Goal: Task Accomplishment & Management: Manage account settings

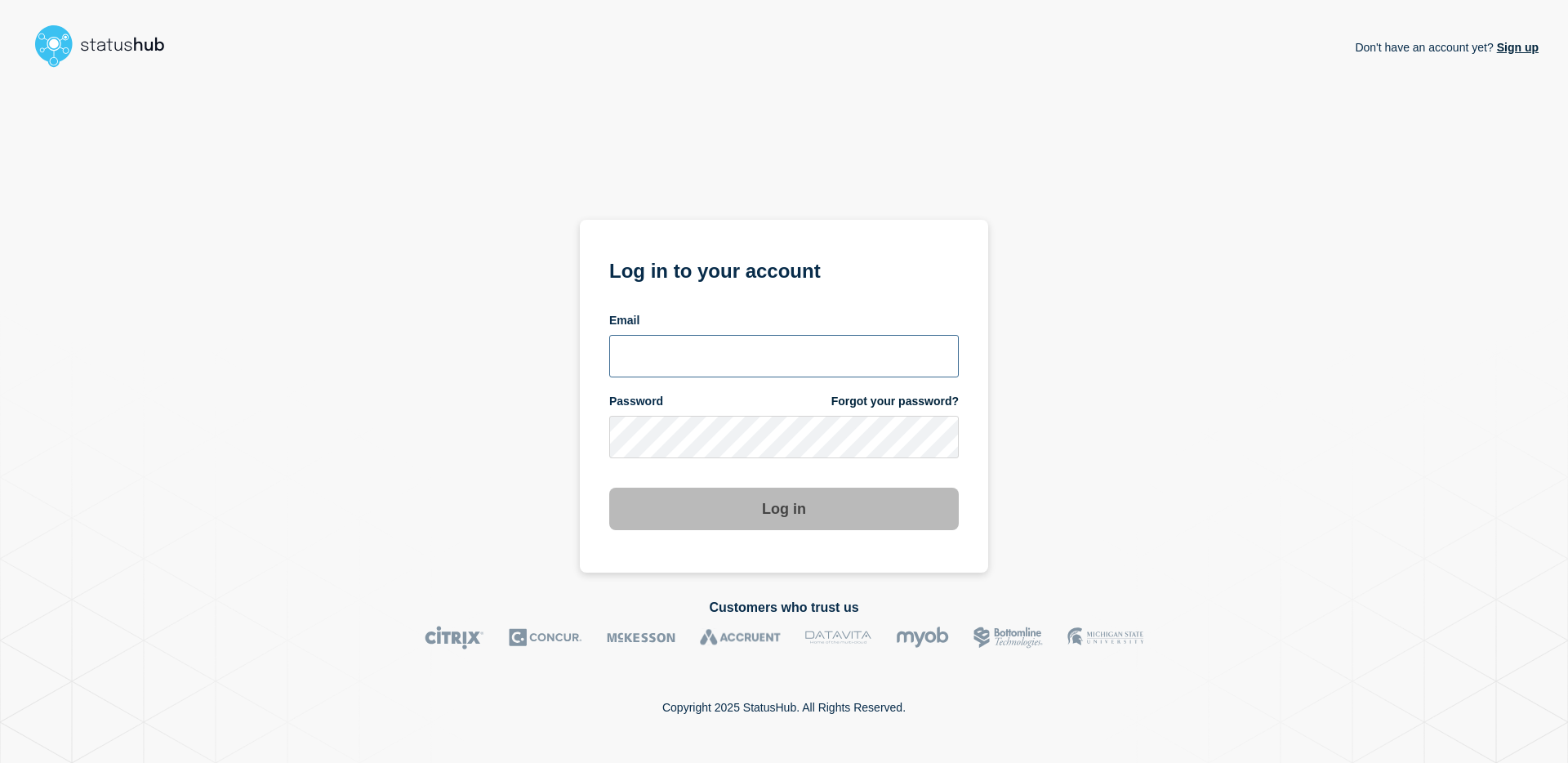
click at [769, 351] on input "email input" at bounding box center [784, 356] width 350 height 43
type input "[EMAIL_ADDRESS][DOMAIN_NAME]"
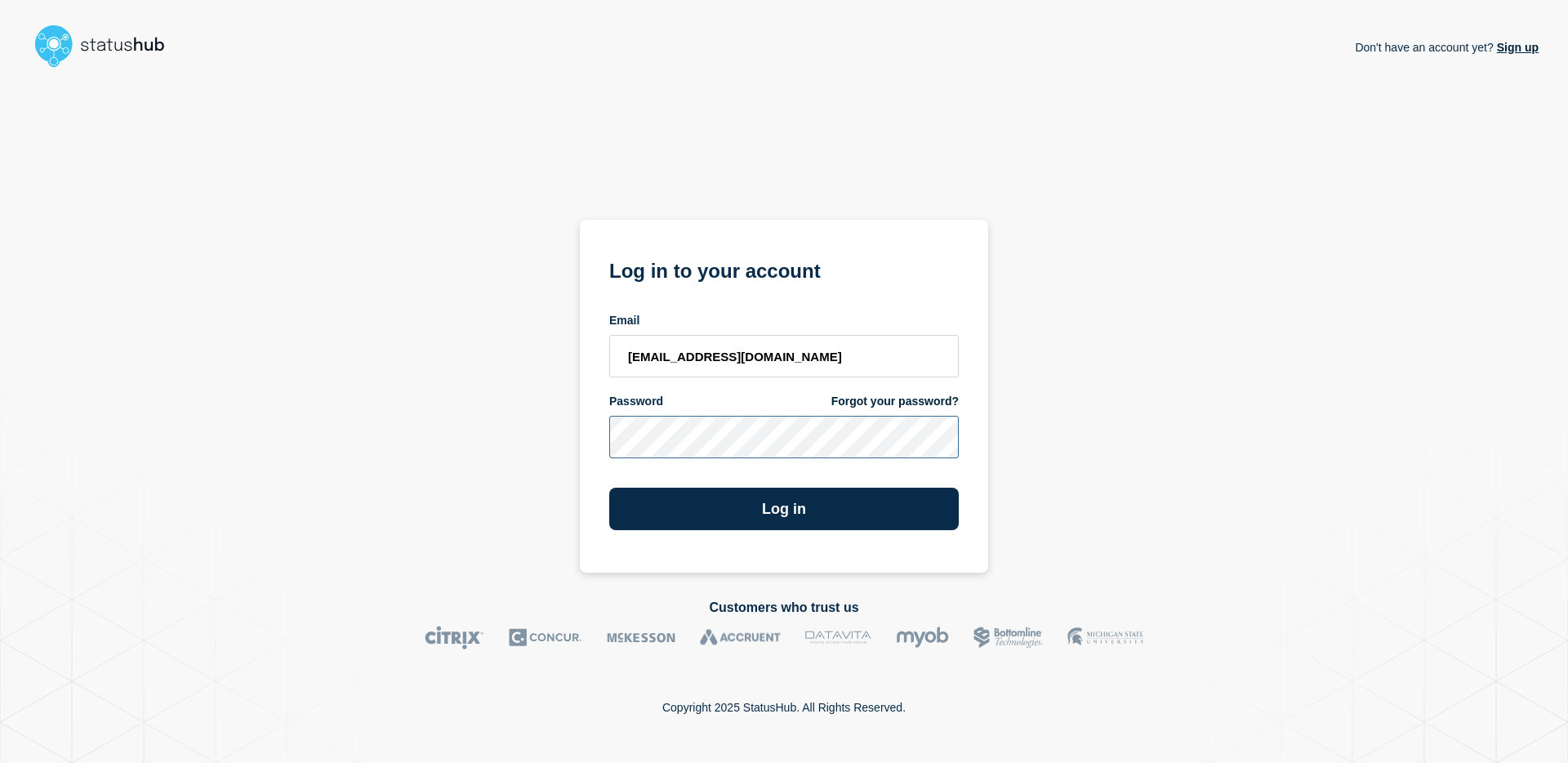
click at [610, 487] on button "Log in" at bounding box center [784, 509] width 350 height 43
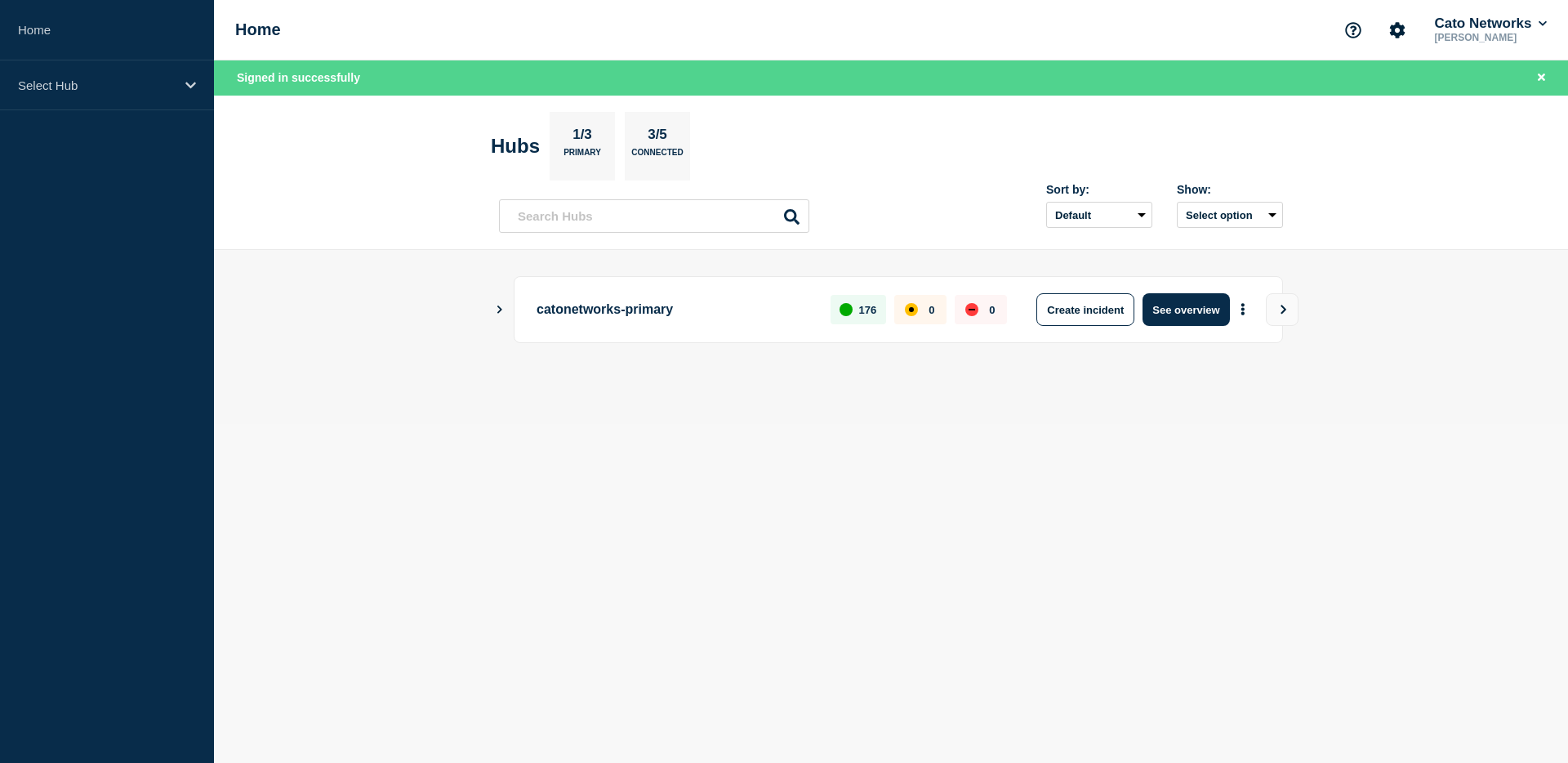
click at [504, 309] on icon "Show Connected Hubs" at bounding box center [499, 308] width 10 height 8
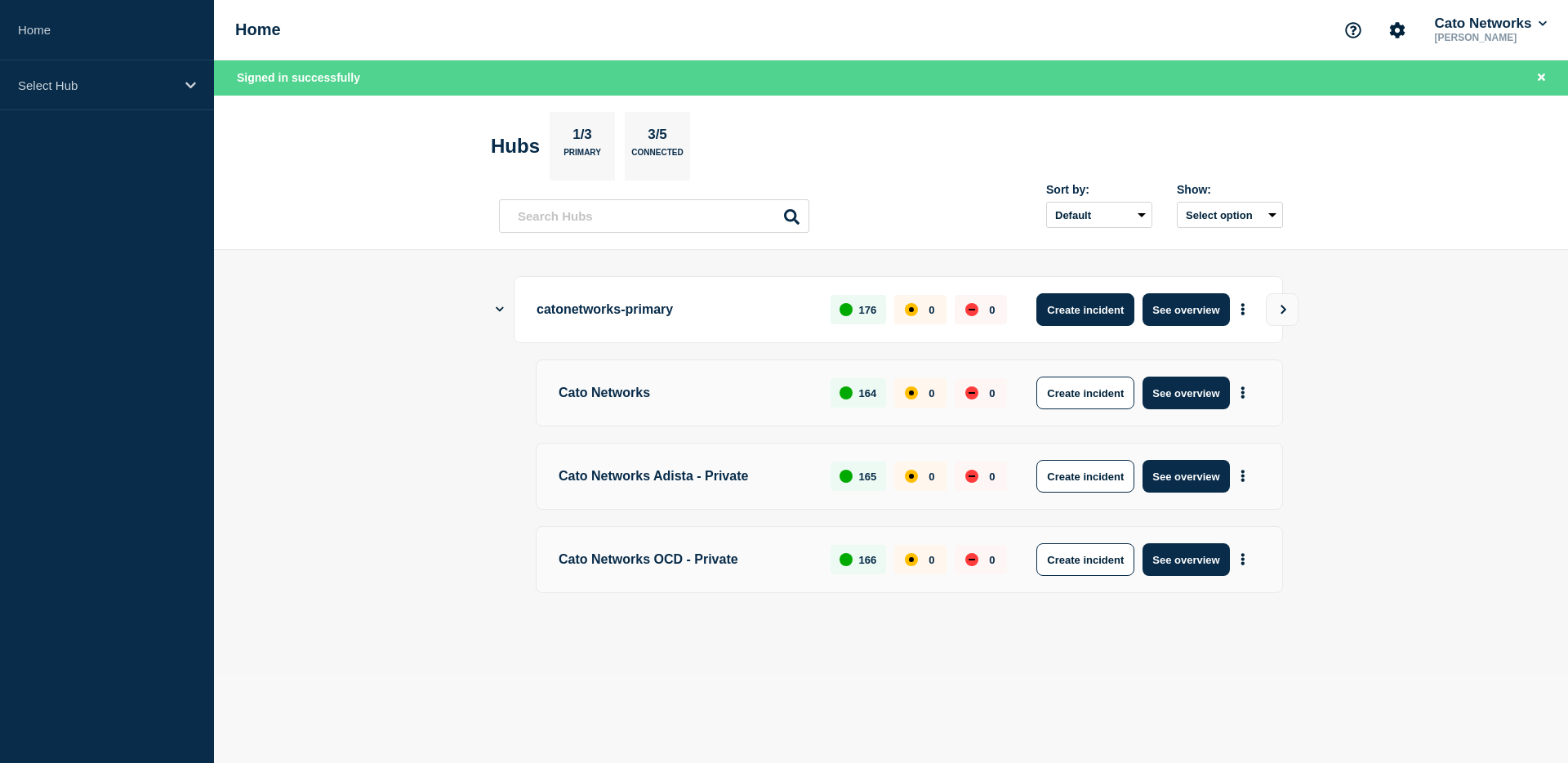
click at [1078, 318] on button "Create incident" at bounding box center [1085, 309] width 98 height 32
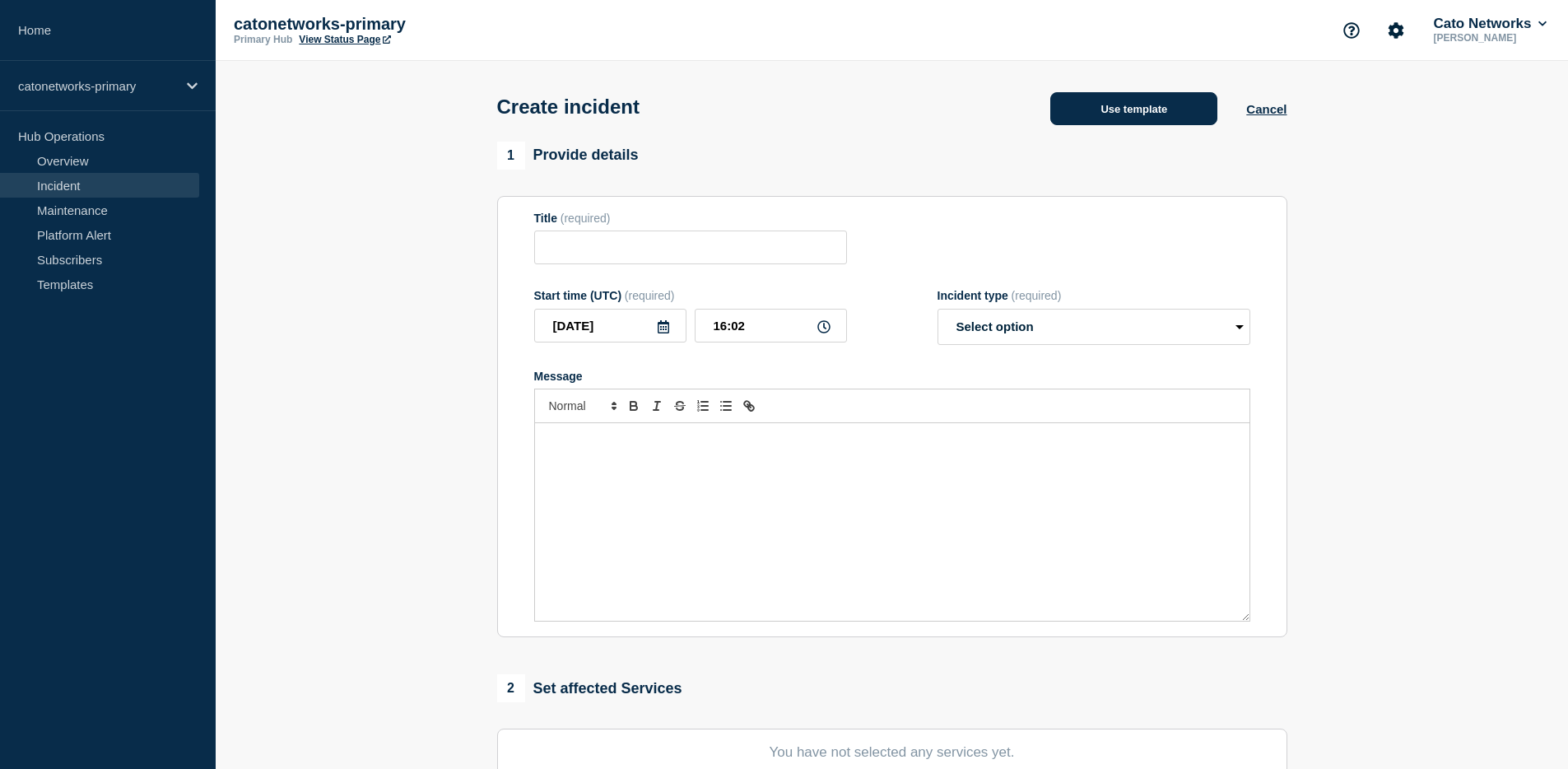
click at [1158, 122] on button "Use template" at bounding box center [1134, 108] width 167 height 33
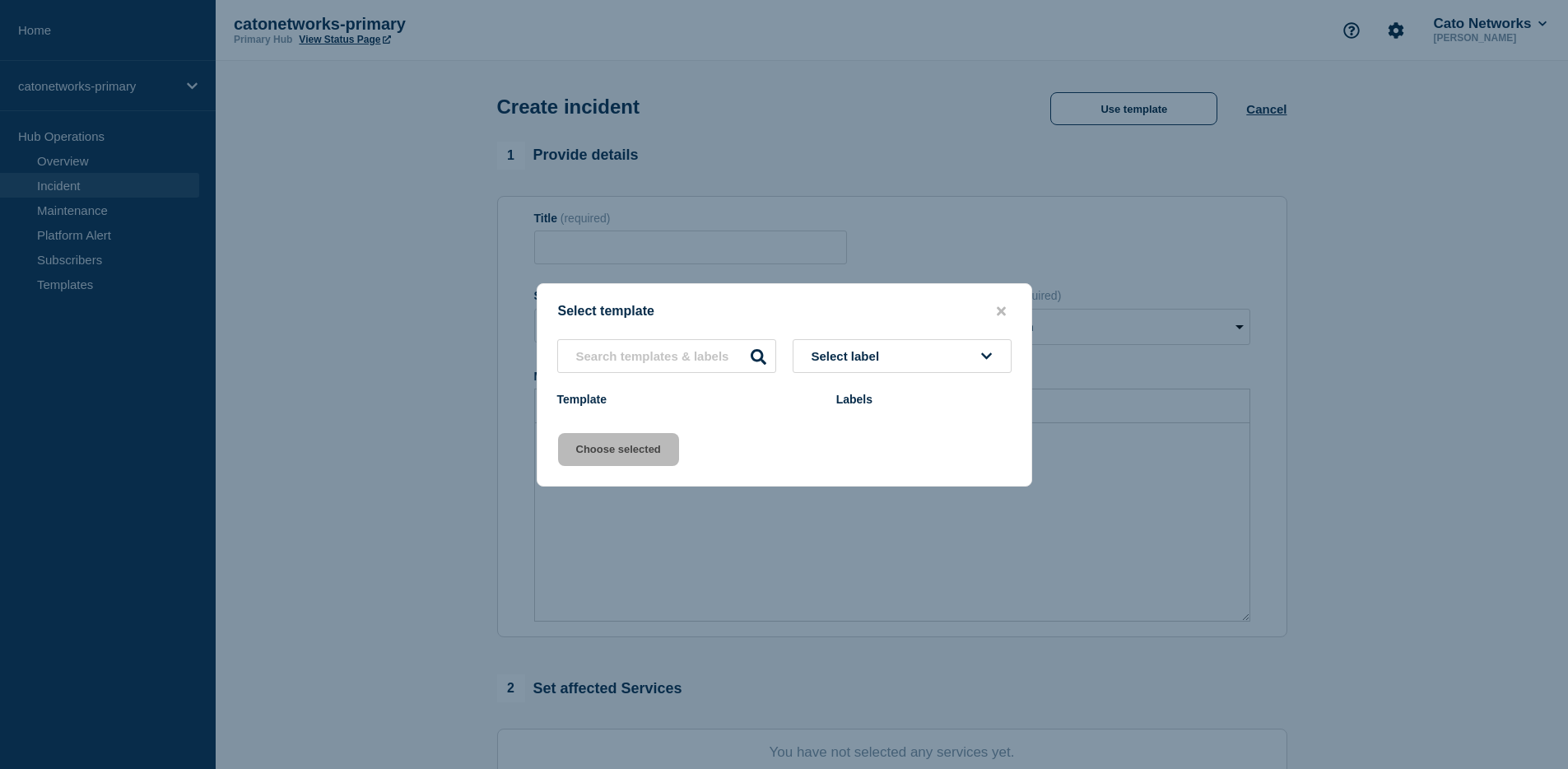
click at [1003, 364] on button "Select label" at bounding box center [901, 356] width 219 height 34
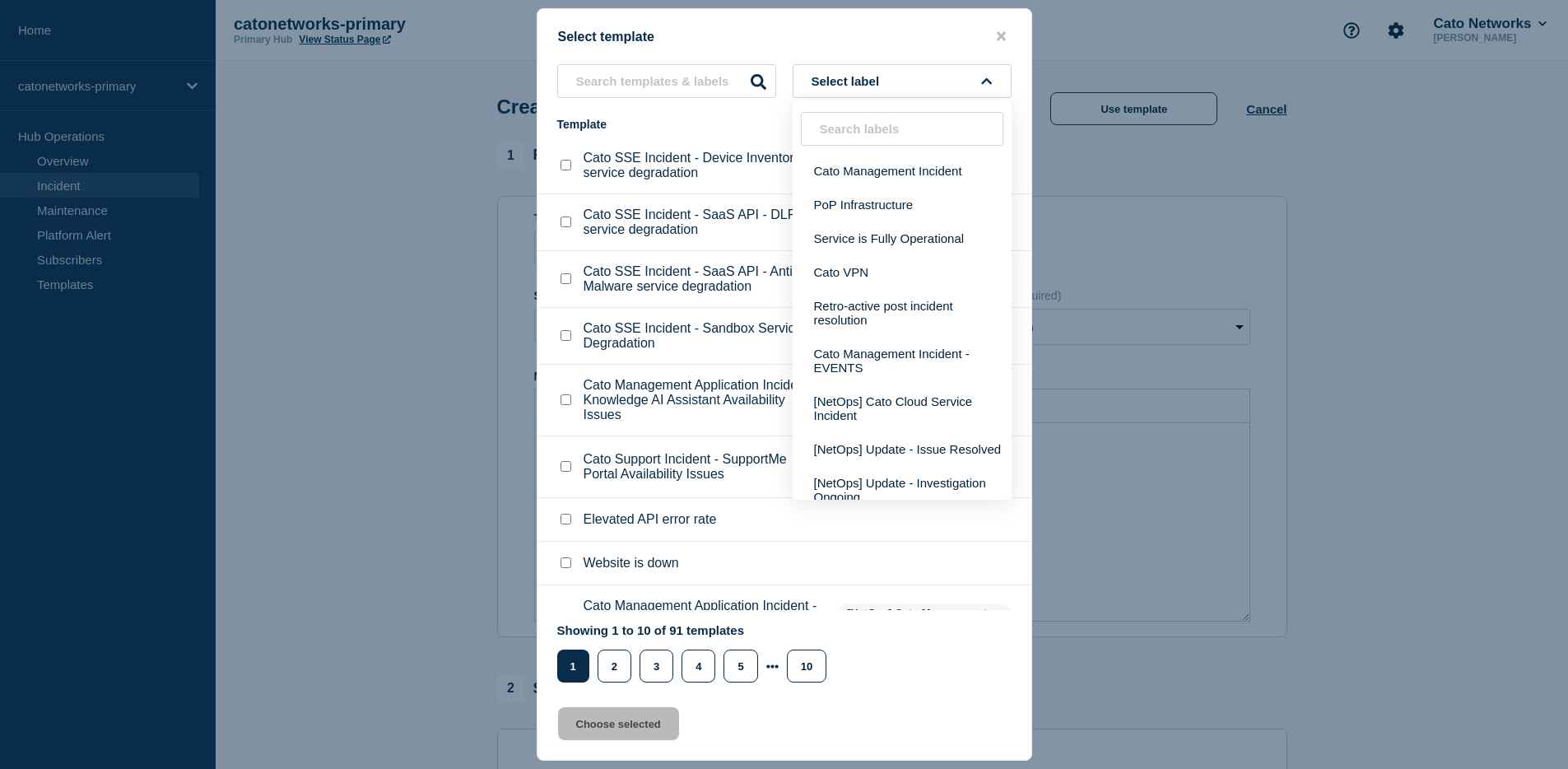
click at [984, 362] on button "Cato Management Incident - EVENTS" at bounding box center [901, 360] width 219 height 48
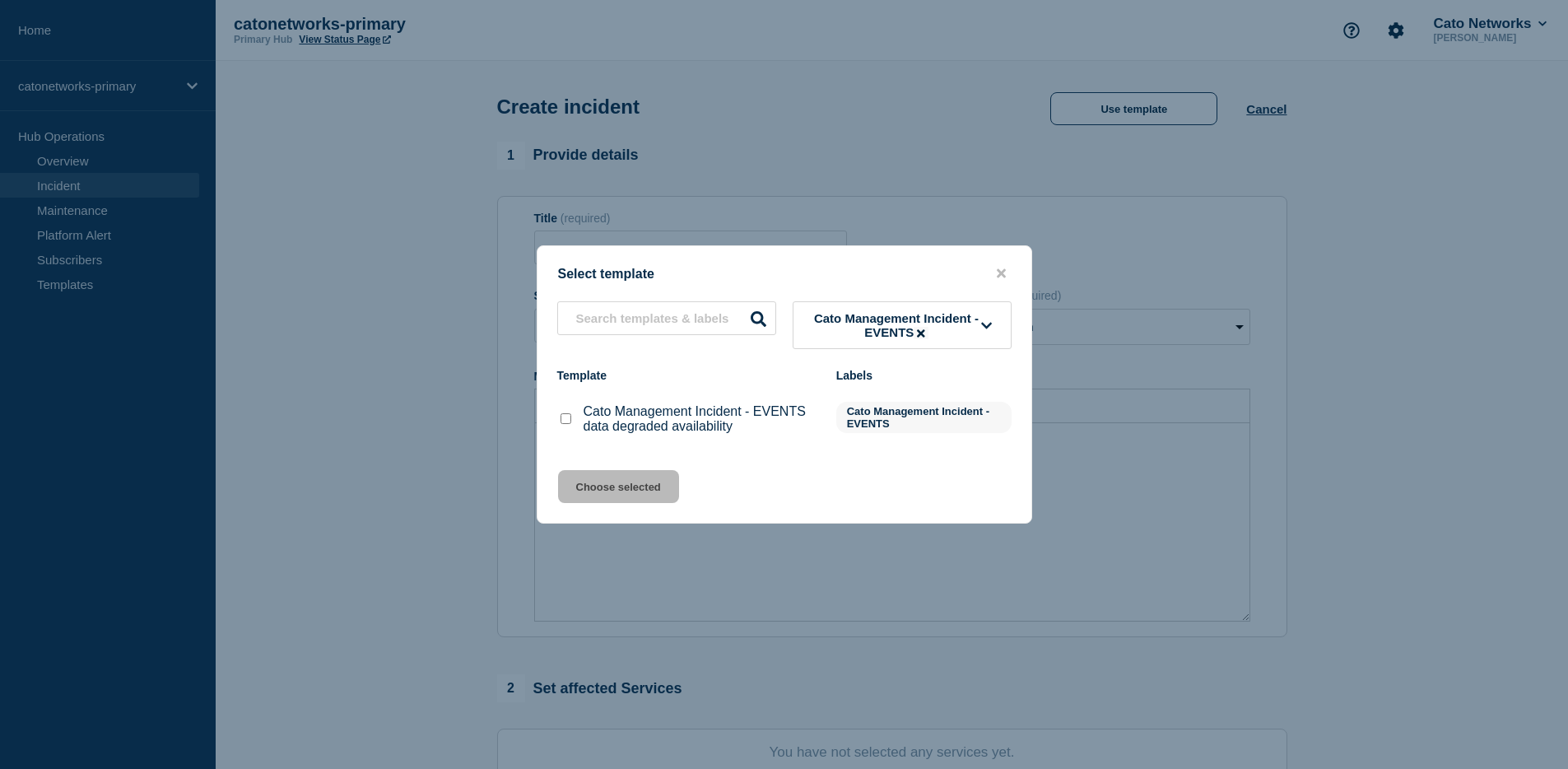
click at [924, 337] on button at bounding box center [920, 332] width 14 height 12
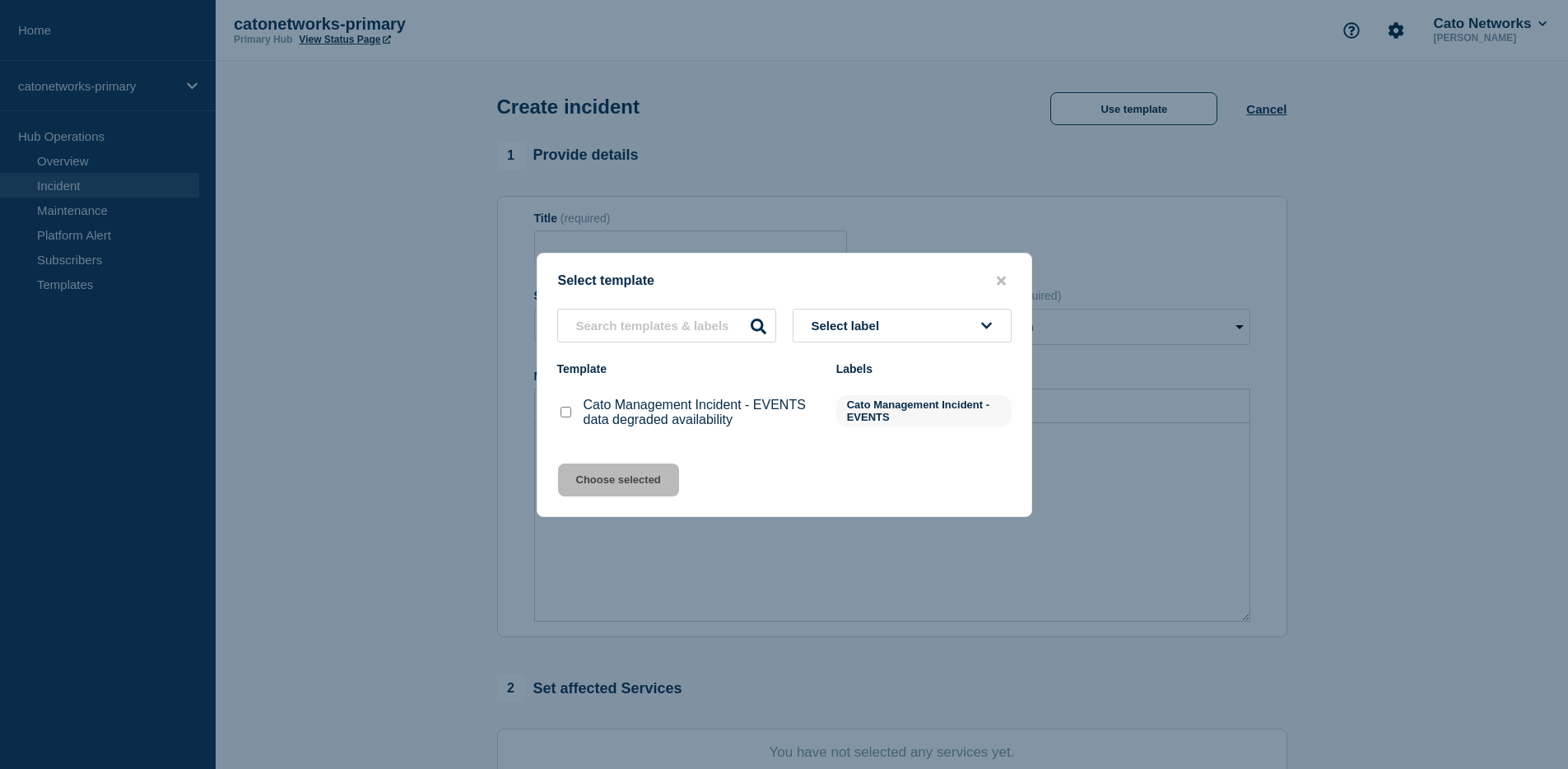
click at [967, 328] on button "Select label" at bounding box center [901, 325] width 219 height 34
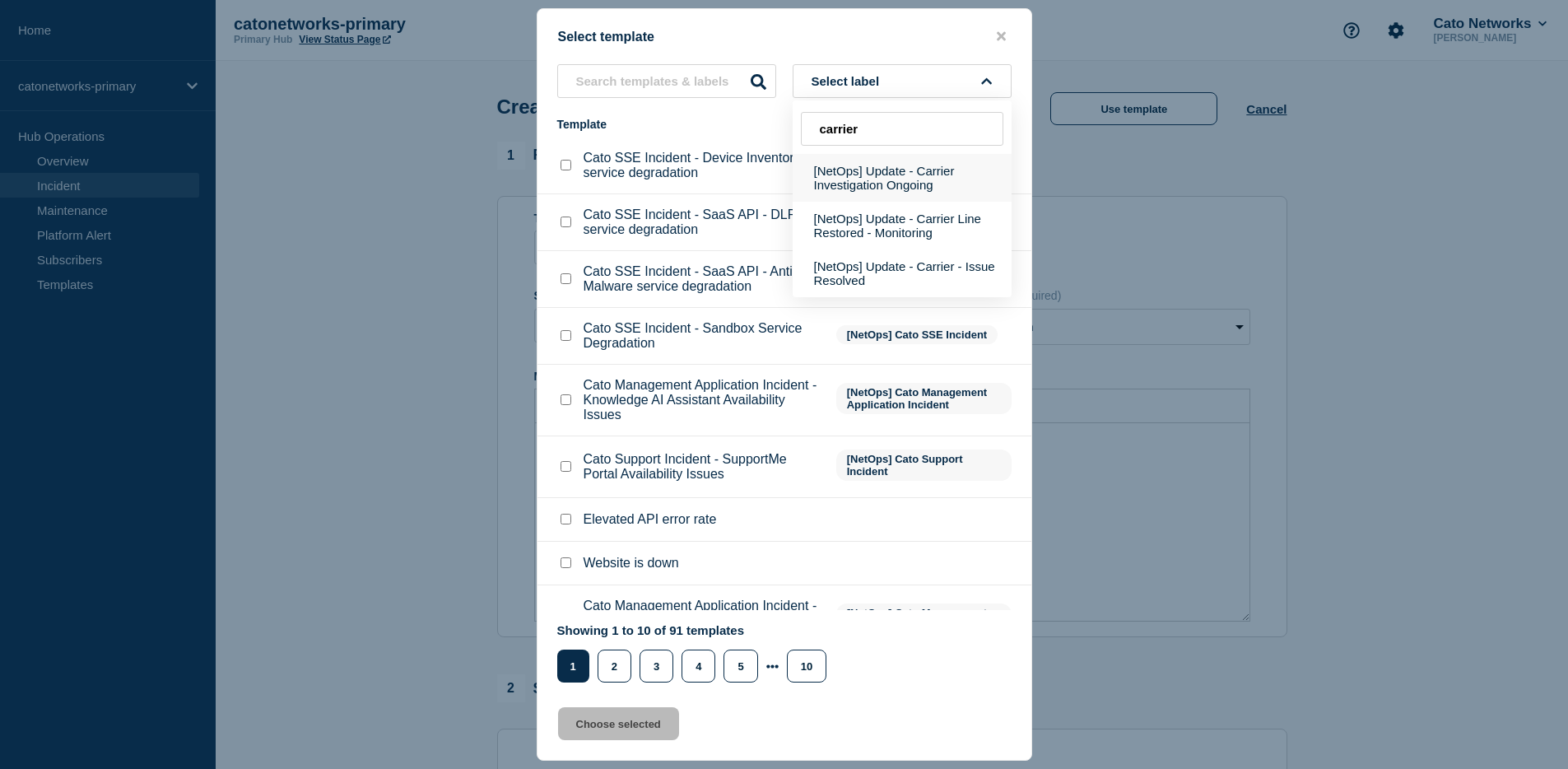
type input "carrier"
click at [908, 179] on button "[NetOps] Update - Carrier Investigation Ongoing" at bounding box center [901, 177] width 219 height 48
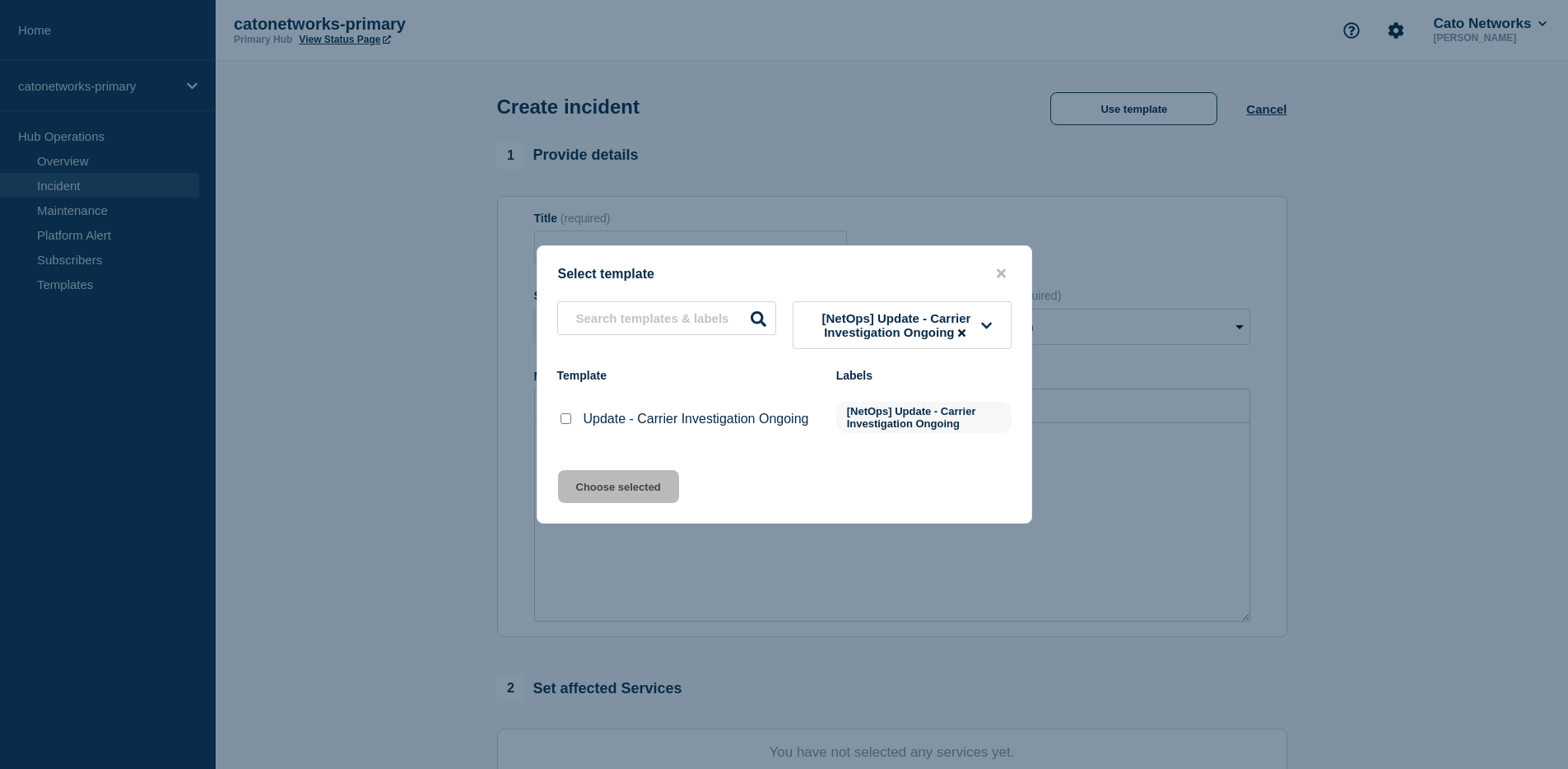
click at [987, 330] on button "[NetOps] Update - Carrier Investigation Ongoing" at bounding box center [901, 324] width 219 height 48
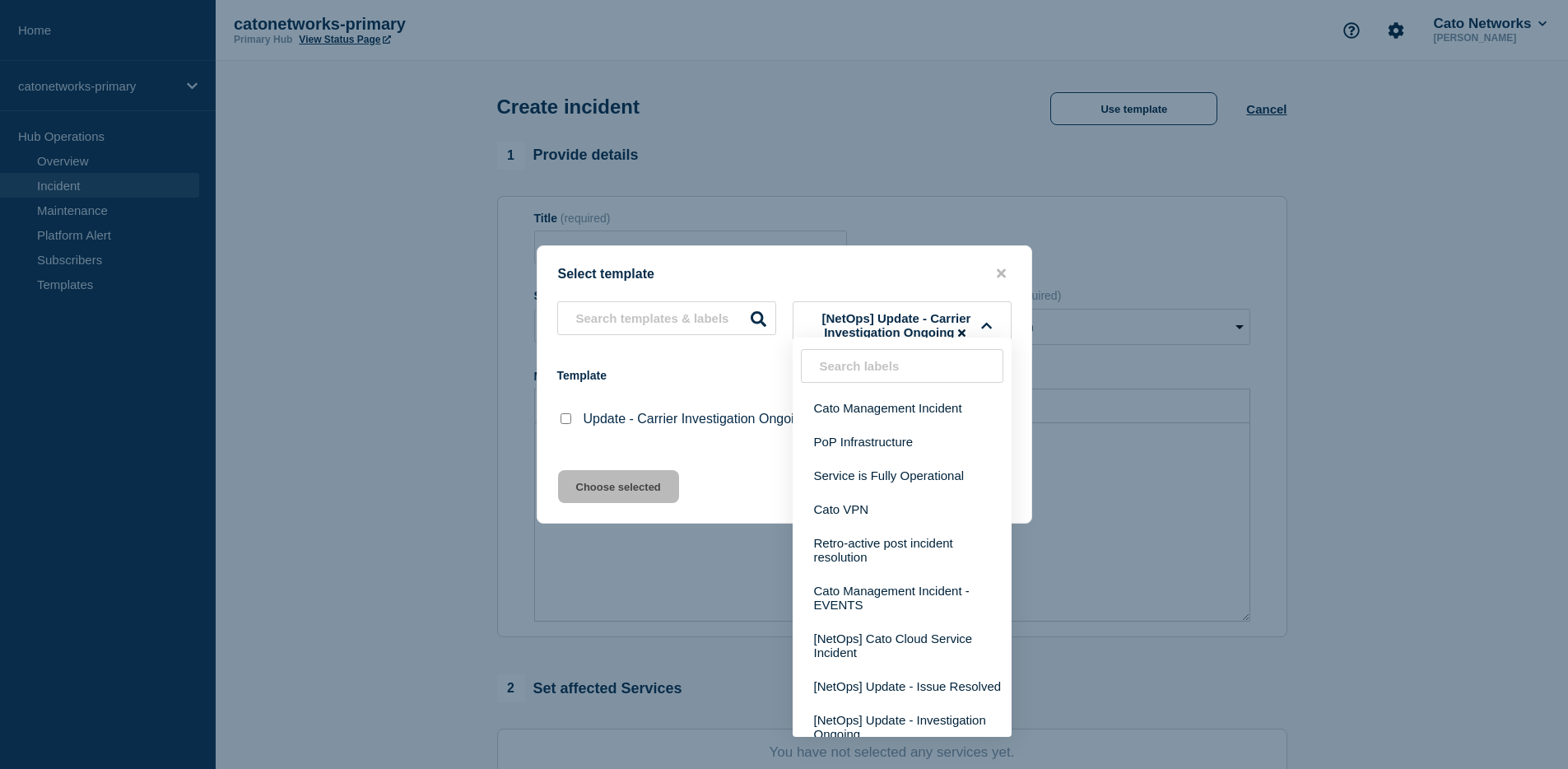
click at [862, 365] on input "text" at bounding box center [901, 365] width 202 height 34
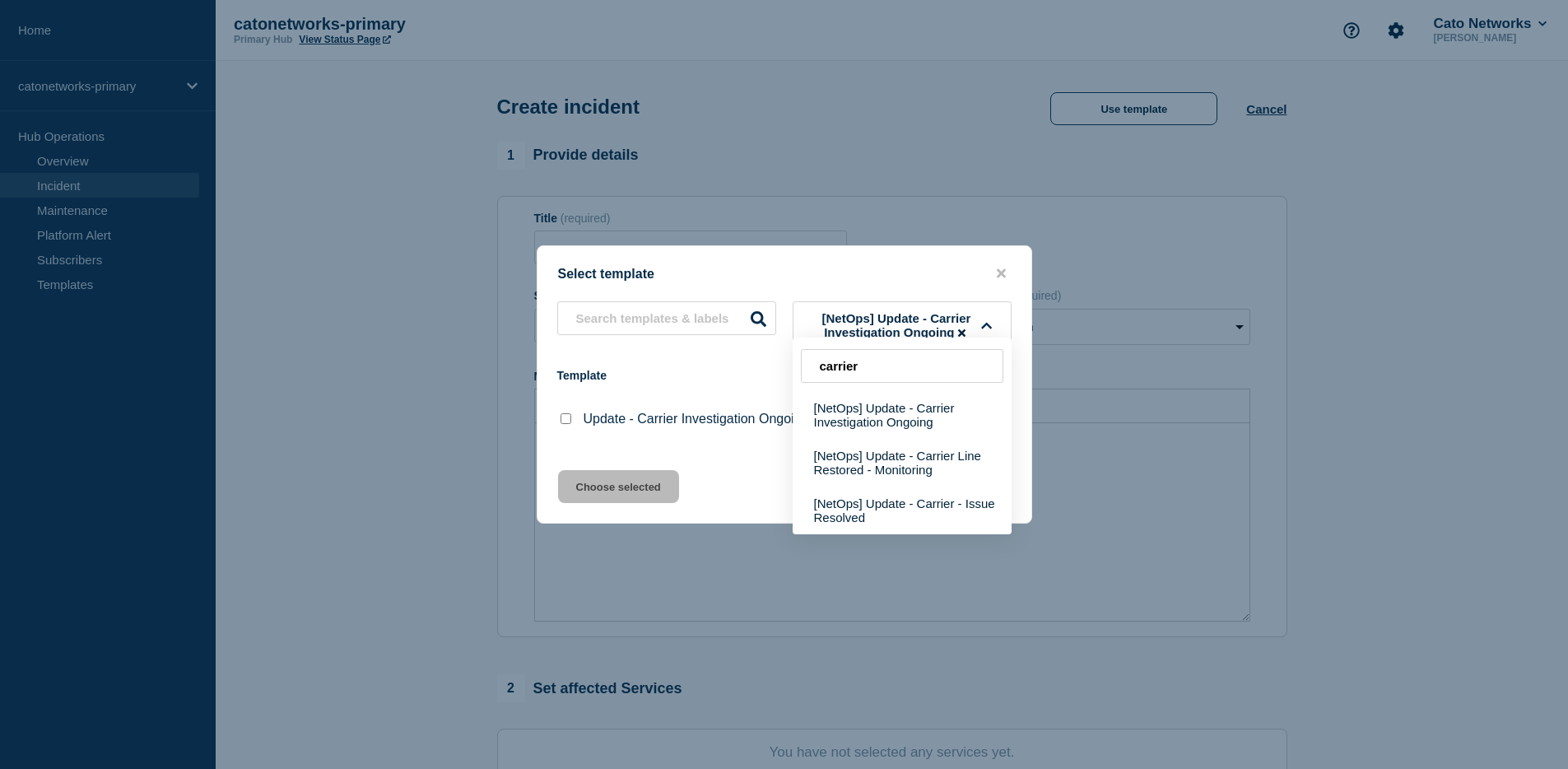
type input "carrier"
click at [964, 337] on div "carrier [NetOps] Update - Carrier Investigation Ongoing [NetOps] Update - Carri…" at bounding box center [901, 435] width 219 height 197
click at [964, 331] on icon at bounding box center [962, 333] width 7 height 7
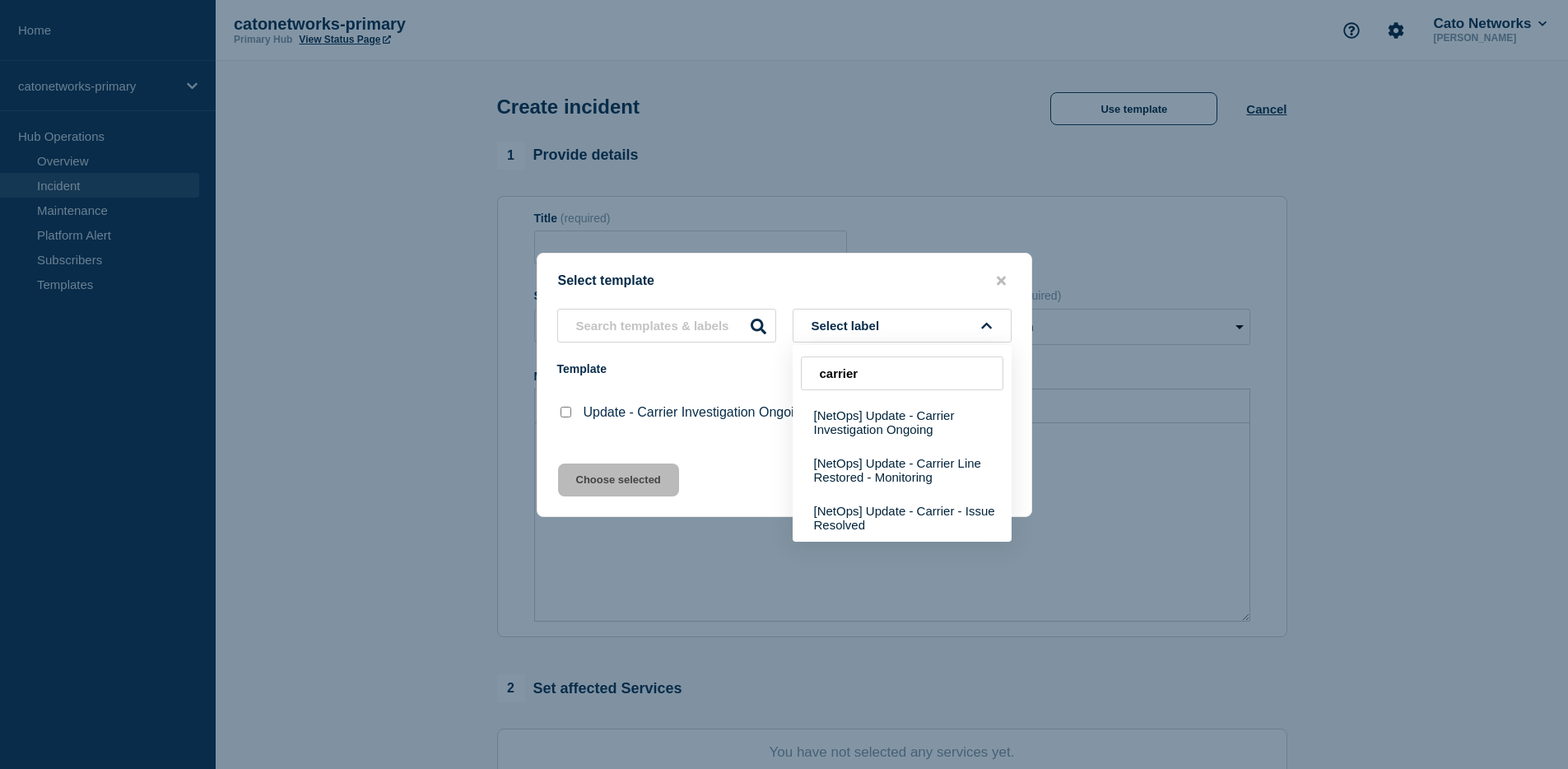
click at [1001, 265] on div "Select template Select label carrier [NetOps] Update - Carrier Investigation On…" at bounding box center [784, 384] width 495 height 264
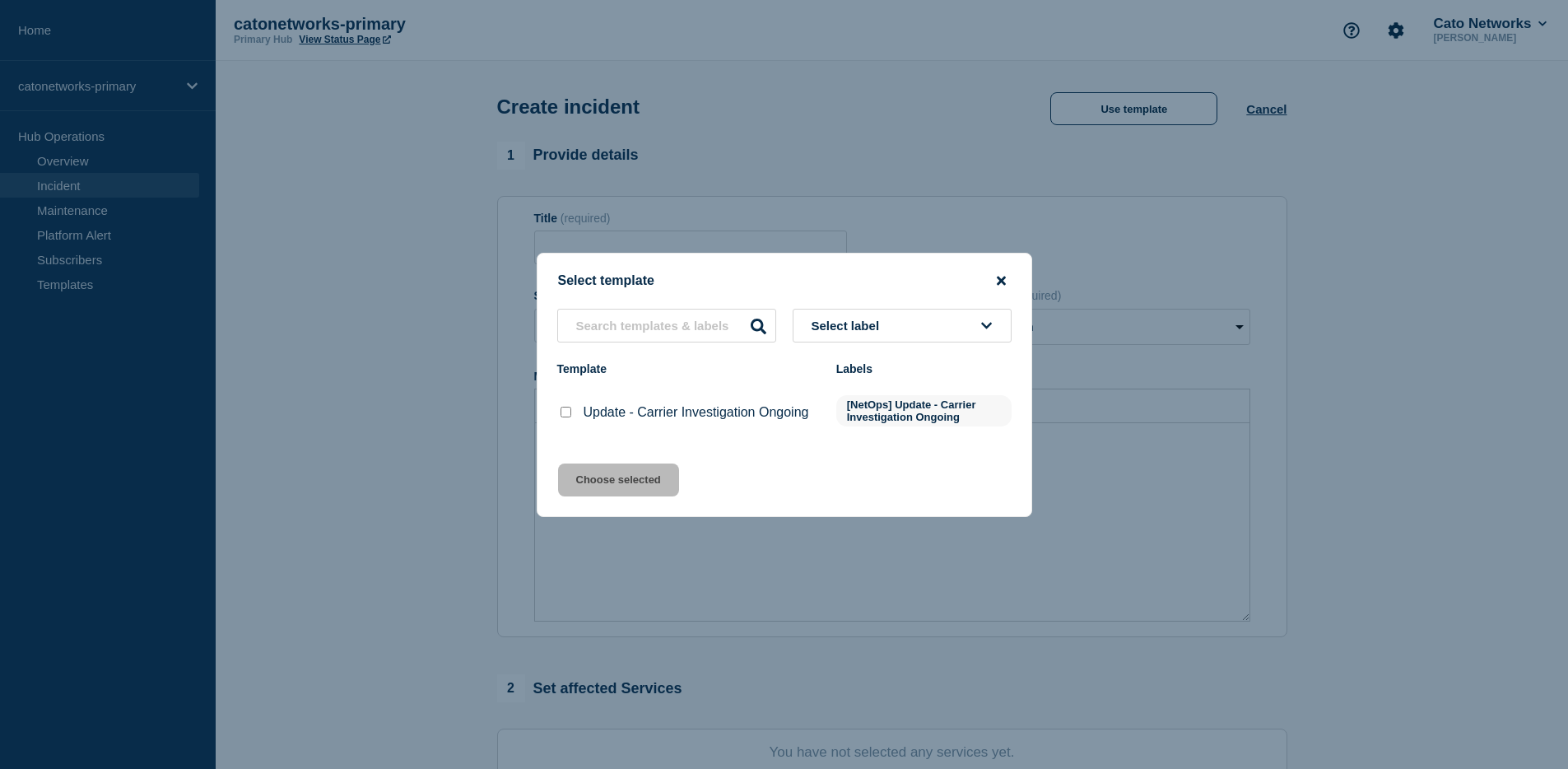
click at [997, 275] on icon "close button" at bounding box center [1001, 281] width 9 height 13
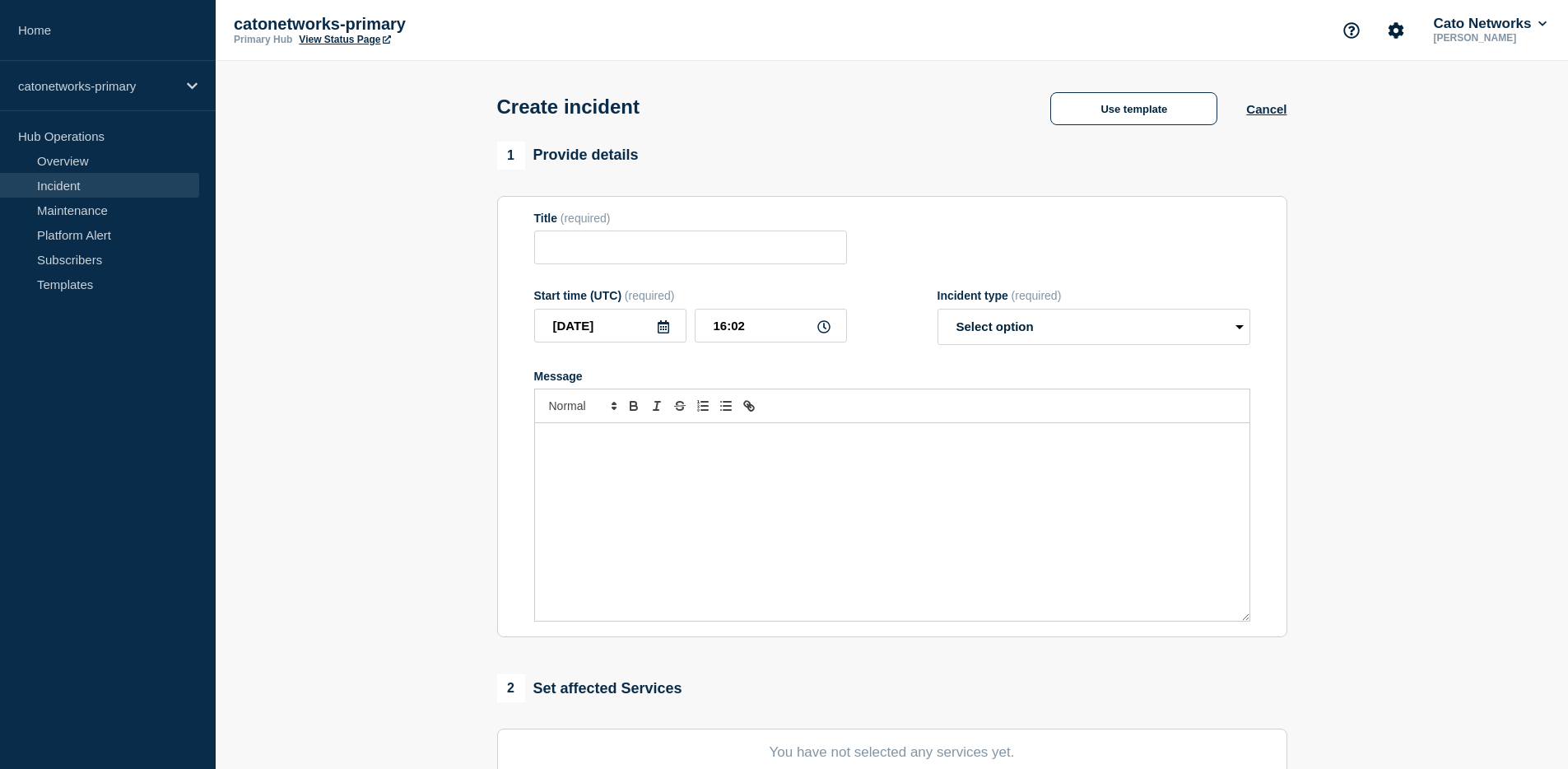
click at [105, 179] on link "Incident" at bounding box center [100, 185] width 199 height 24
click at [326, 38] on link "View Status Page" at bounding box center [344, 39] width 91 height 11
click at [116, 153] on link "Overview" at bounding box center [100, 160] width 199 height 24
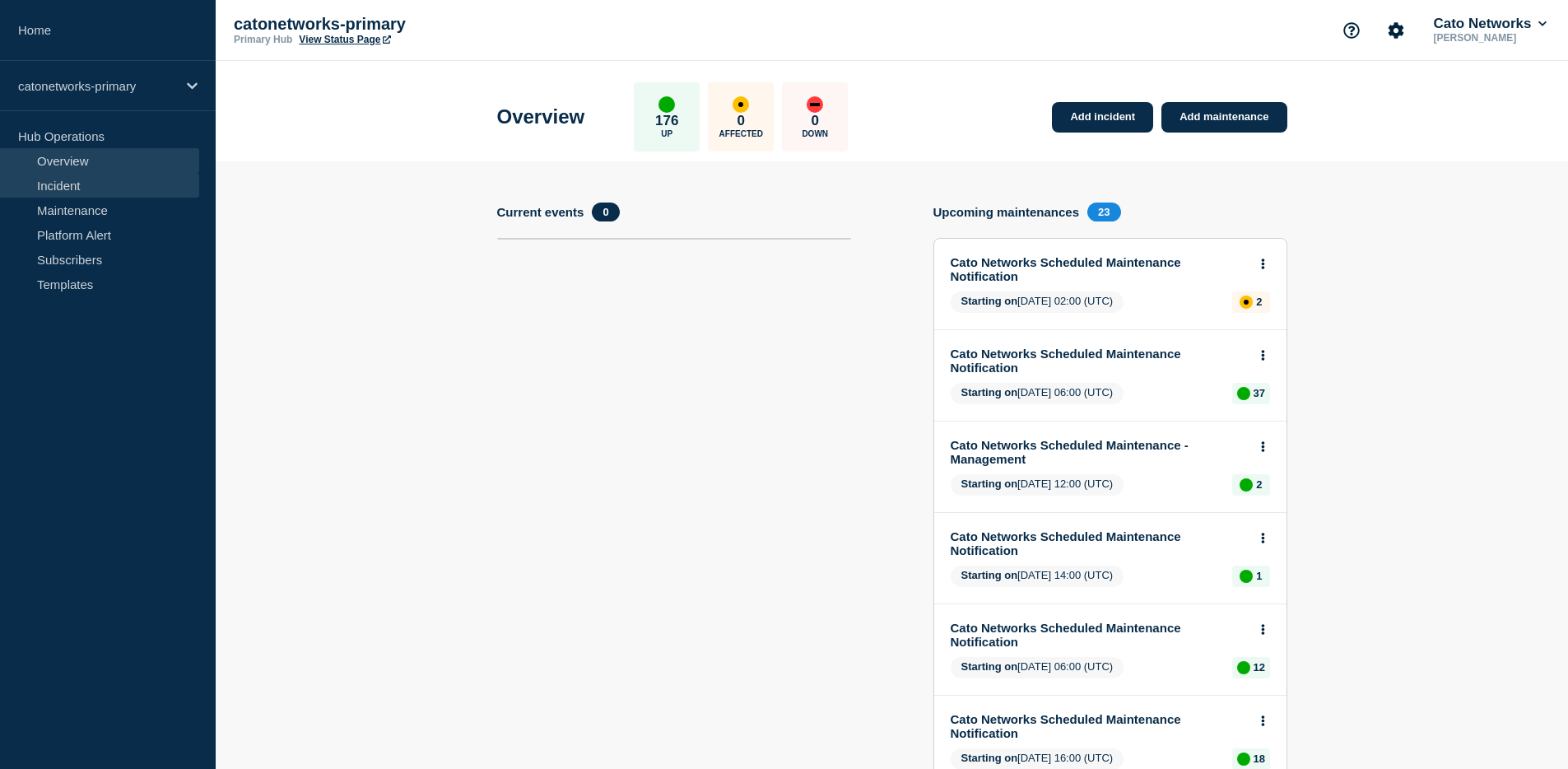
click at [151, 185] on link "Incident" at bounding box center [100, 185] width 199 height 24
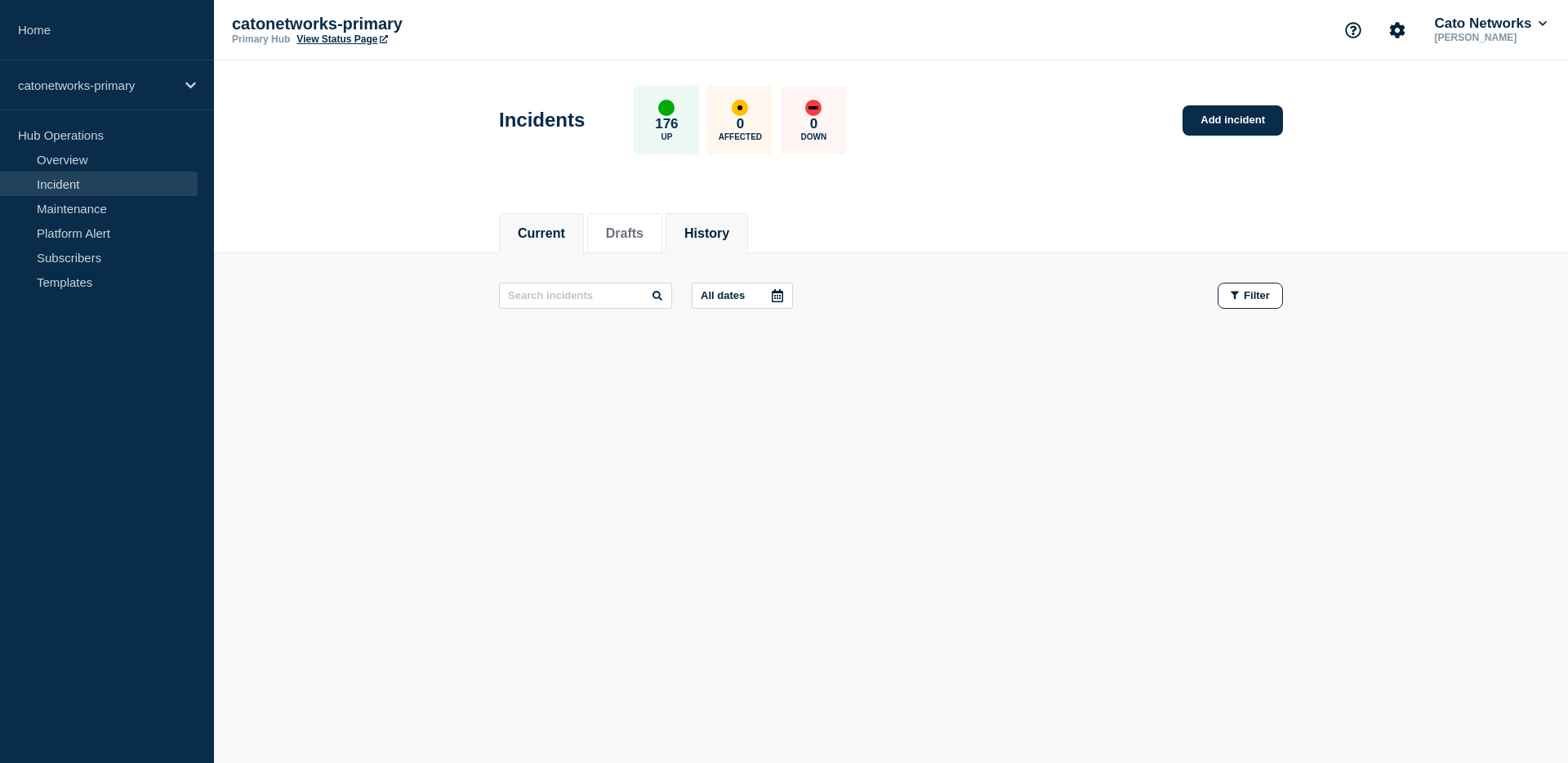
click at [710, 241] on li "History" at bounding box center [707, 232] width 82 height 40
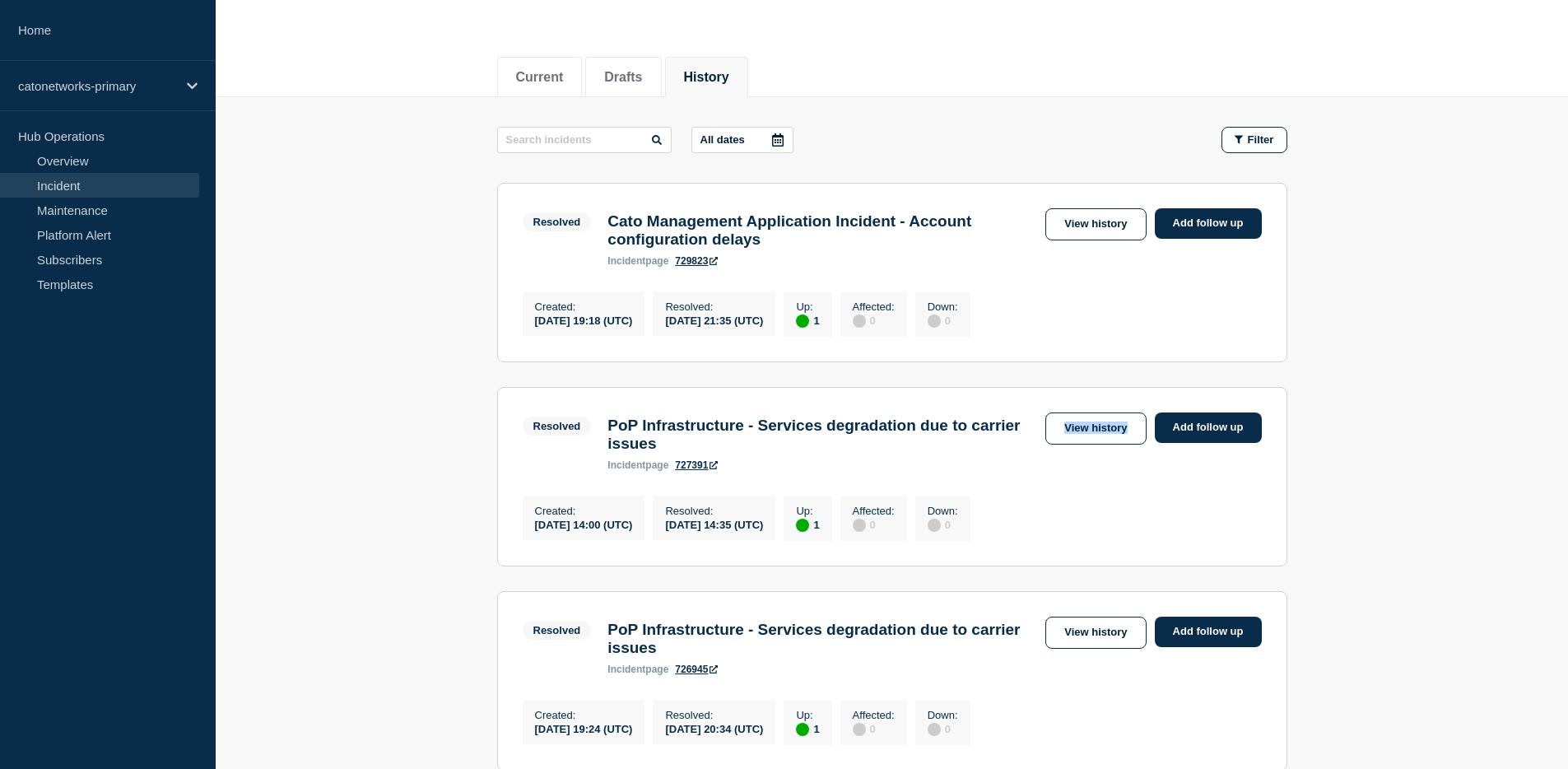
scroll to position [161, 0]
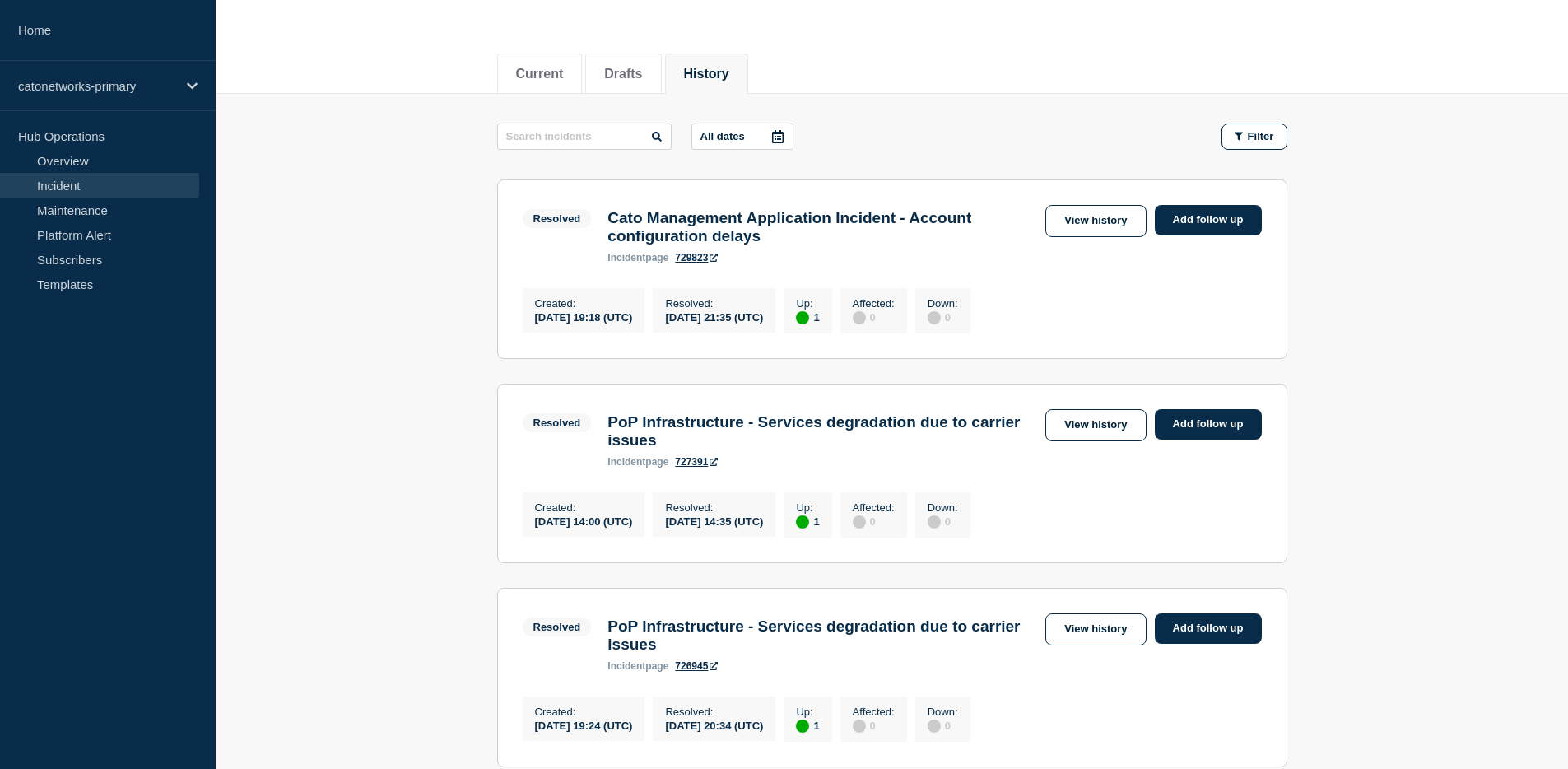
click at [910, 467] on div "incident page 727391" at bounding box center [822, 461] width 430 height 11
click at [1065, 437] on link "View history" at bounding box center [1095, 425] width 101 height 32
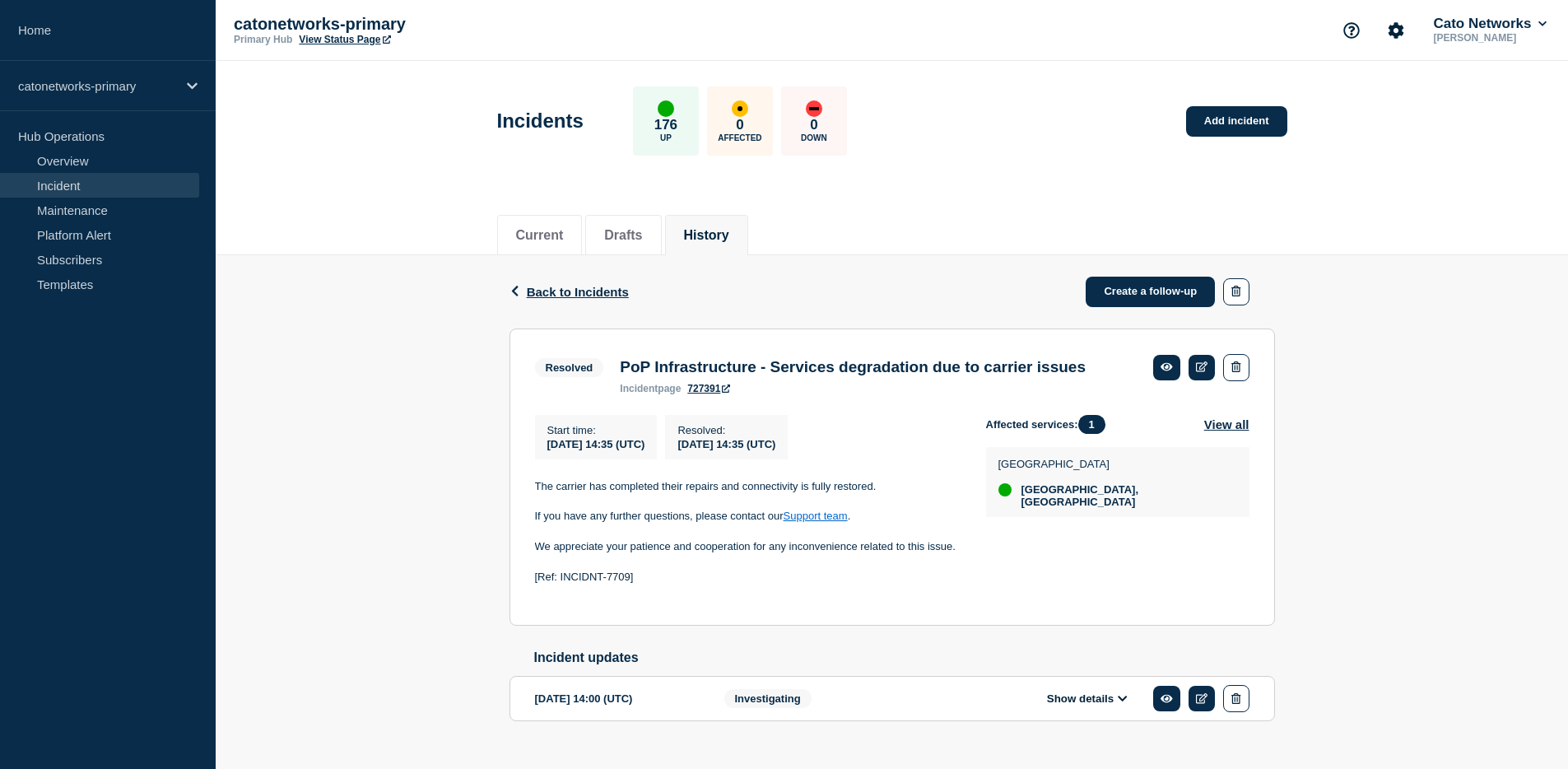
drag, startPoint x: 615, startPoint y: 603, endPoint x: 628, endPoint y: 595, distance: 15.3
click at [615, 600] on p at bounding box center [748, 593] width 425 height 15
drag, startPoint x: 632, startPoint y: 592, endPoint x: 506, endPoint y: 590, distance: 126.0
click at [506, 590] on div "Back Back to Incidents Create a follow-up Resolved PoP Infrastructure - Service…" at bounding box center [892, 515] width 791 height 518
copy p "[Ref: INCIDNT-7709]"
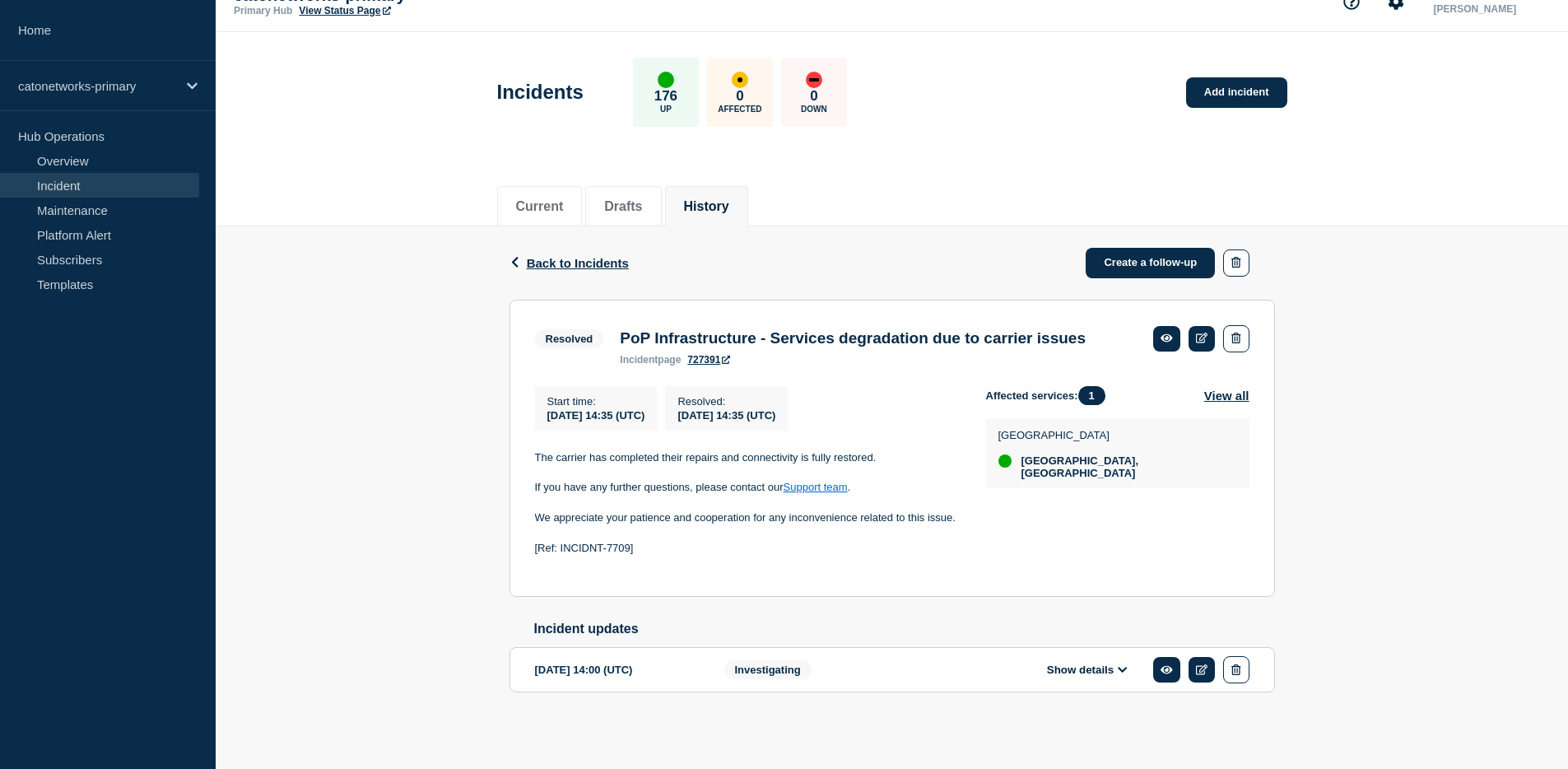
scroll to position [47, 0]
click at [1098, 670] on button "Show details" at bounding box center [1087, 669] width 90 height 14
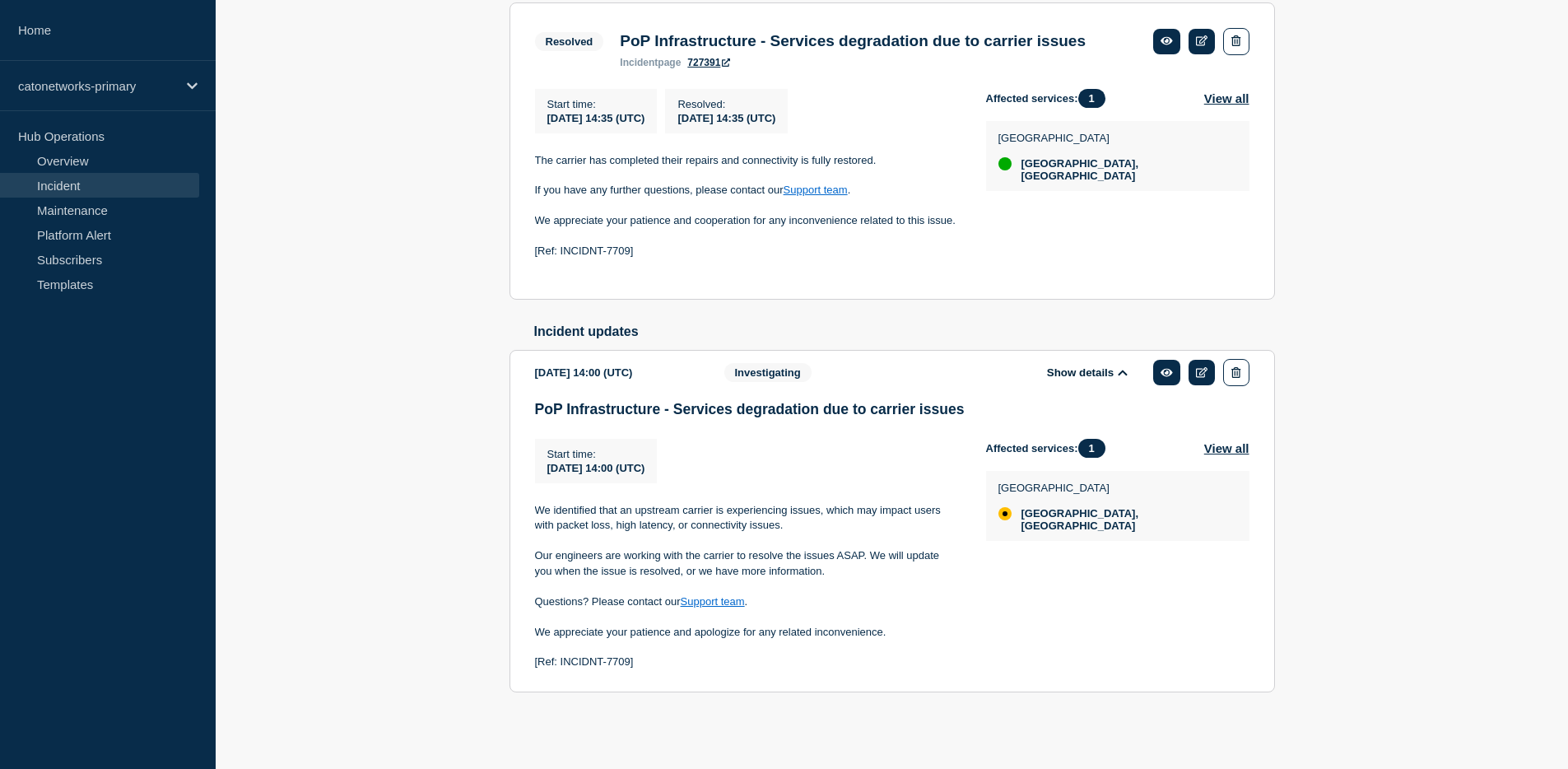
scroll to position [0, 0]
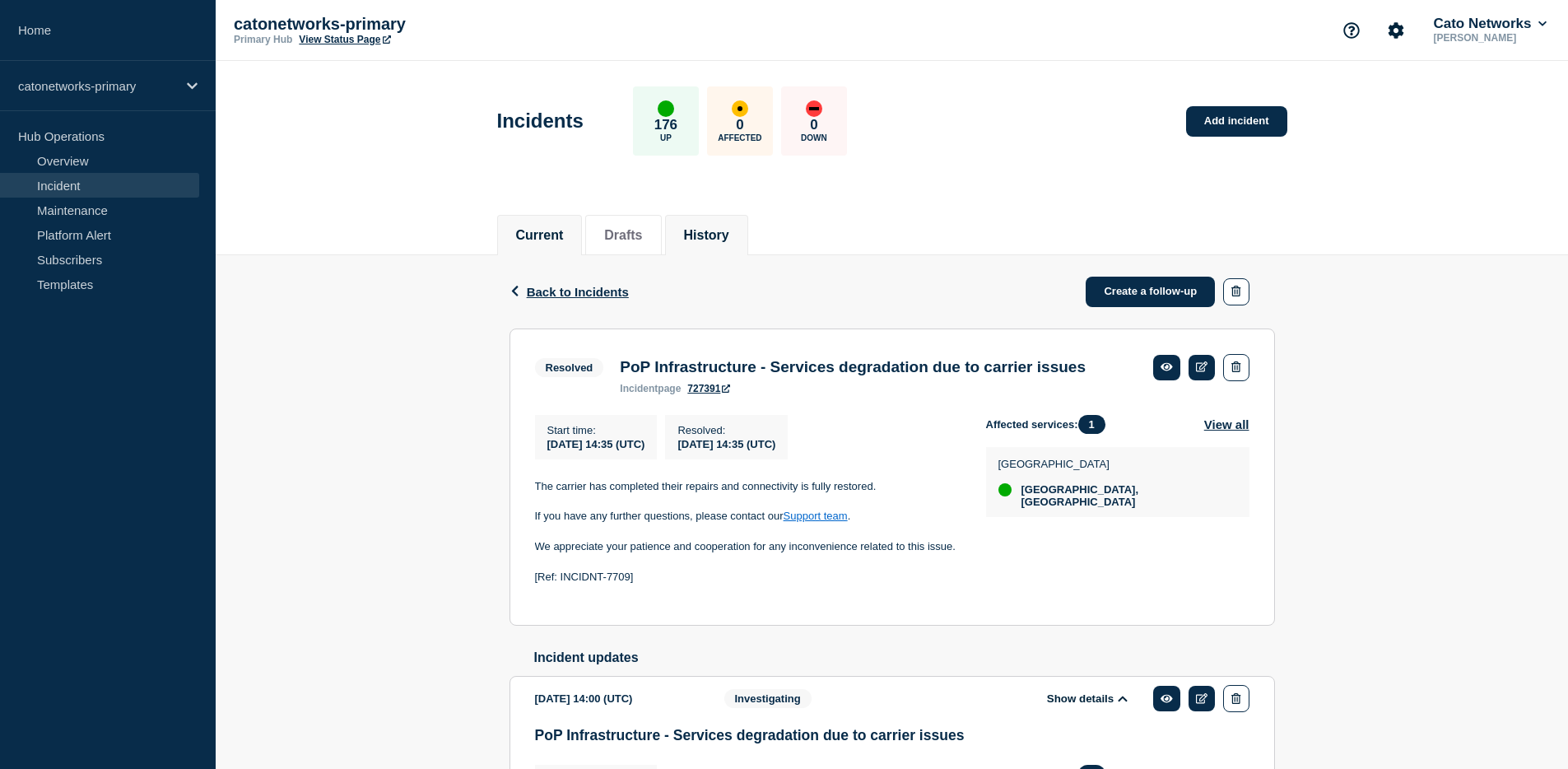
click at [552, 236] on button "Current" at bounding box center [540, 236] width 48 height 15
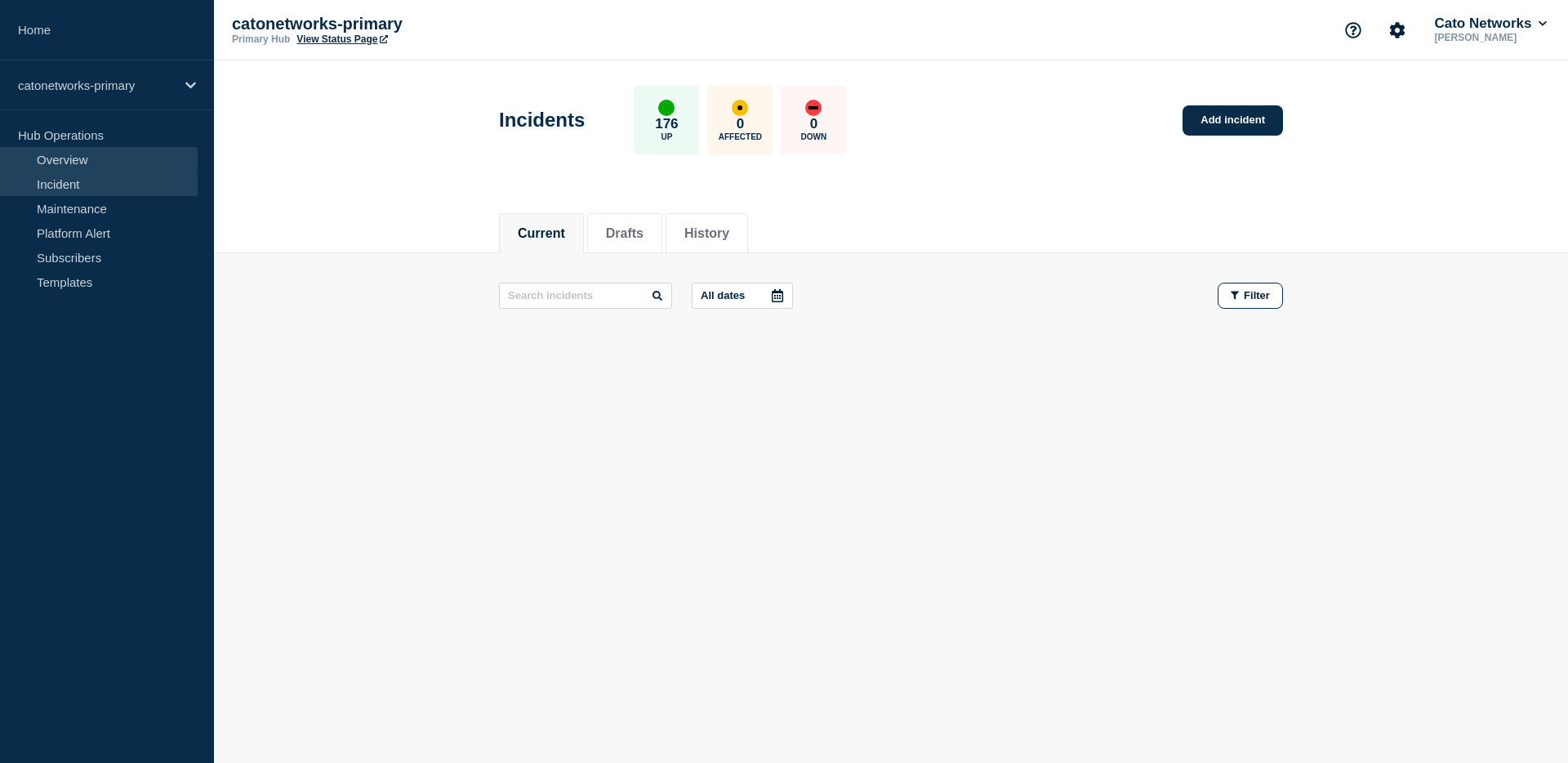
click at [110, 160] on link "Overview" at bounding box center [99, 159] width 198 height 24
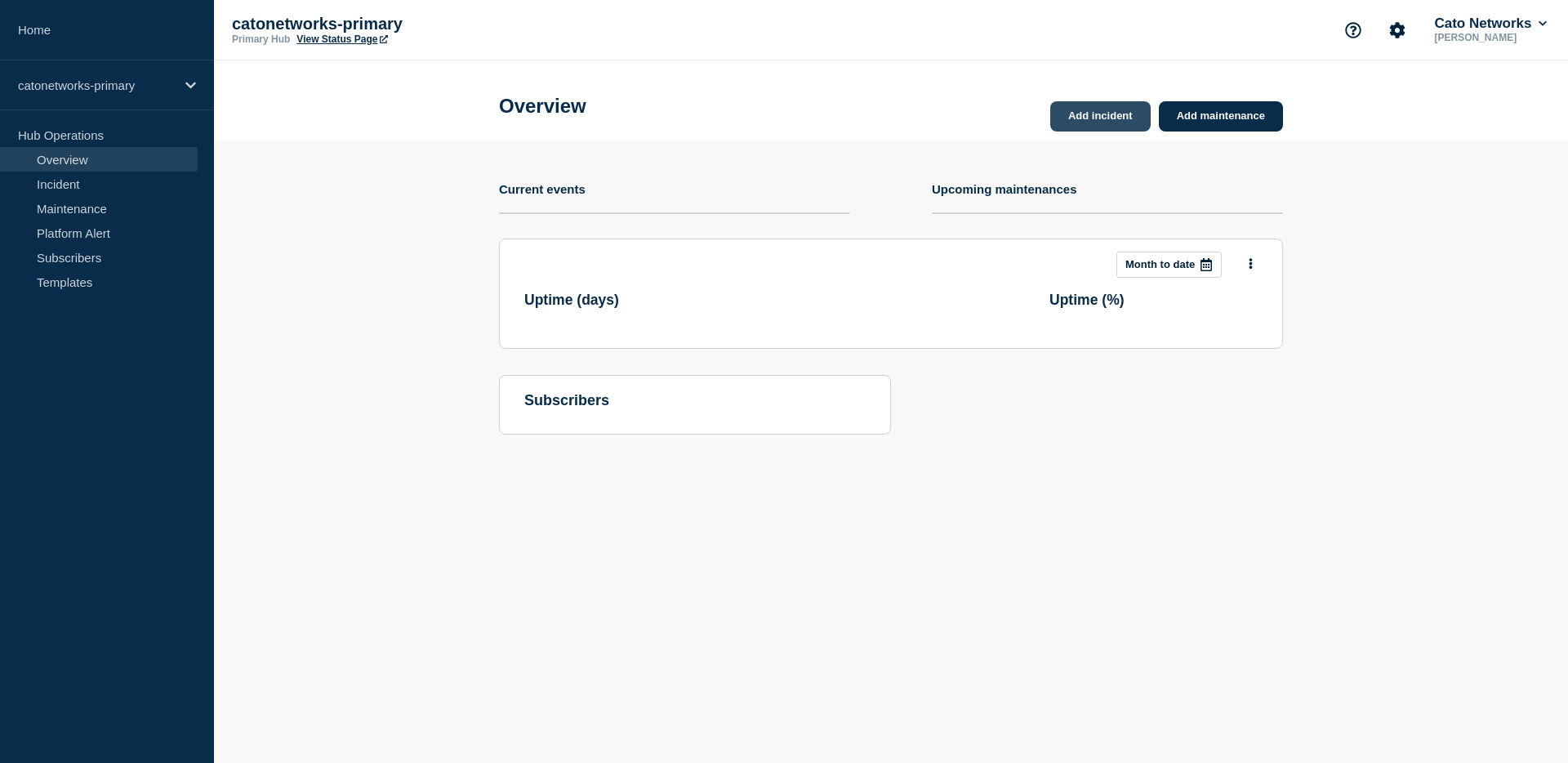
click at [1116, 129] on link "Add incident" at bounding box center [1100, 116] width 101 height 31
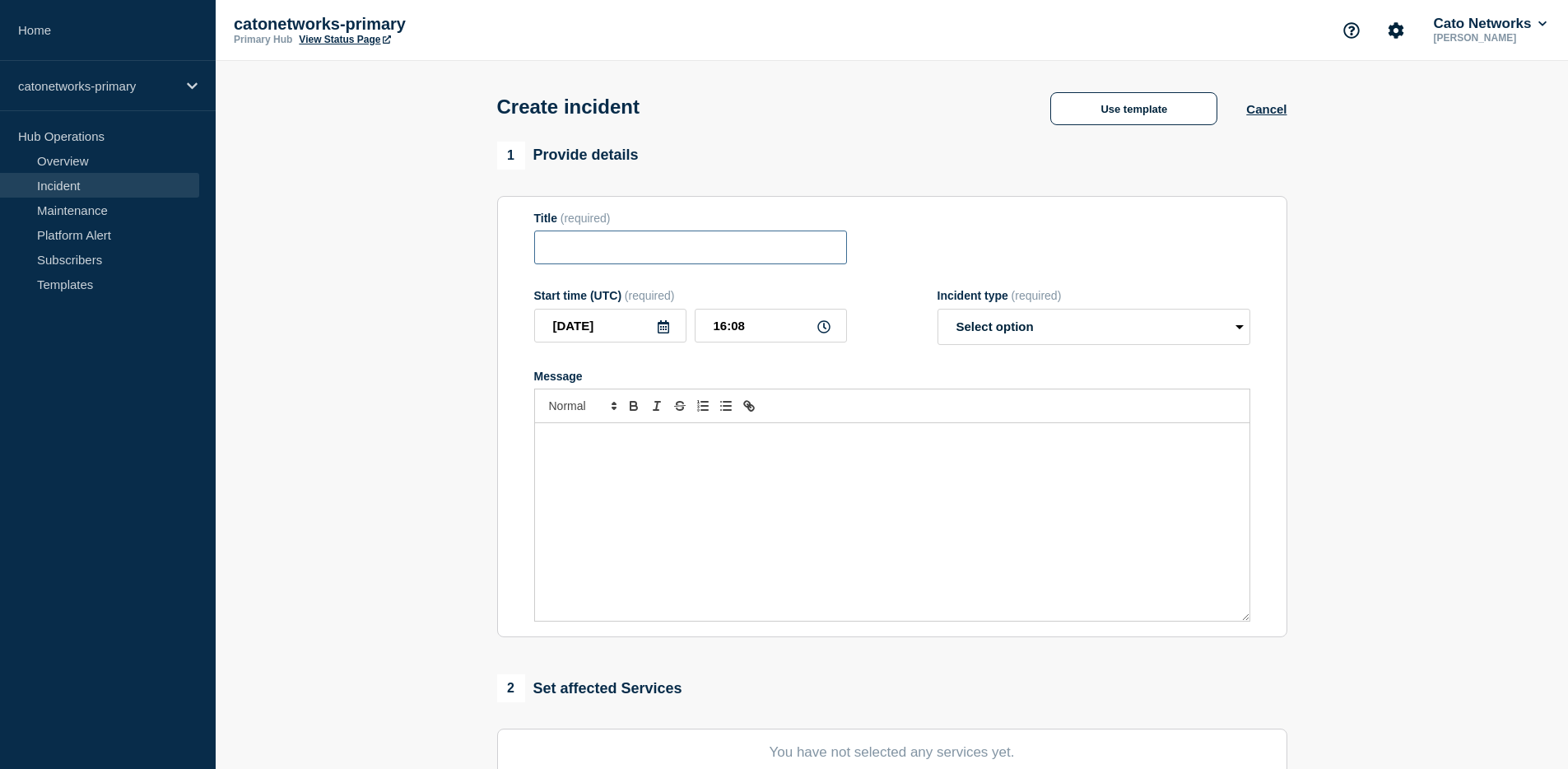
click at [719, 261] on input "Title" at bounding box center [690, 247] width 312 height 34
click at [1237, 342] on select "Select option Investigating Identified Monitoring" at bounding box center [1093, 326] width 312 height 36
click at [1020, 338] on select "Select option Investigating Identified Monitoring" at bounding box center [1093, 326] width 312 height 36
click at [1117, 112] on button "Use template" at bounding box center [1134, 108] width 167 height 33
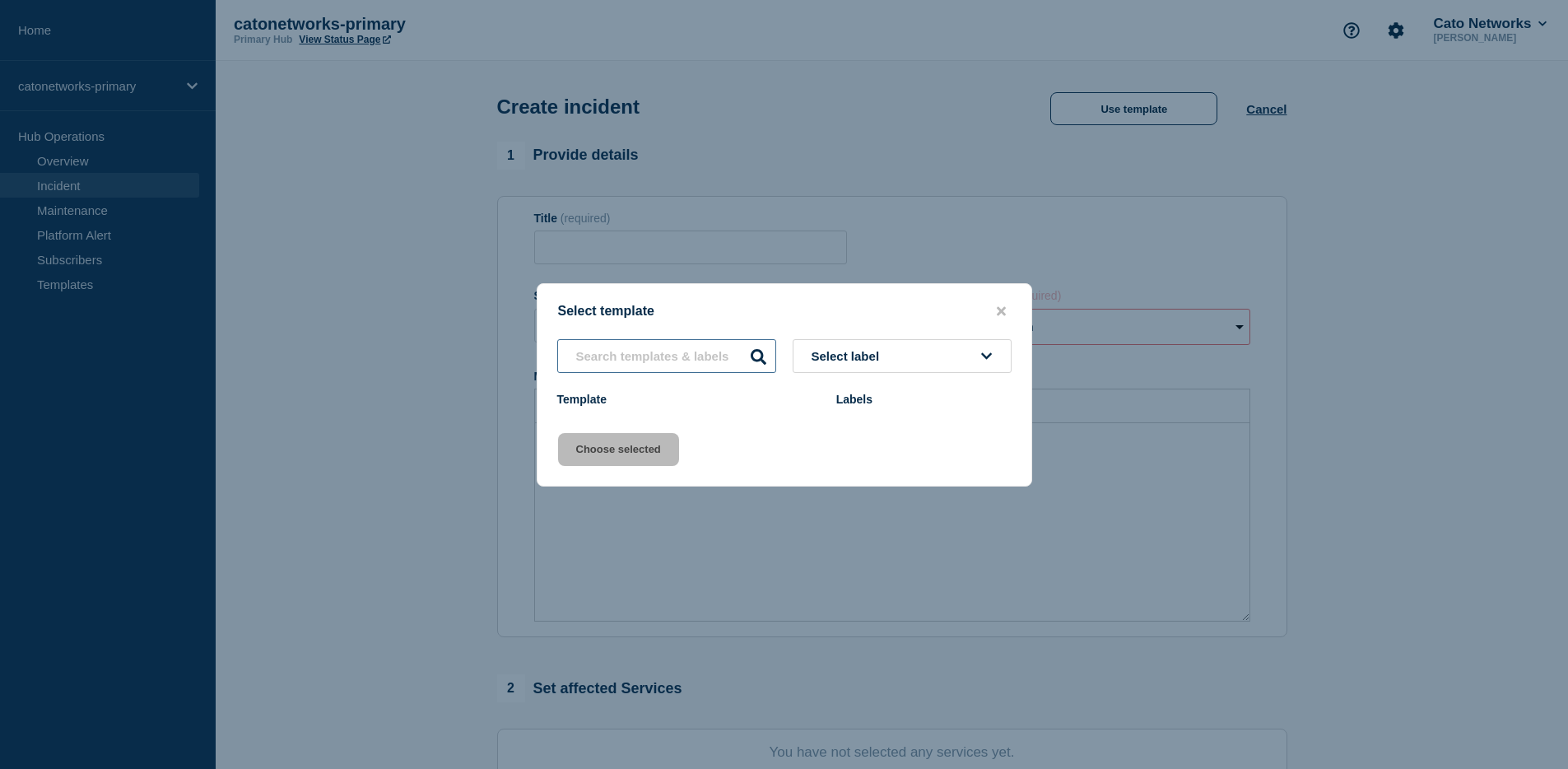
click at [728, 362] on input "text" at bounding box center [667, 356] width 219 height 34
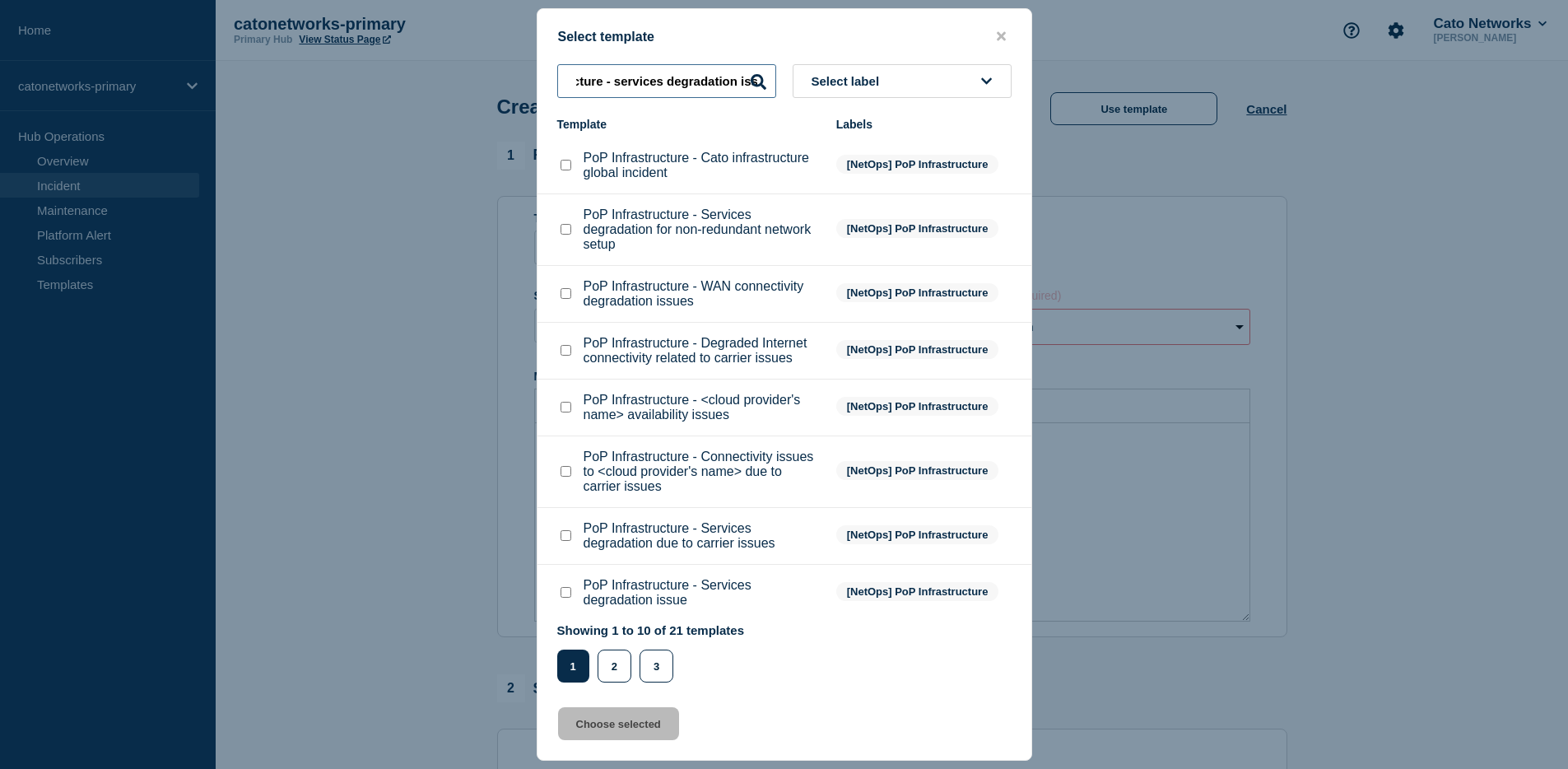
scroll to position [0, 87]
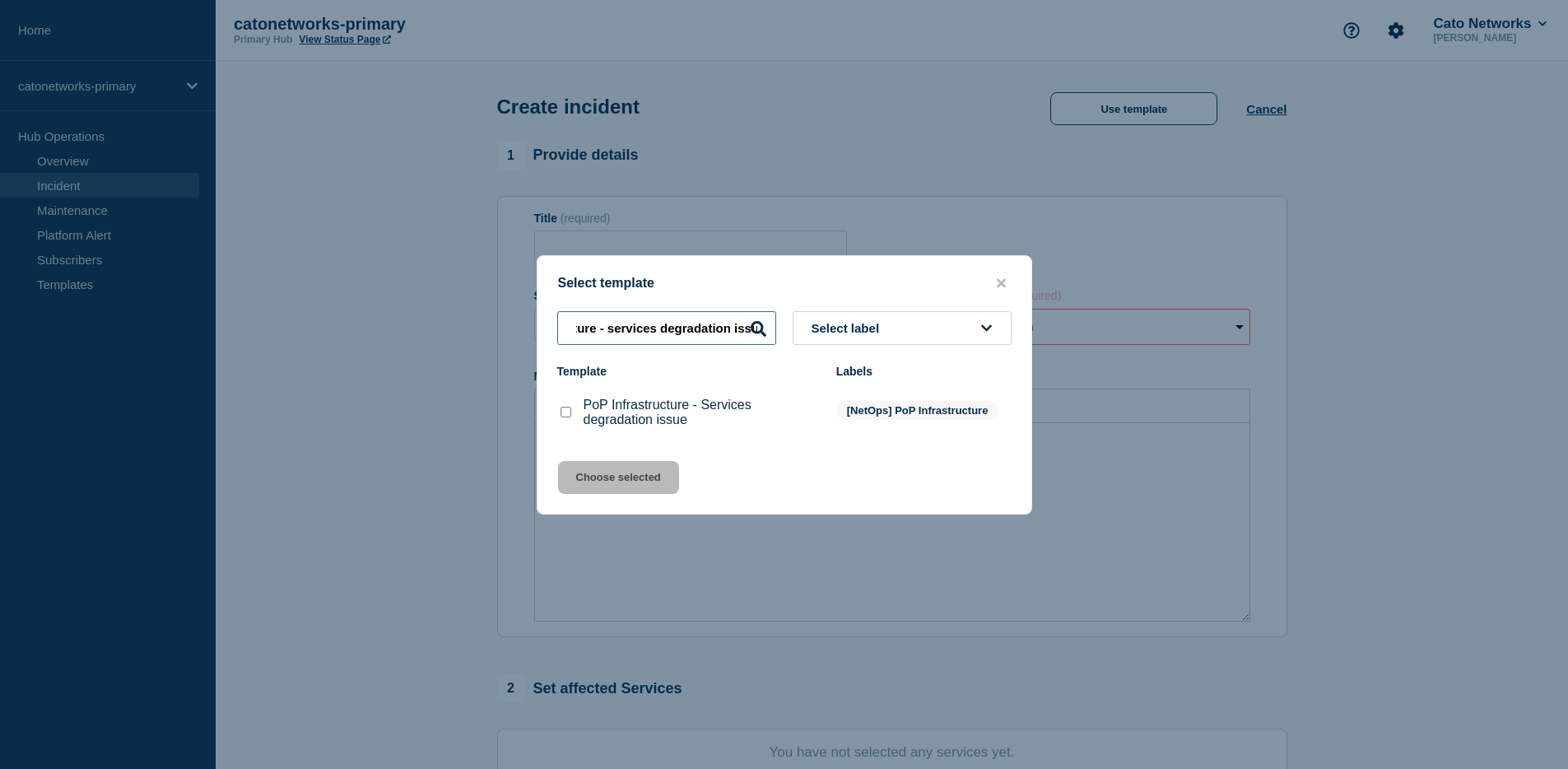
type input "Pop infrastructure - services degradation issue"
click at [665, 405] on p "PoP Infrastructure - Services degradation issue" at bounding box center [701, 412] width 236 height 30
click at [577, 422] on div "PoP Infrastructure - Services degradation issue" at bounding box center [689, 412] width 263 height 30
click at [571, 420] on div at bounding box center [566, 412] width 17 height 17
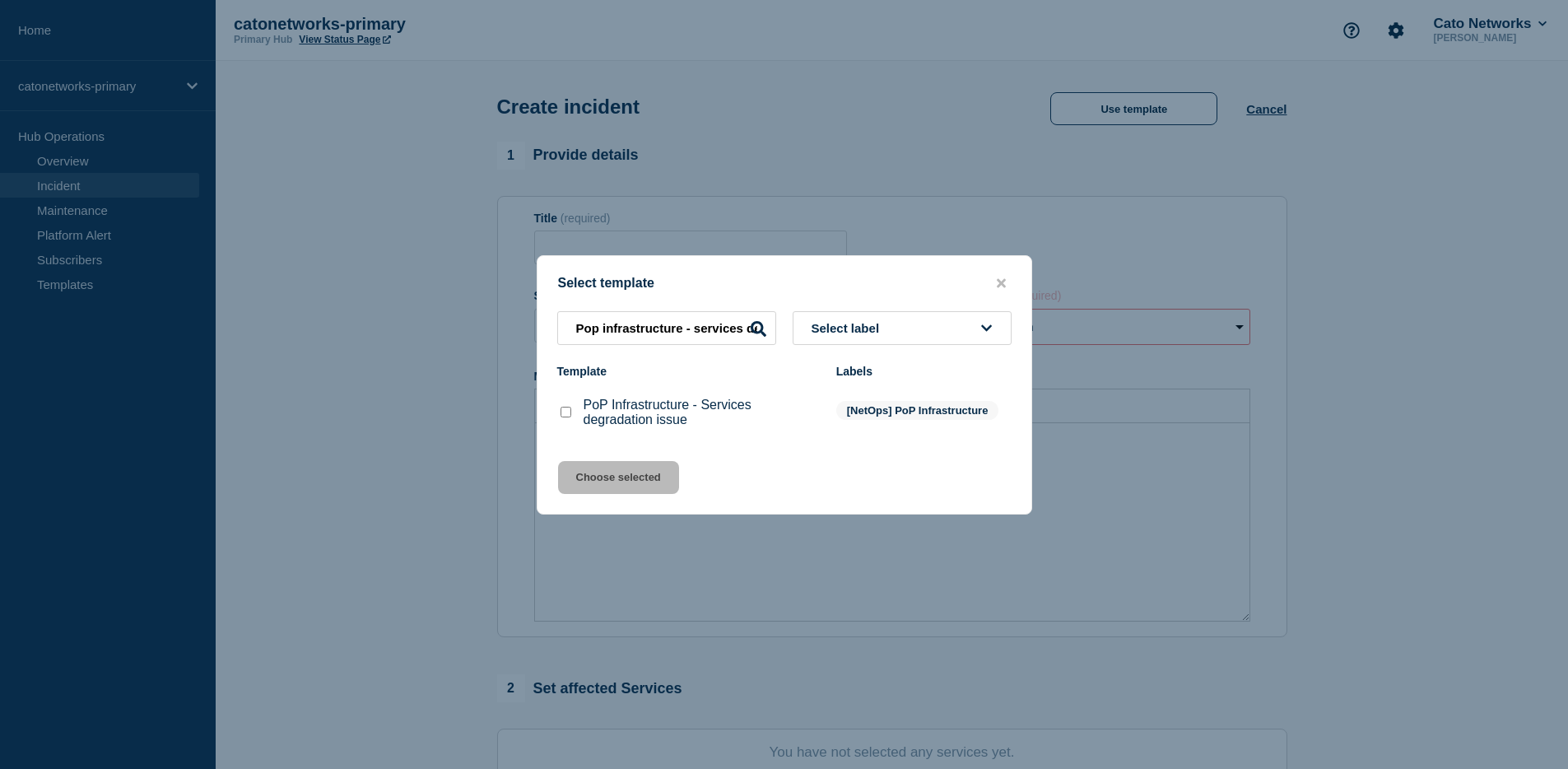
click at [570, 418] on input "PoP Infrastructure - Services degradation issue checkbox" at bounding box center [565, 411] width 10 height 10
checkbox input "true"
click at [626, 477] on button "Choose selected" at bounding box center [619, 476] width 121 height 33
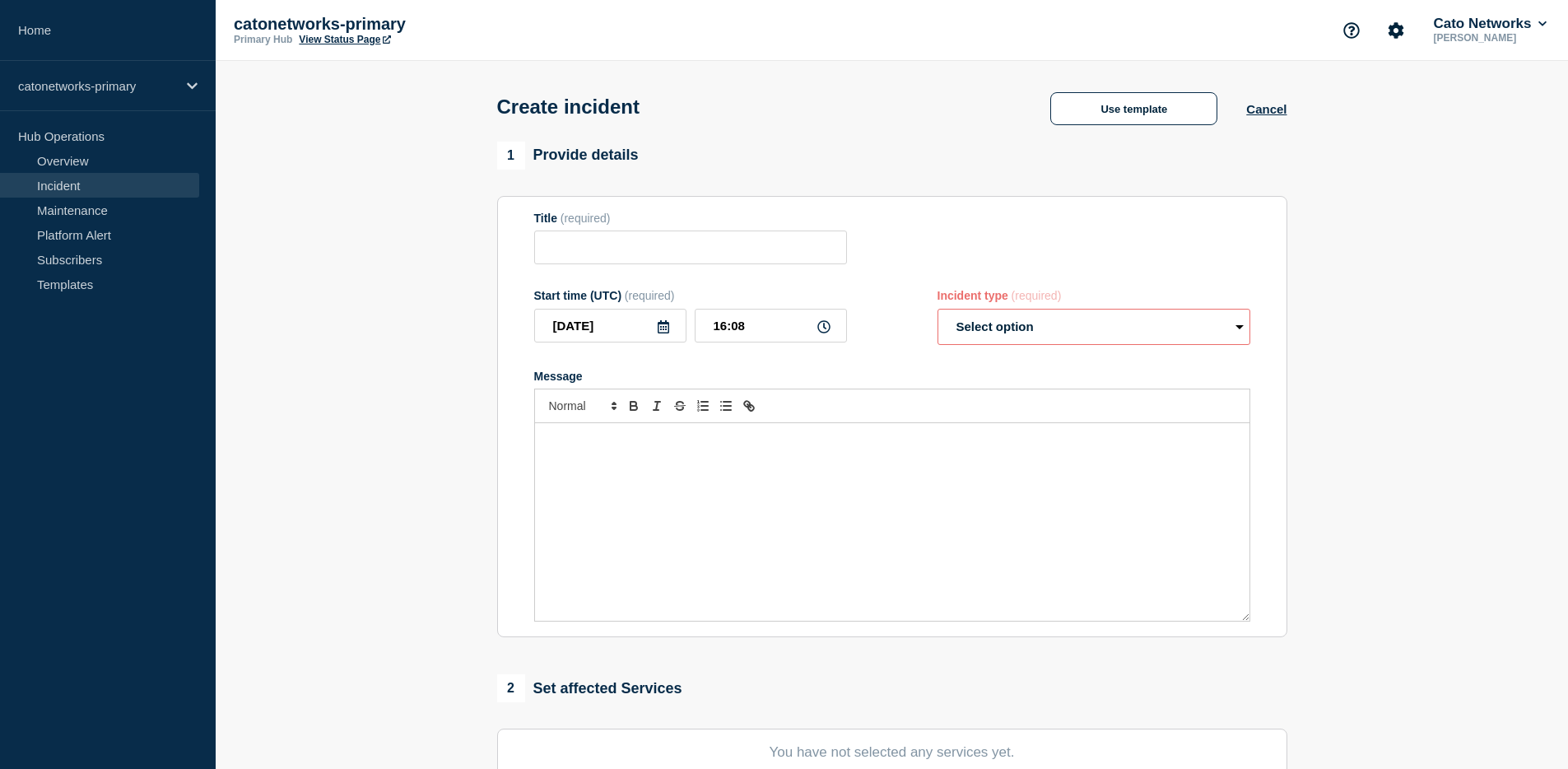
type input "PoP Infrastructure - Services degradation issue"
select select "investigating"
radio input "false"
radio input "true"
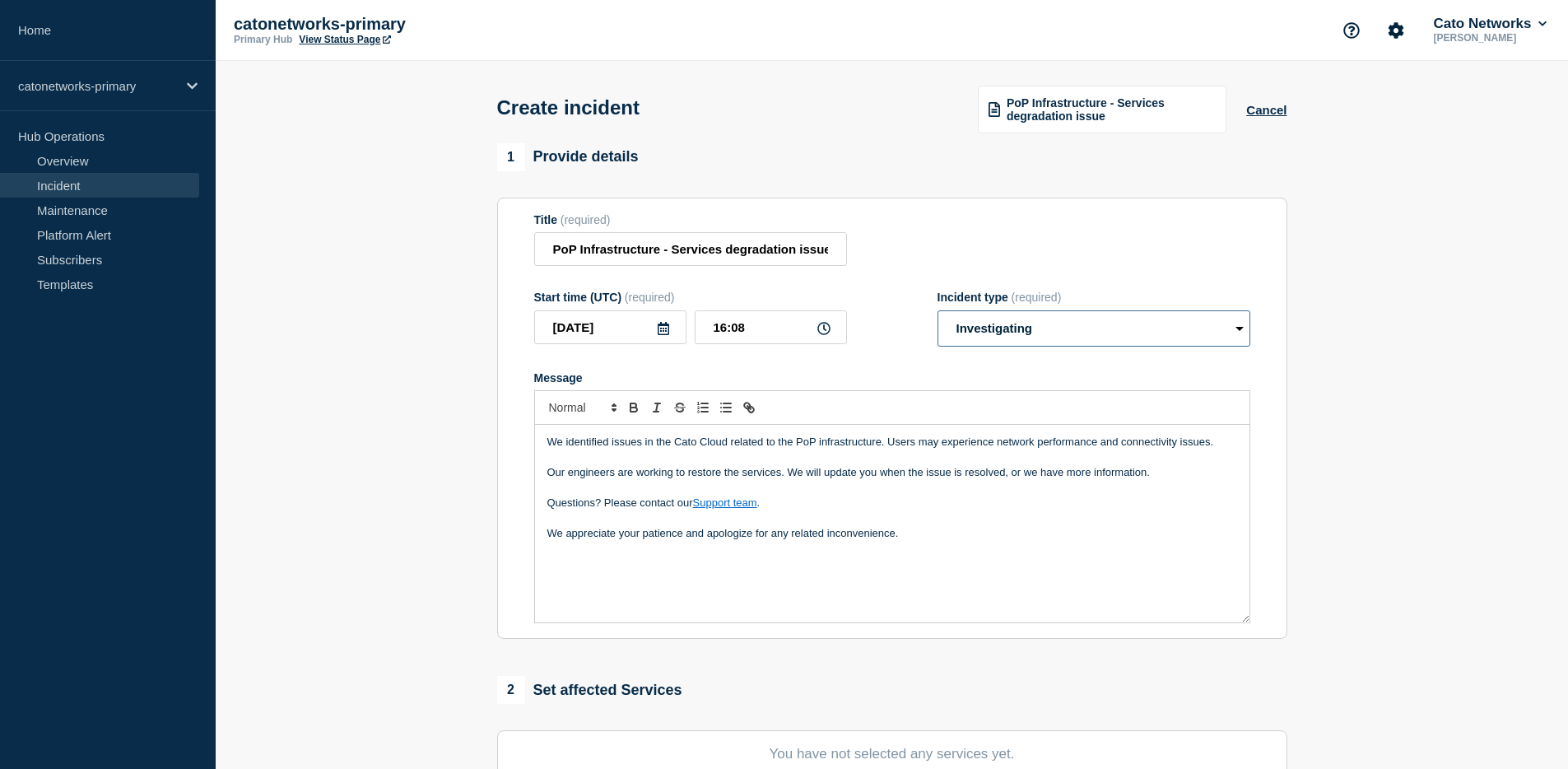
click at [1234, 345] on select "Select option Investigating Identified Monitoring" at bounding box center [1093, 328] width 312 height 36
drag, startPoint x: 727, startPoint y: 340, endPoint x: 709, endPoint y: 343, distance: 18.2
click at [709, 343] on input "16:08" at bounding box center [770, 327] width 152 height 34
type input "14:03"
click at [523, 352] on section "Title (required) PoP Infrastructure - Services degradation issue Start time (UT…" at bounding box center [892, 419] width 791 height 442
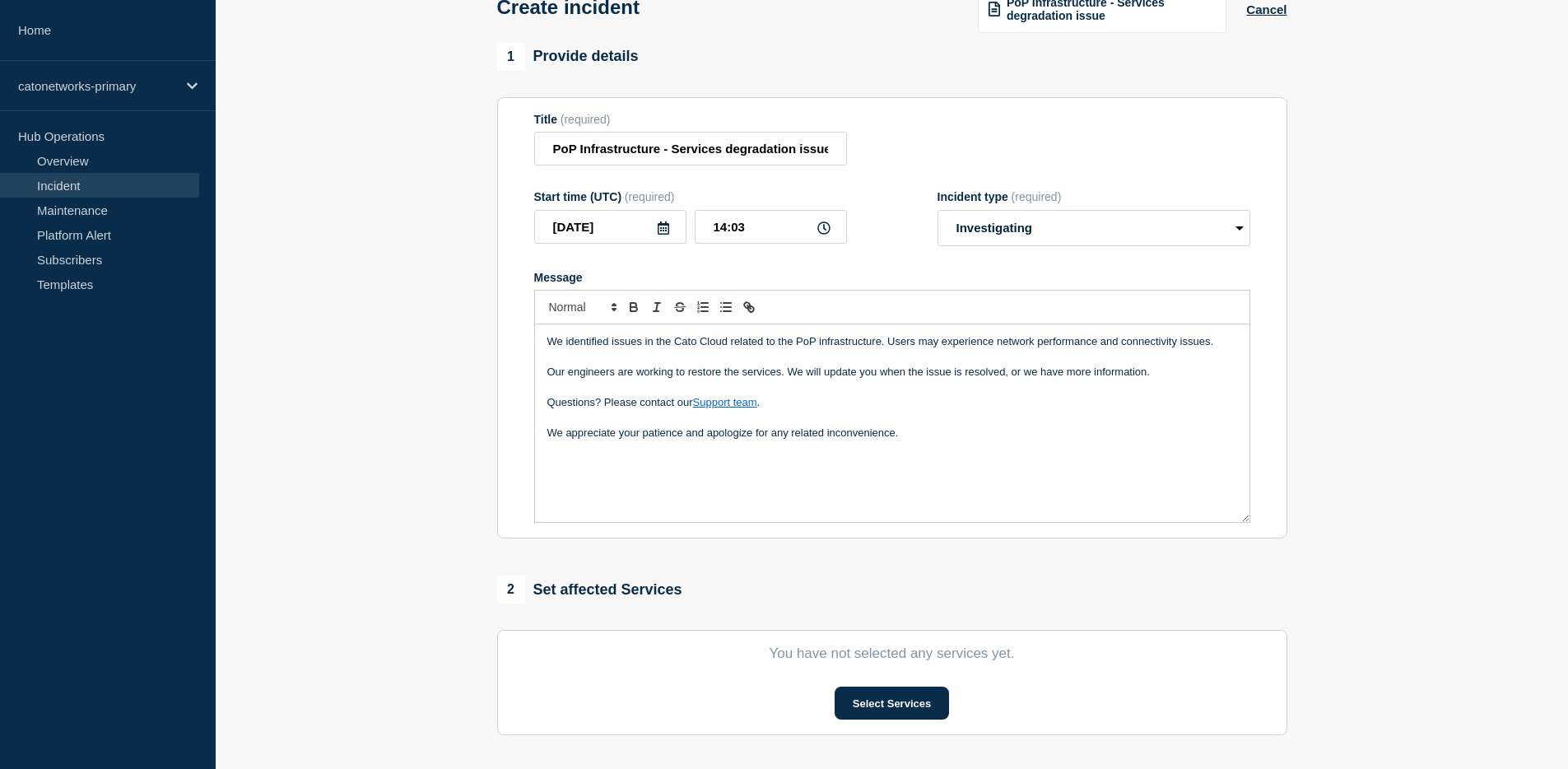
scroll to position [98, 0]
click at [738, 481] on div "We identified issues in the Cato Cloud related to the PoP infrastructure. Users…" at bounding box center [892, 425] width 714 height 198
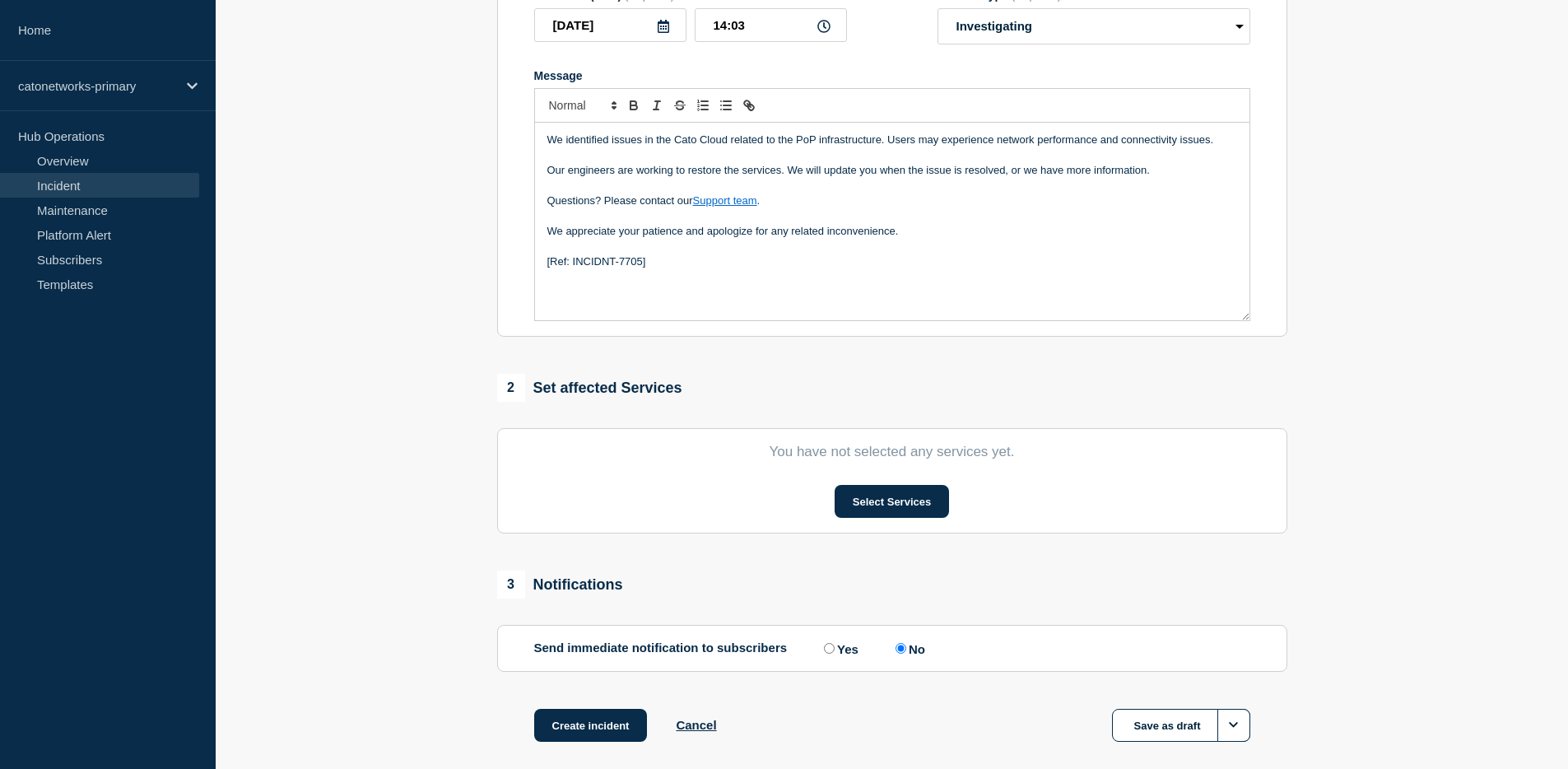
scroll to position [306, 0]
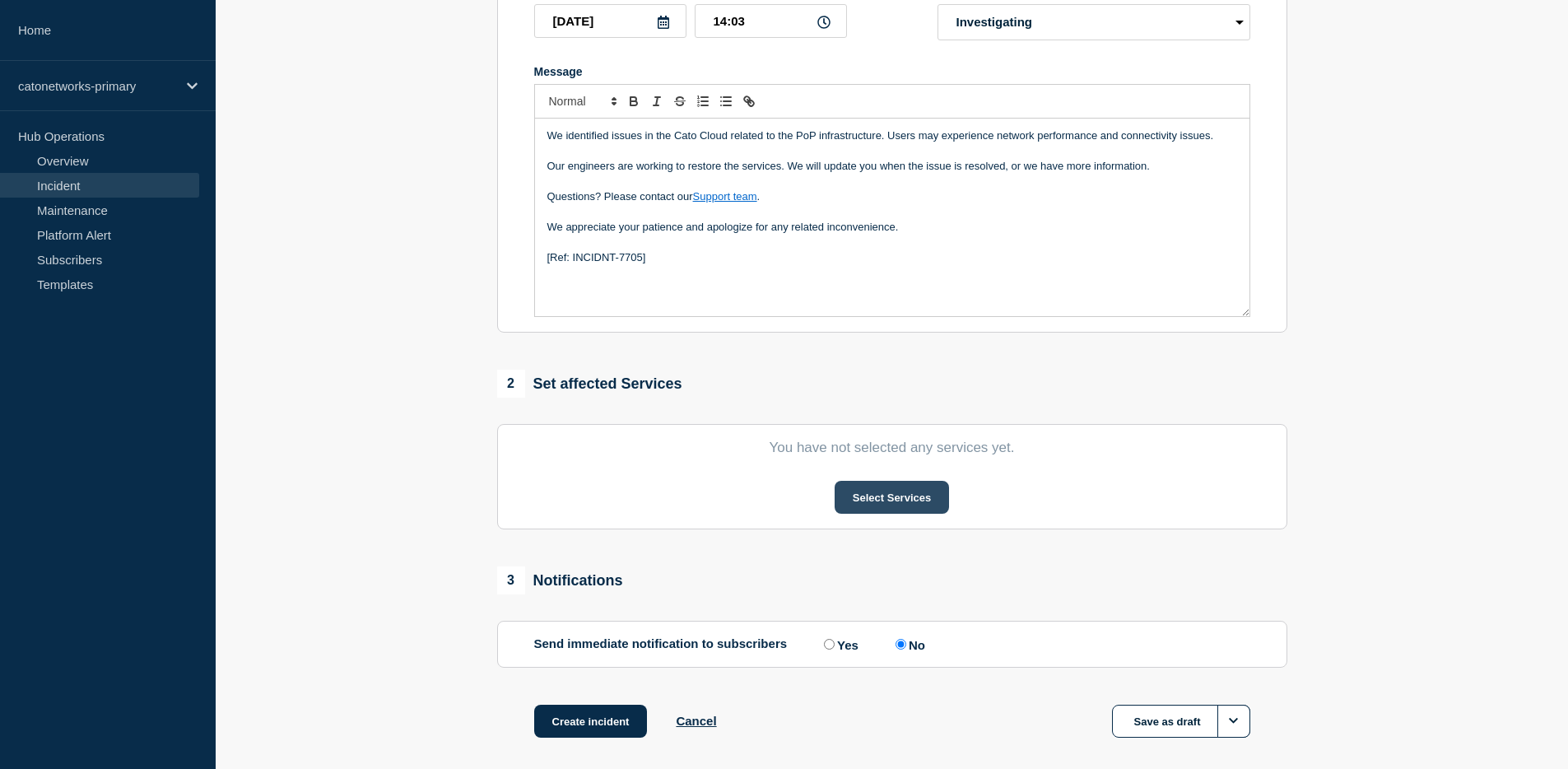
click at [892, 514] on button "Select Services" at bounding box center [891, 497] width 115 height 33
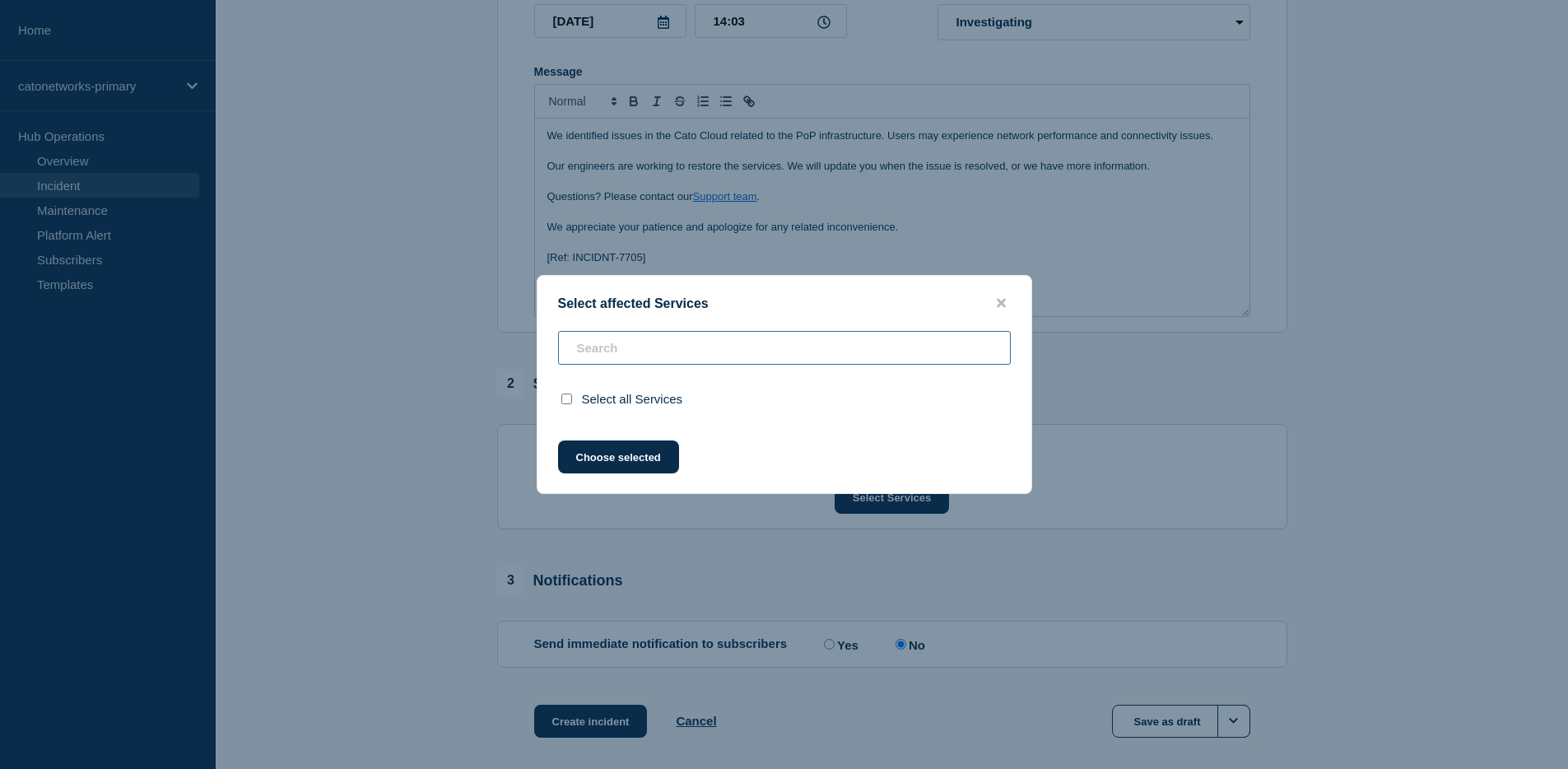
click at [832, 353] on input "text" at bounding box center [785, 348] width 453 height 34
type input "b"
checkbox input "true"
type input "bogo"
checkbox input "false"
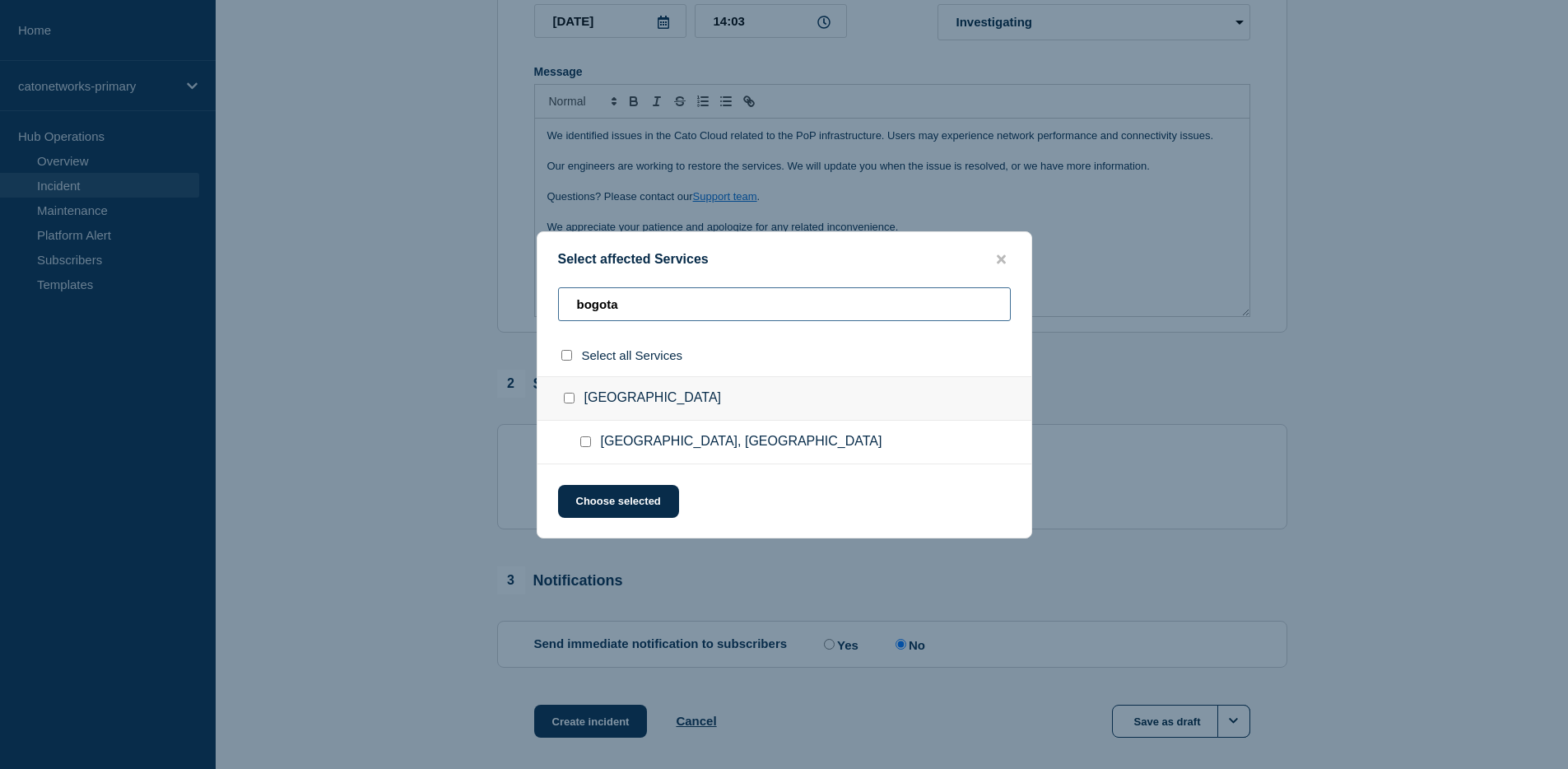
type input "bogota"
click at [851, 446] on ul "Bogota, Colombia" at bounding box center [784, 442] width 494 height 44
click at [593, 455] on ul "Bogota, Colombia" at bounding box center [784, 442] width 494 height 44
click at [586, 445] on input "Bogota, Colombia checkbox" at bounding box center [585, 441] width 10 height 10
checkbox input "true"
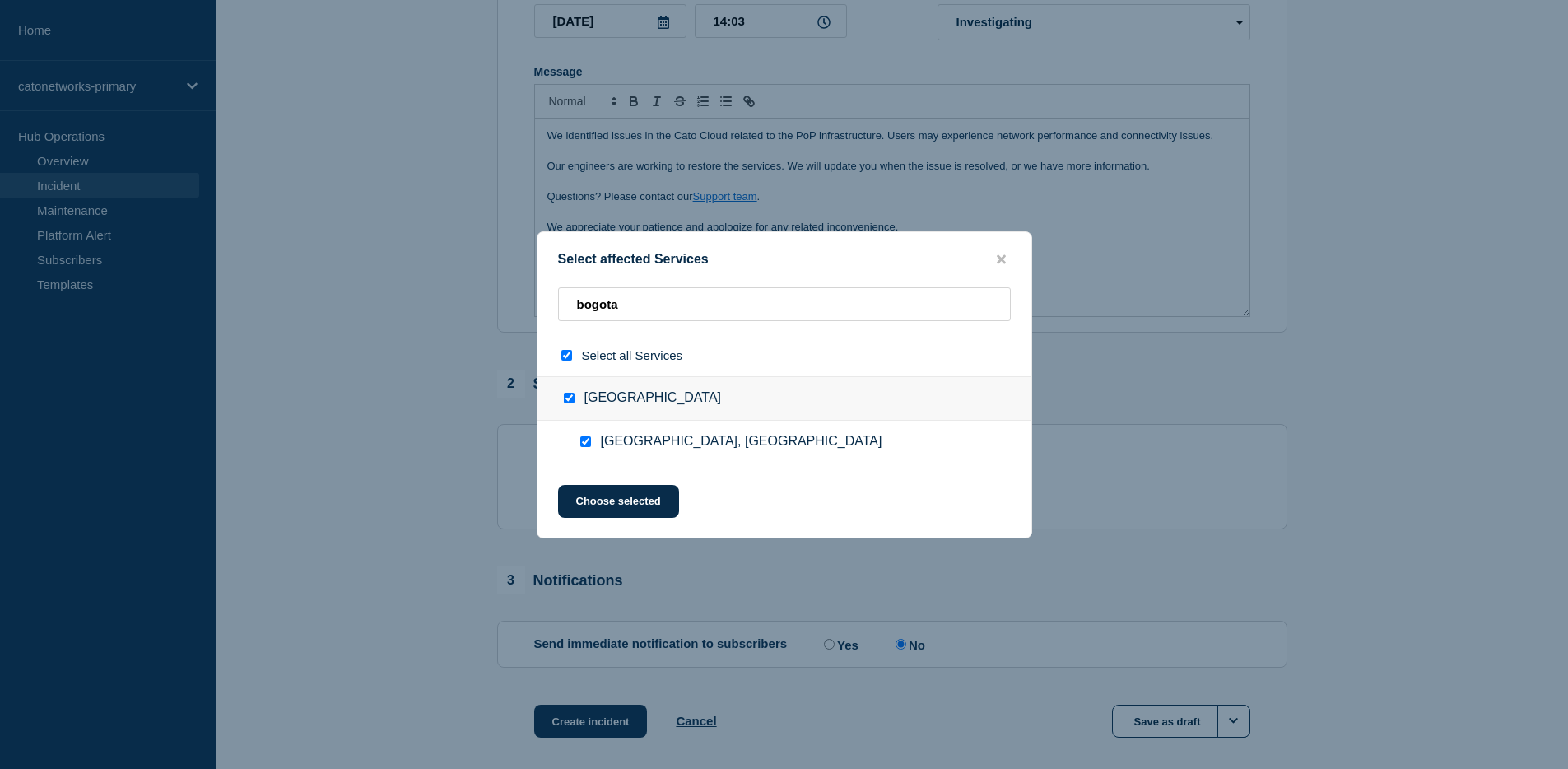
checkbox input "true"
click at [589, 500] on button "Choose selected" at bounding box center [619, 501] width 121 height 33
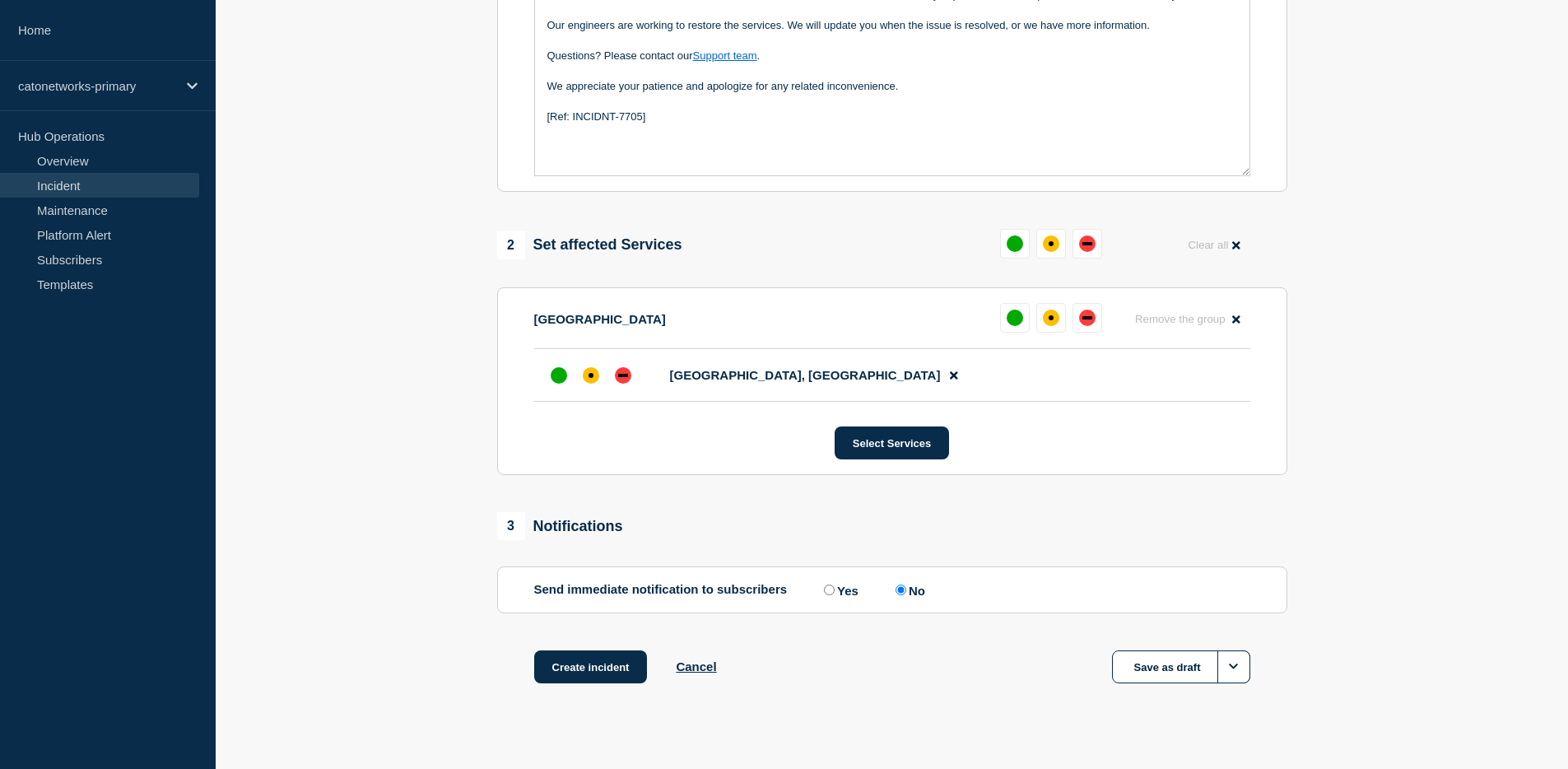
scroll to position [453, 0]
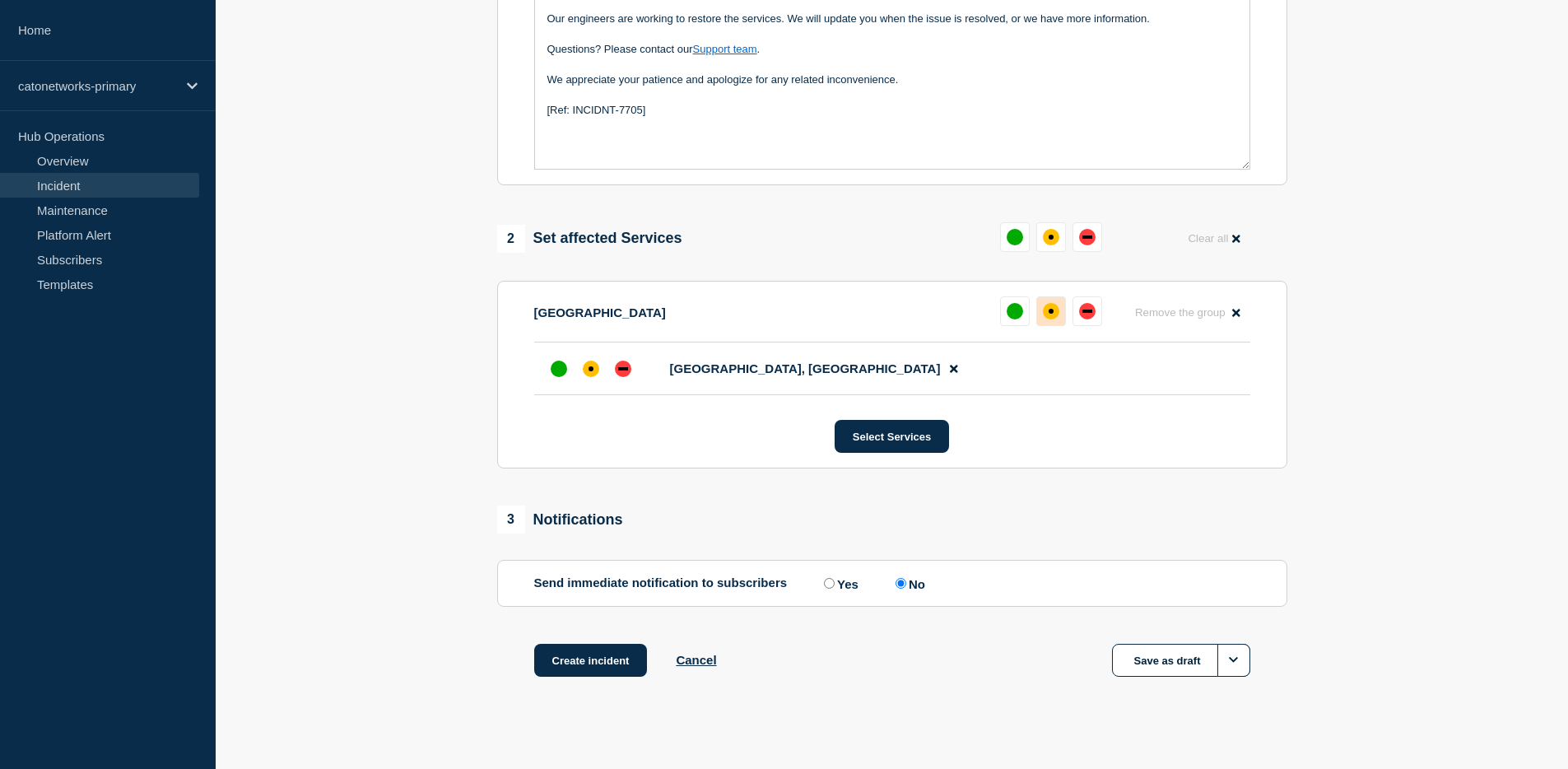
click at [1045, 326] on button at bounding box center [1052, 311] width 30 height 30
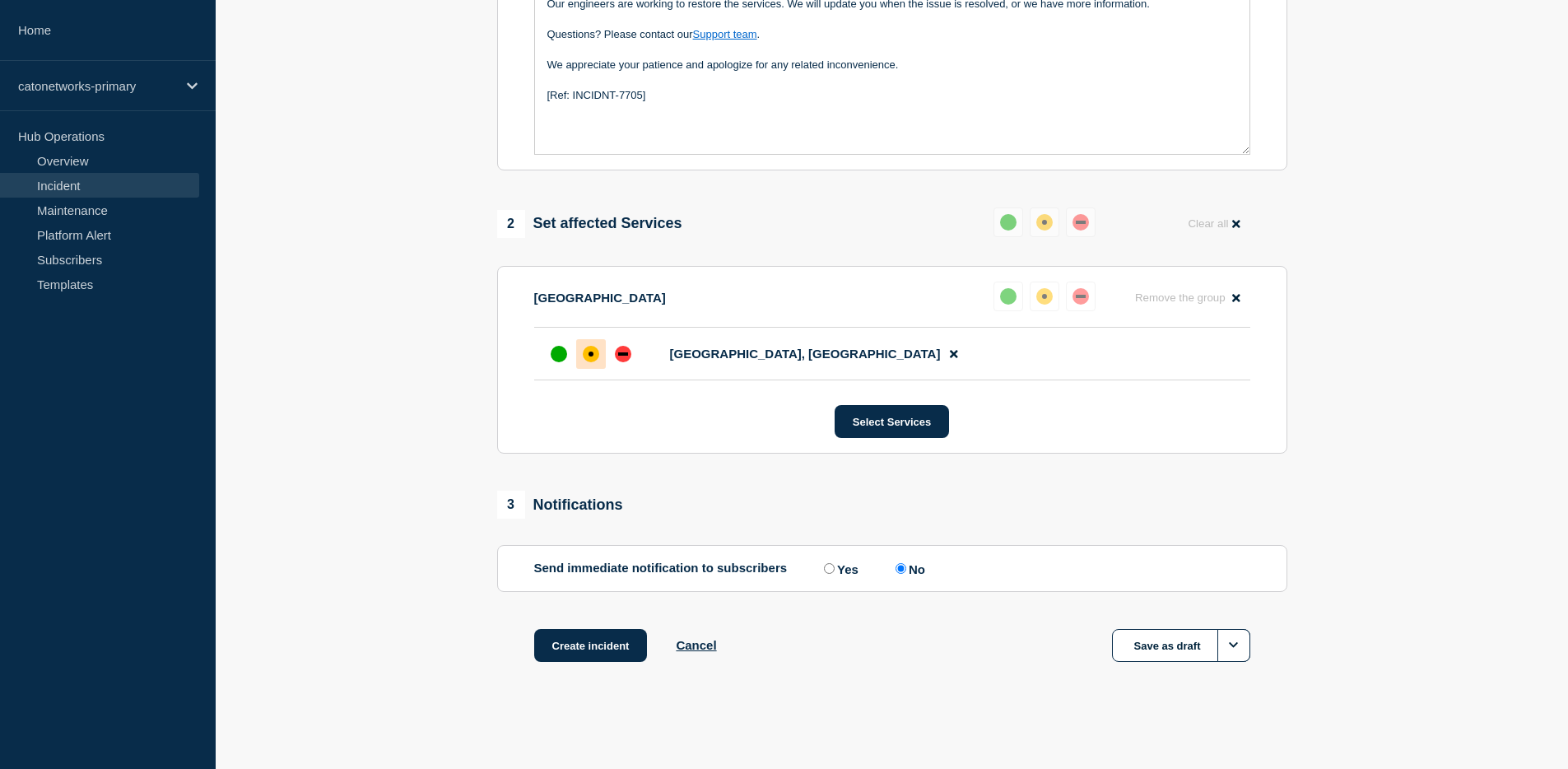
scroll to position [492, 0]
click at [603, 653] on button "Create incident" at bounding box center [591, 644] width 114 height 33
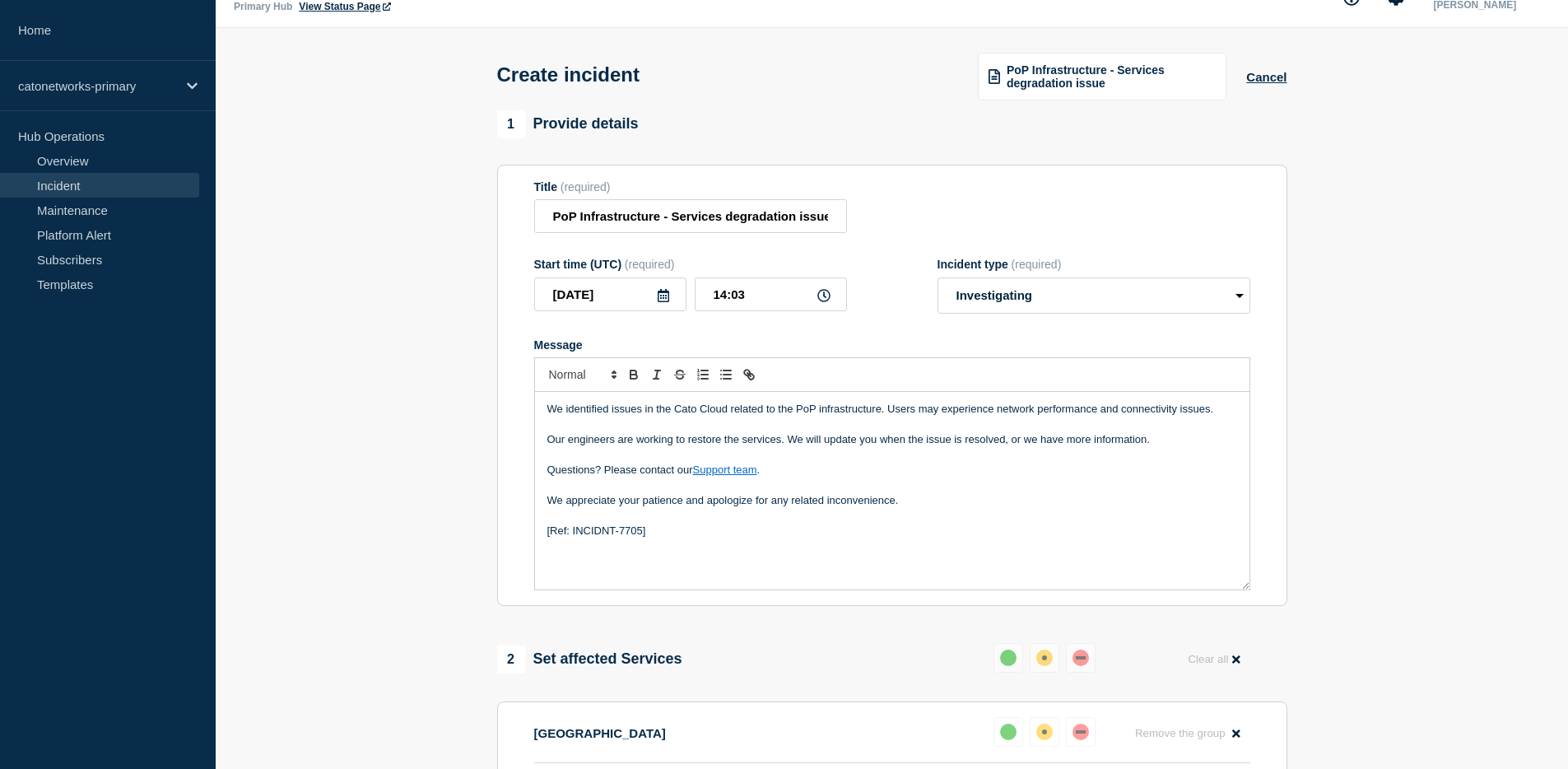
scroll to position [0, 0]
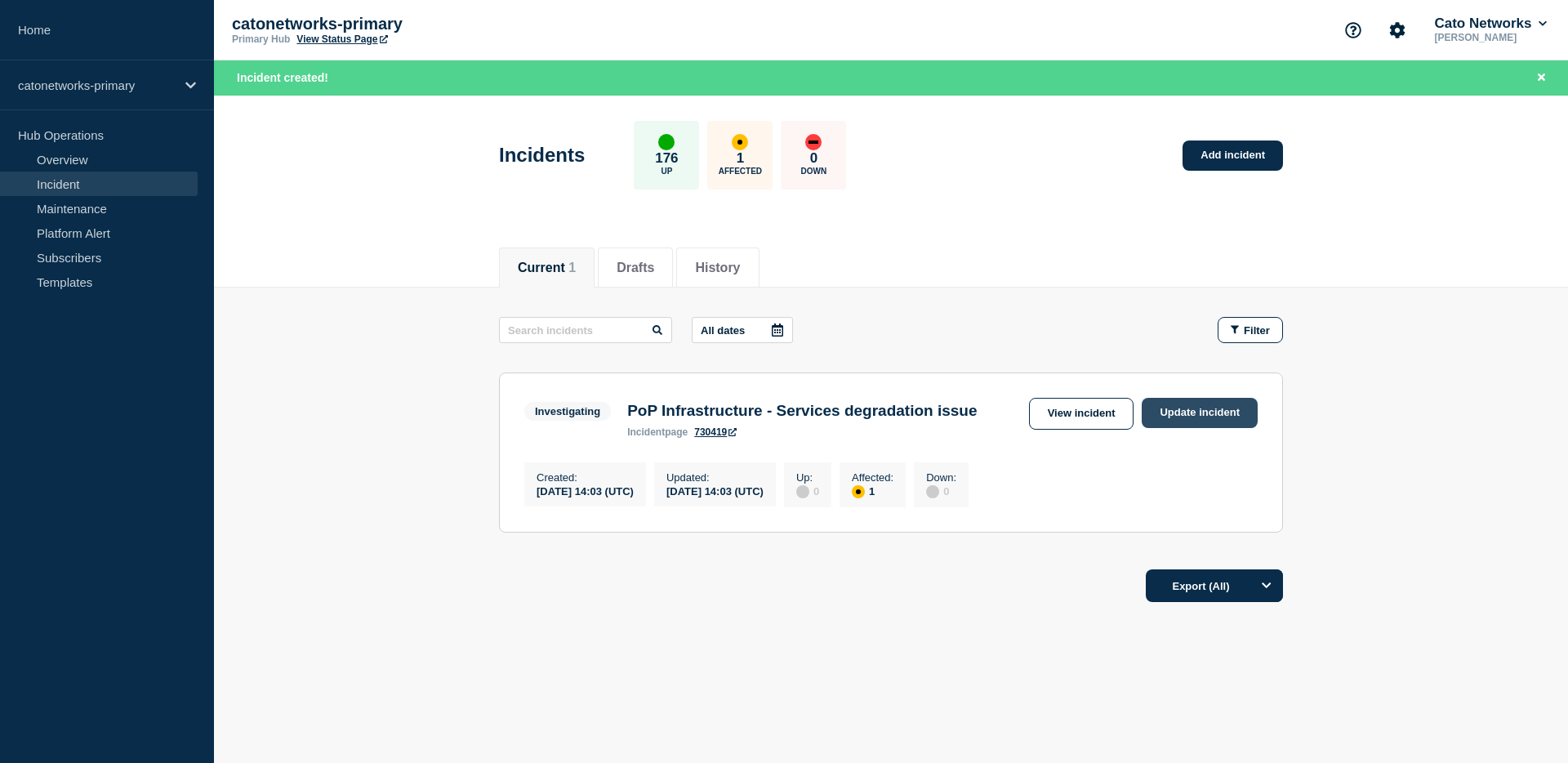
click at [1183, 411] on link "Update incident" at bounding box center [1199, 412] width 116 height 31
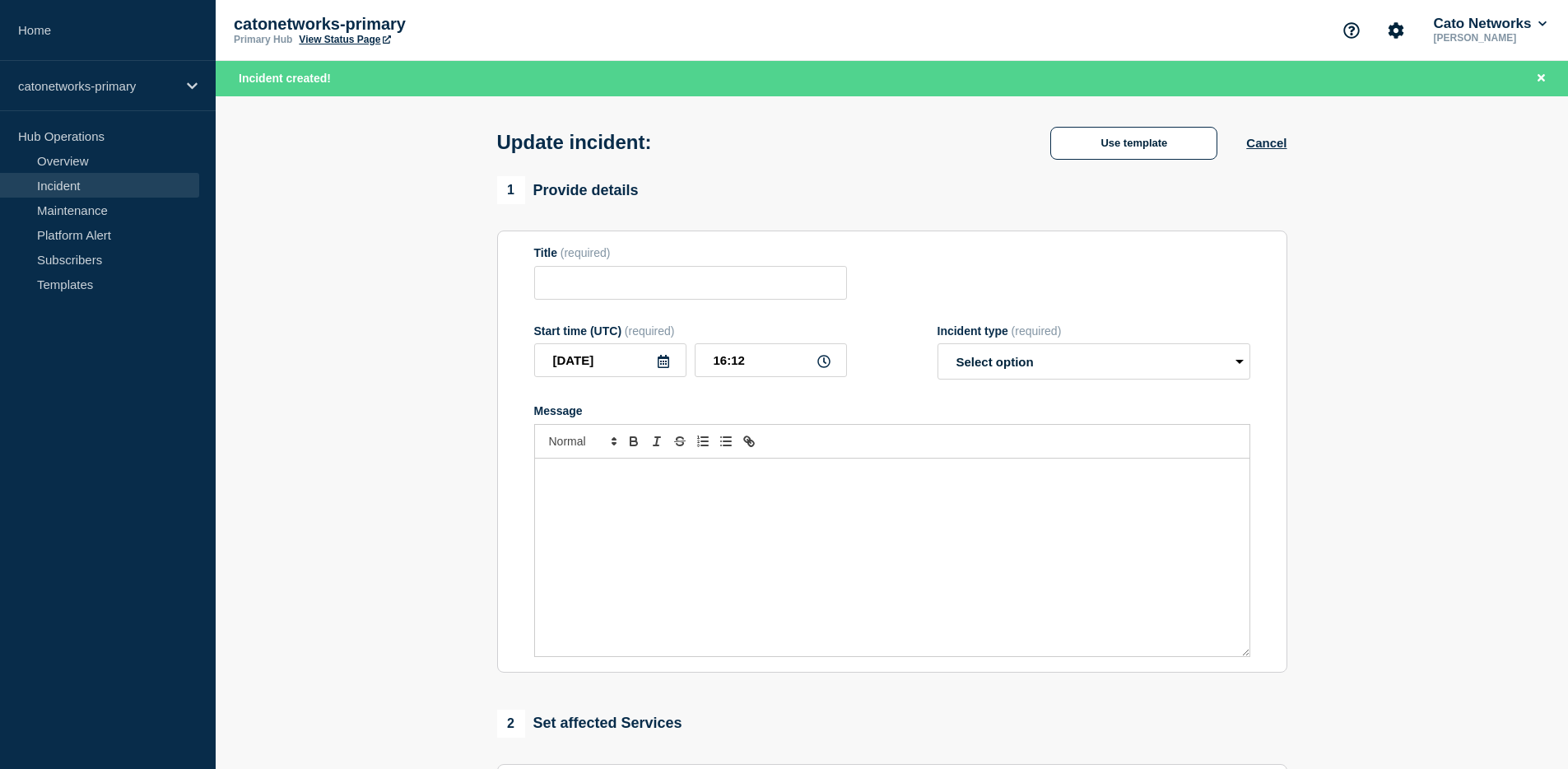
type input "PoP Infrastructure - Services degradation issue"
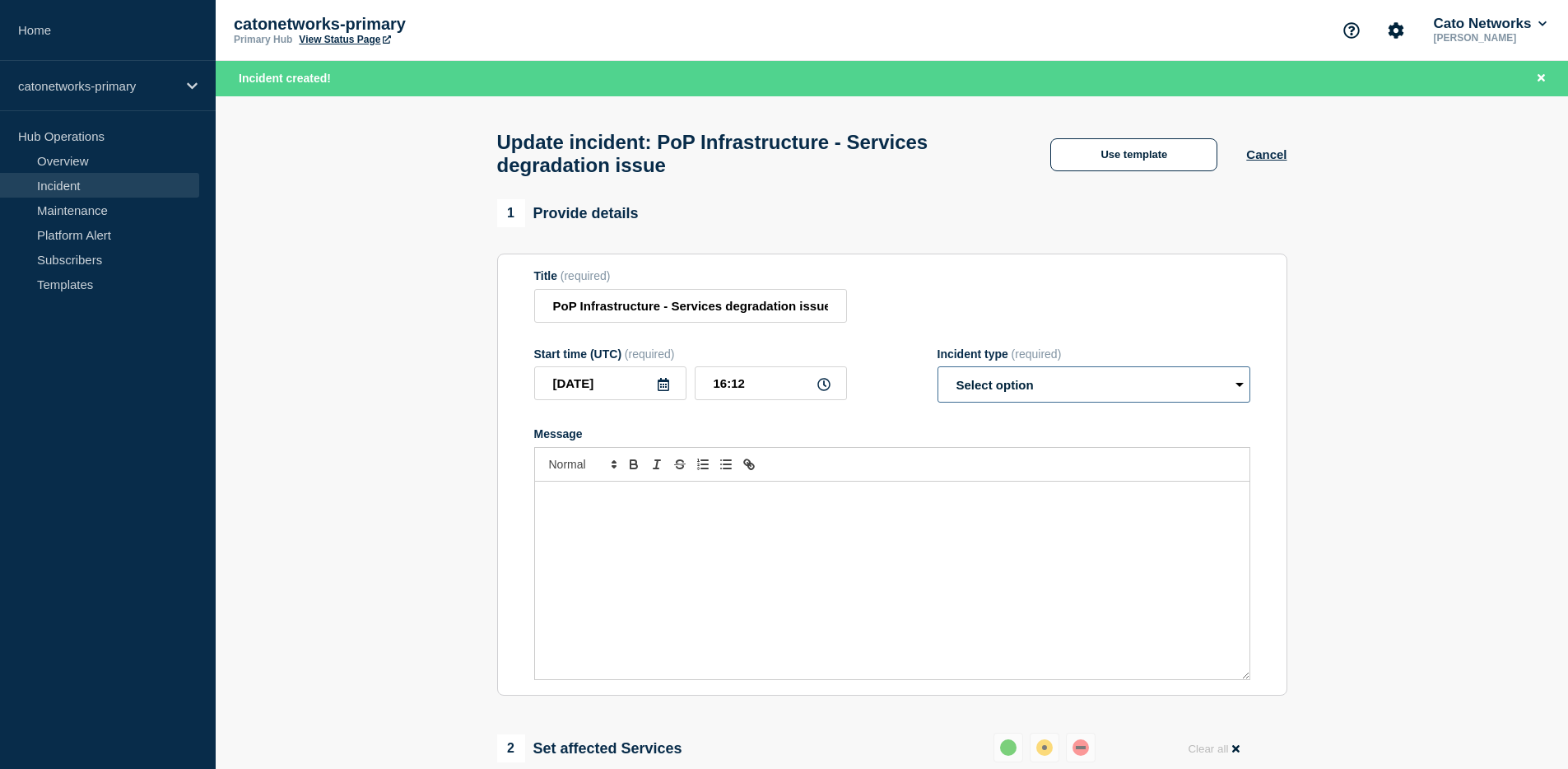
click at [1204, 403] on select "Select option Investigating Identified Monitoring Resolved" at bounding box center [1093, 384] width 312 height 36
select select "resolved"
click at [938, 382] on select "Select option Investigating Identified Monitoring Resolved" at bounding box center [1093, 384] width 312 height 36
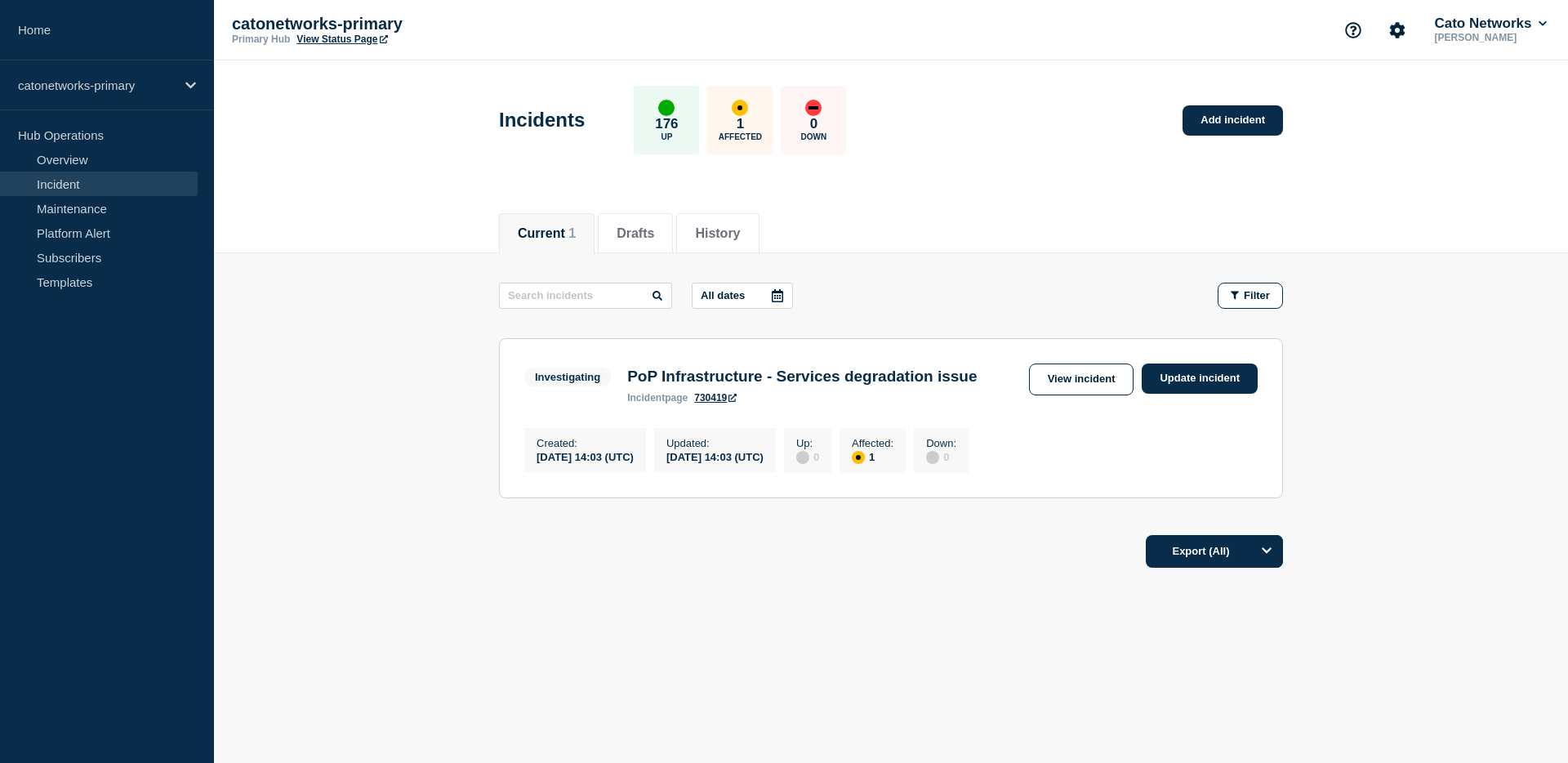
click at [917, 378] on h3 "PoP Infrastructure - Services degradation issue" at bounding box center [802, 375] width 350 height 18
click at [1080, 387] on link "View incident" at bounding box center [1081, 379] width 105 height 31
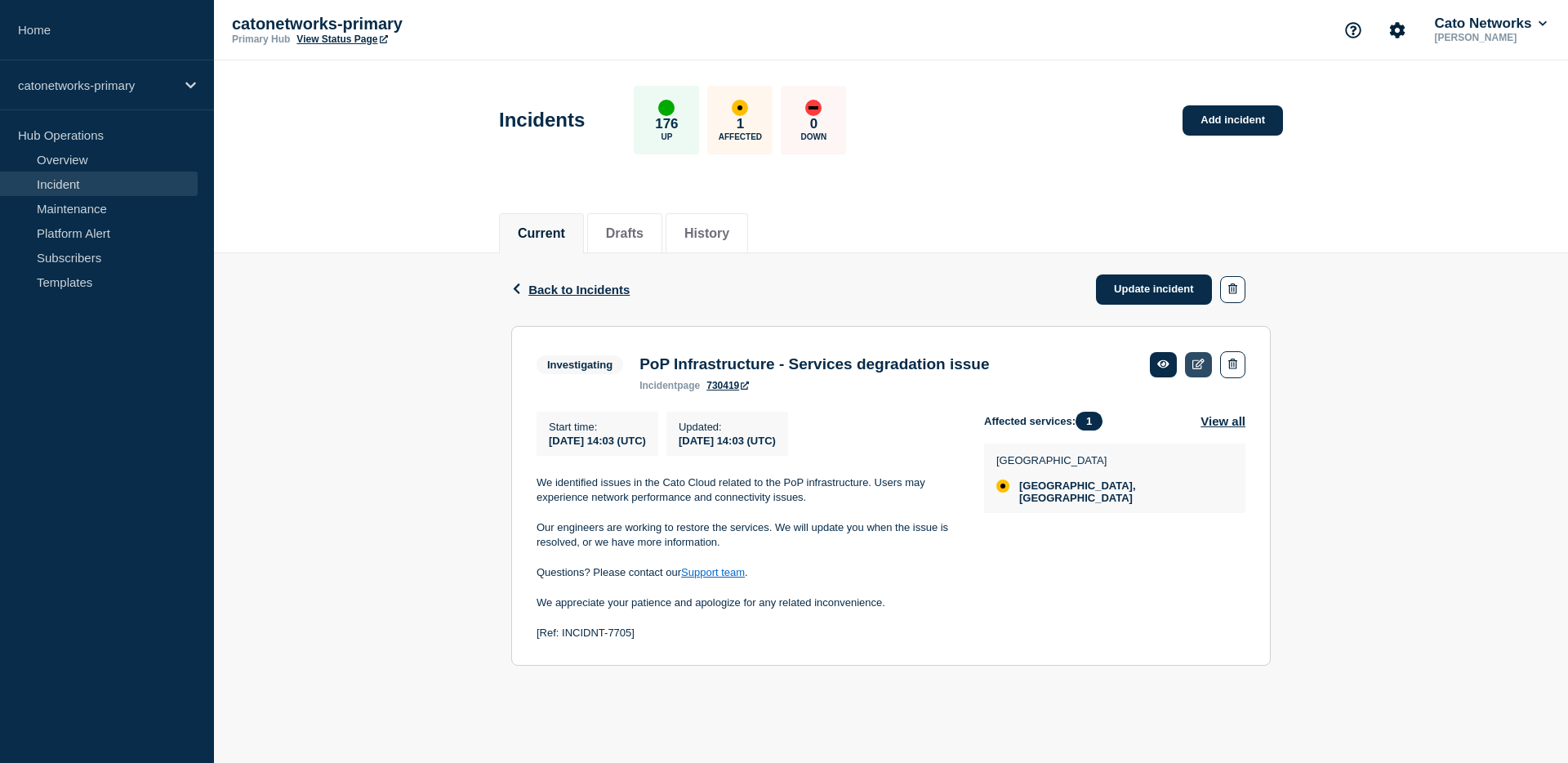
click at [1201, 369] on icon at bounding box center [1198, 363] width 12 height 10
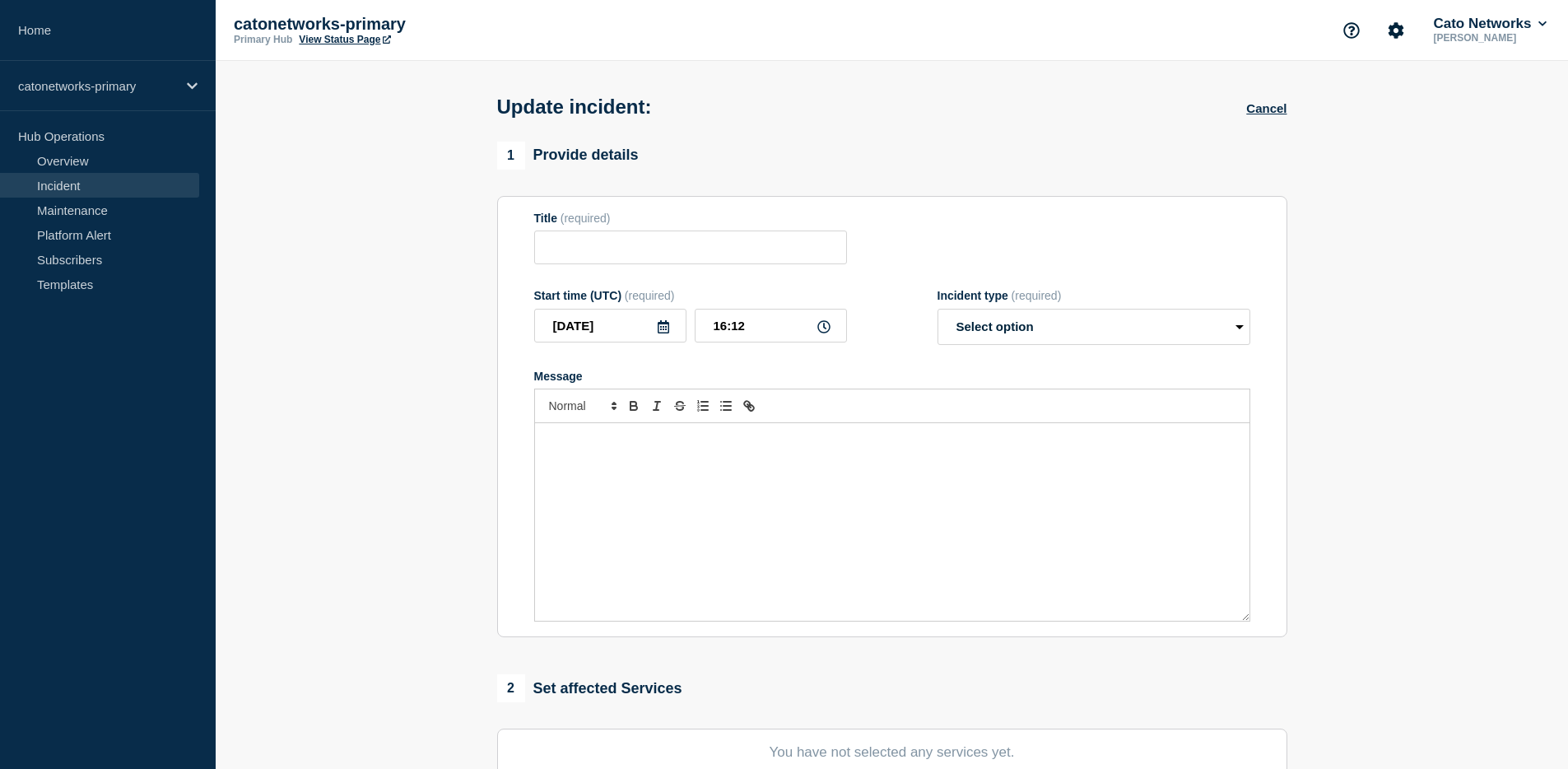
type input "PoP Infrastructure - Services degradation issue"
type input "14:03"
select select "investigating"
radio input "false"
radio input "true"
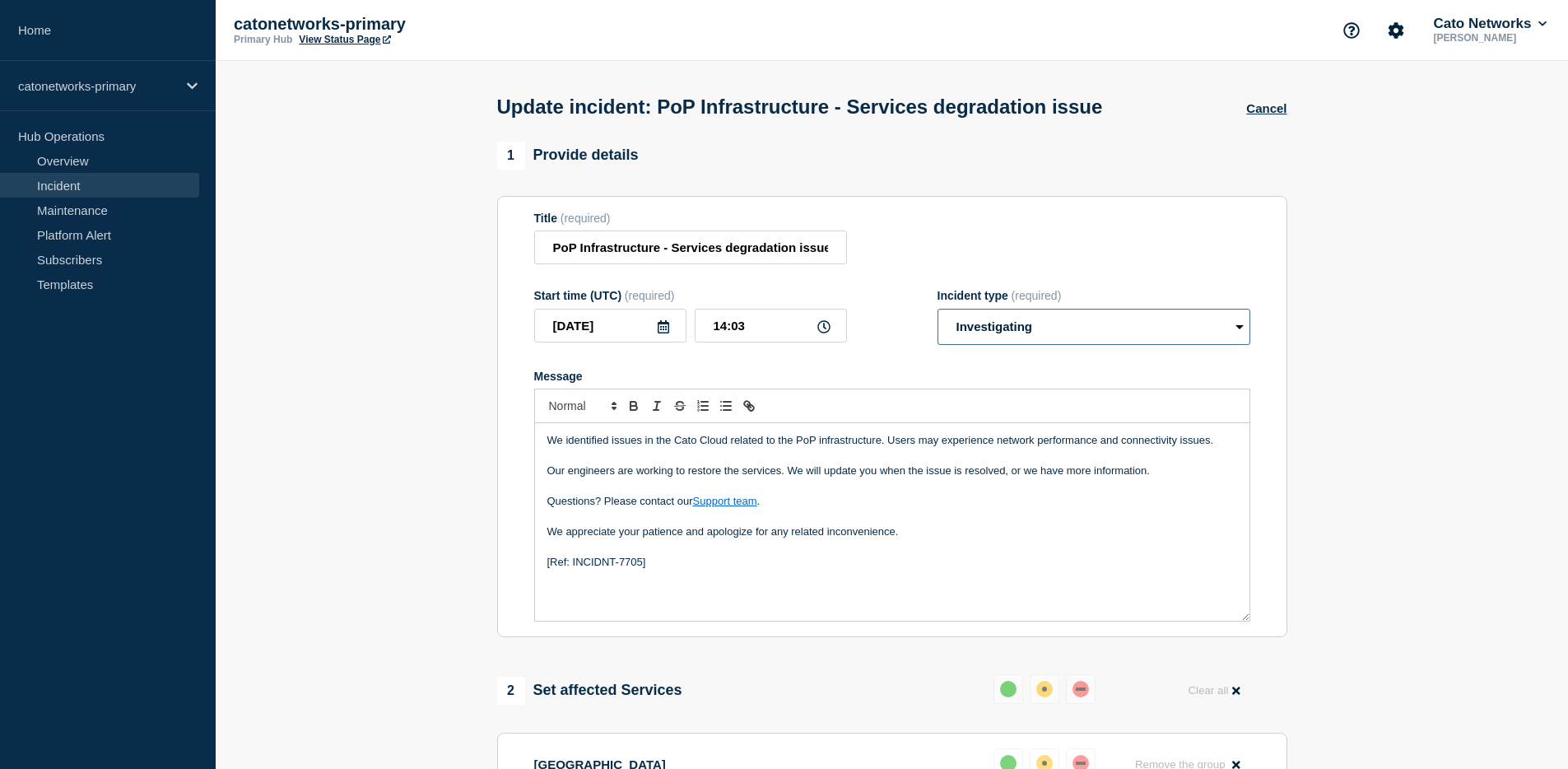
click at [1237, 340] on select "Select option Investigating Identified Monitoring Resolved" at bounding box center [1093, 326] width 312 height 36
select select "identified"
click at [938, 320] on select "Select option Investigating Identified Monitoring Resolved" at bounding box center [1093, 326] width 312 height 36
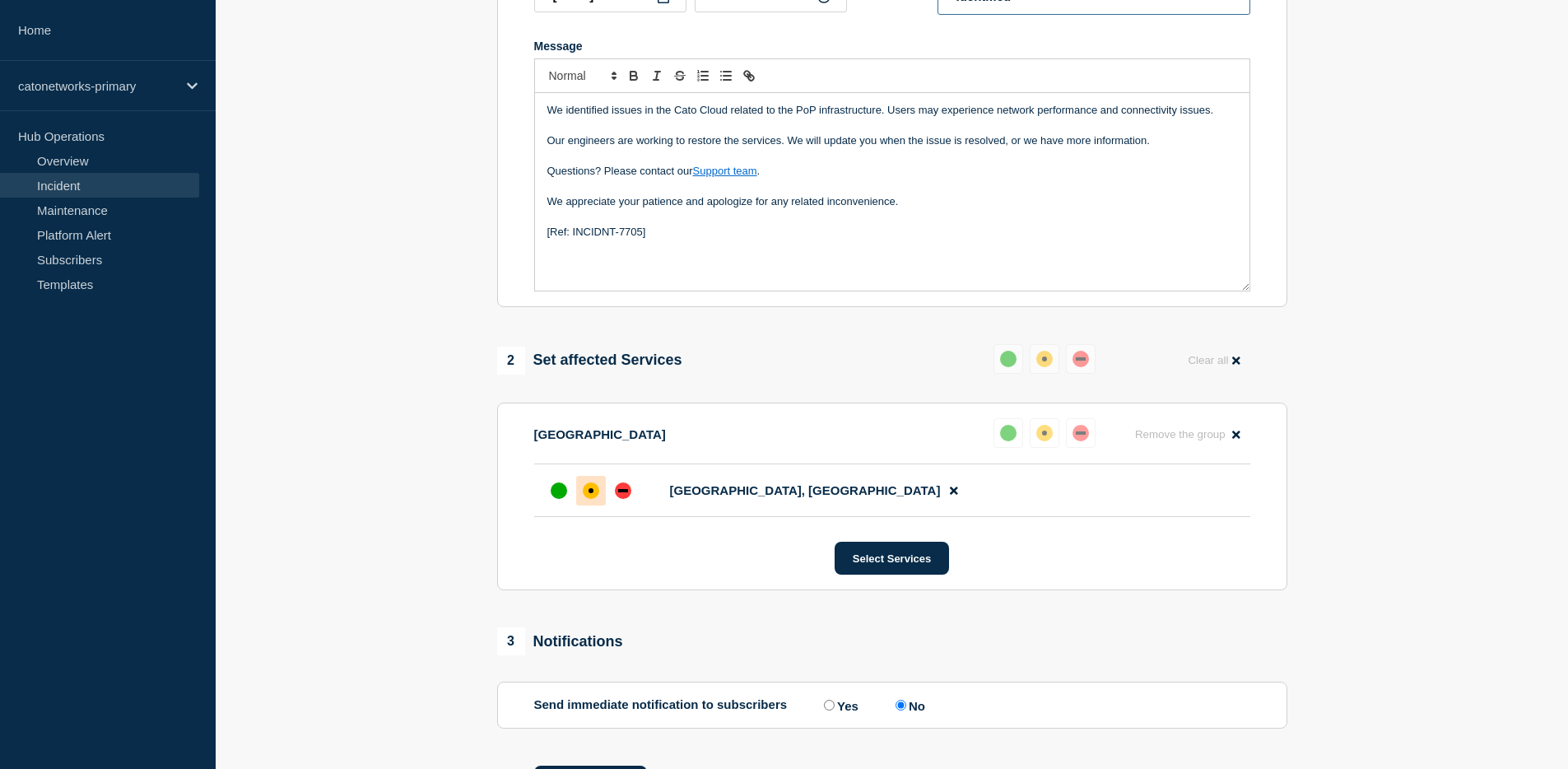
scroll to position [448, 0]
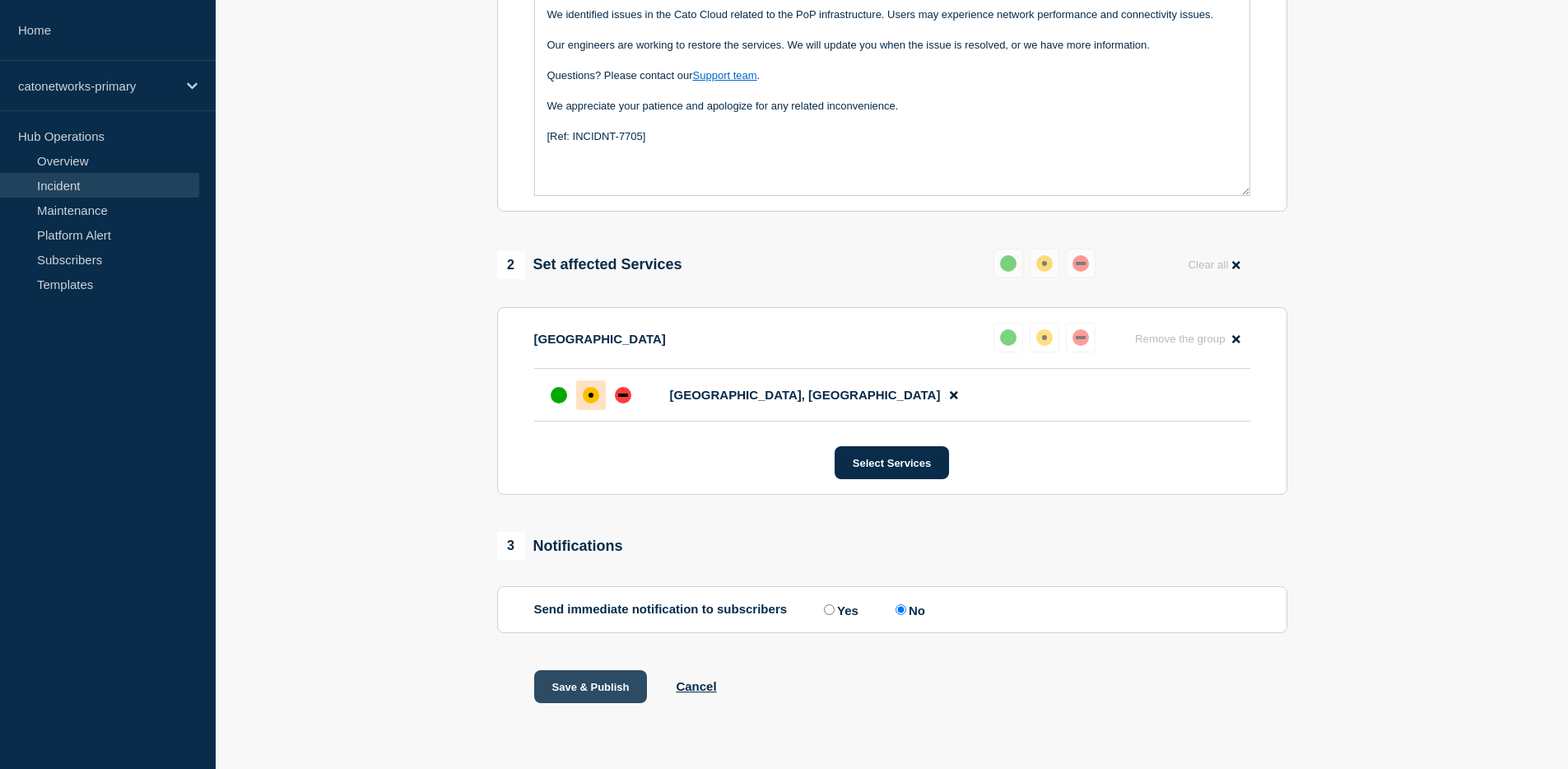
click at [616, 691] on button "Save & Publish" at bounding box center [591, 686] width 114 height 33
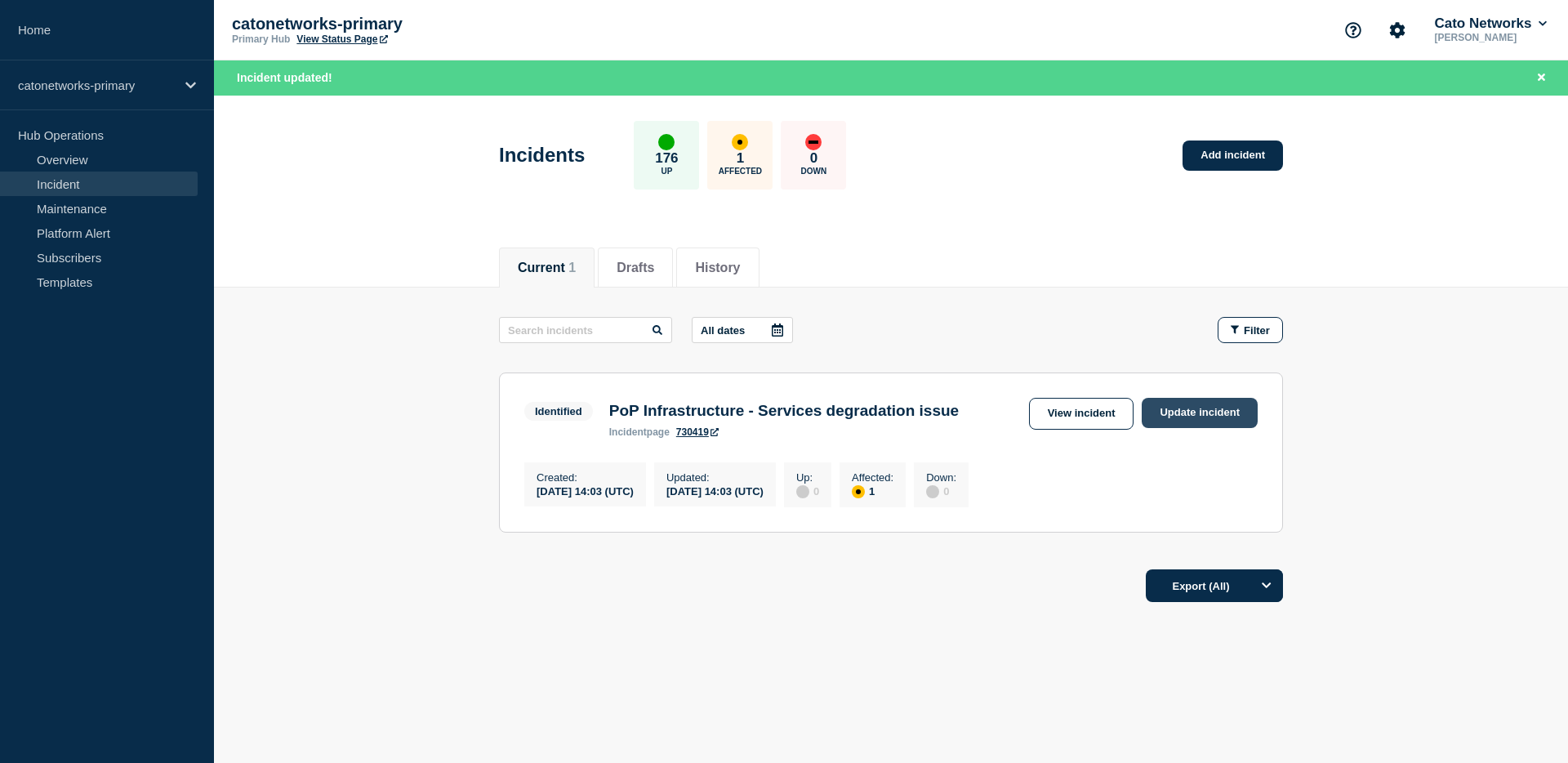
click at [1184, 416] on link "Update incident" at bounding box center [1199, 412] width 116 height 31
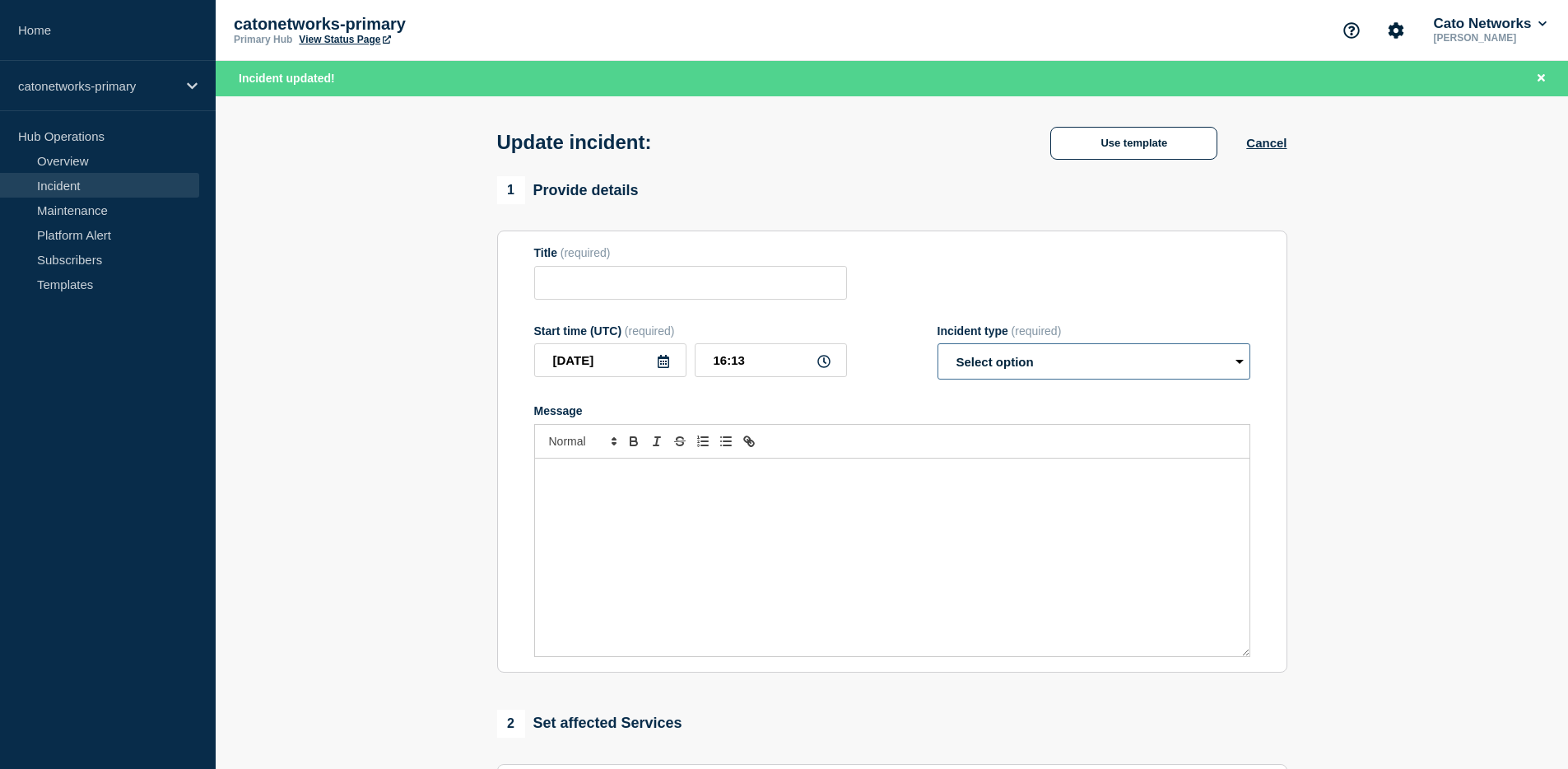
click at [1060, 355] on select "Select option Investigating Identified Monitoring Resolved" at bounding box center [1093, 361] width 312 height 36
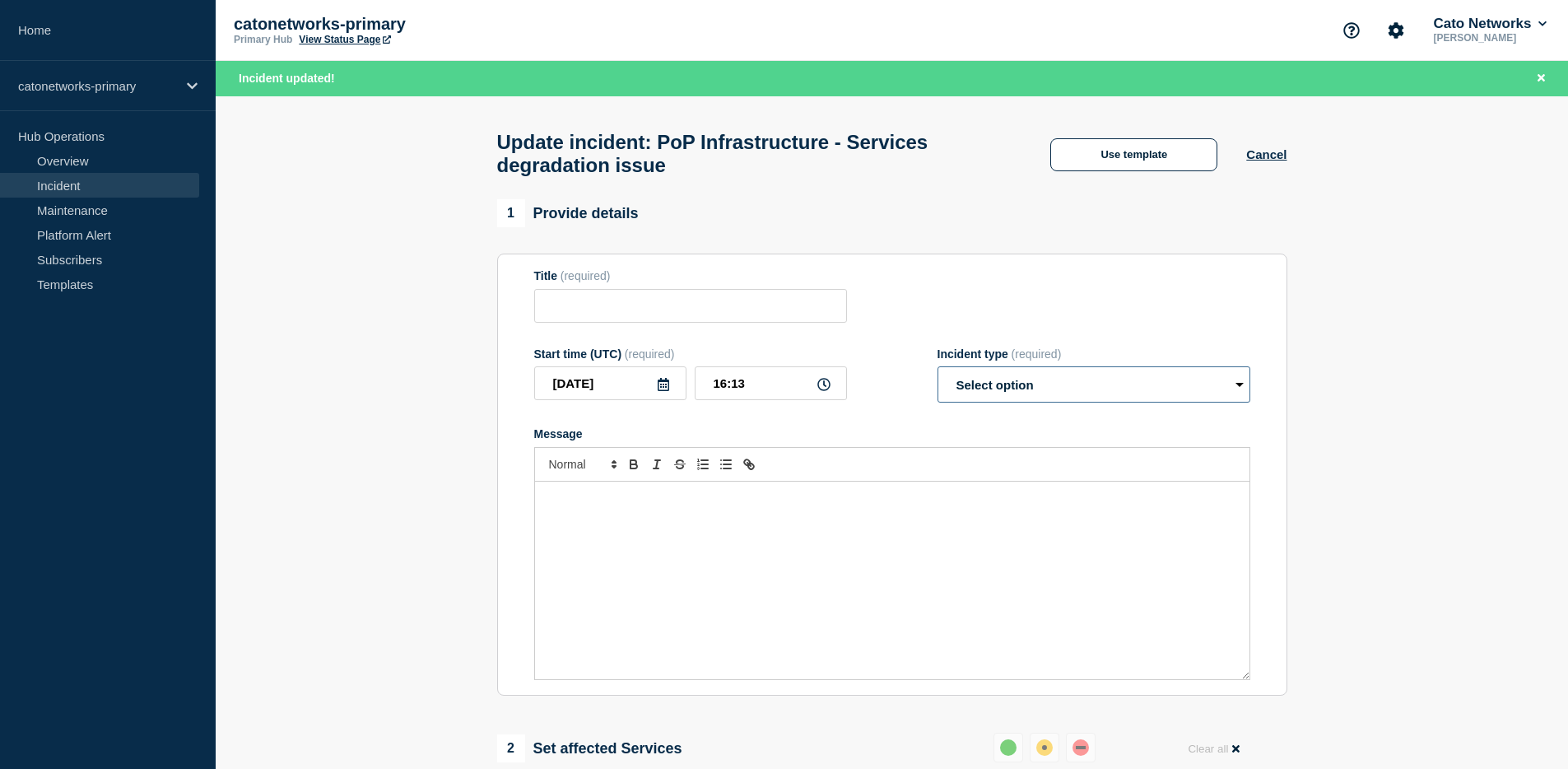
type input "PoP Infrastructure - Services degradation issue"
select select "resolved"
click at [938, 382] on select "Select option Investigating Identified Monitoring Resolved" at bounding box center [1093, 384] width 312 height 36
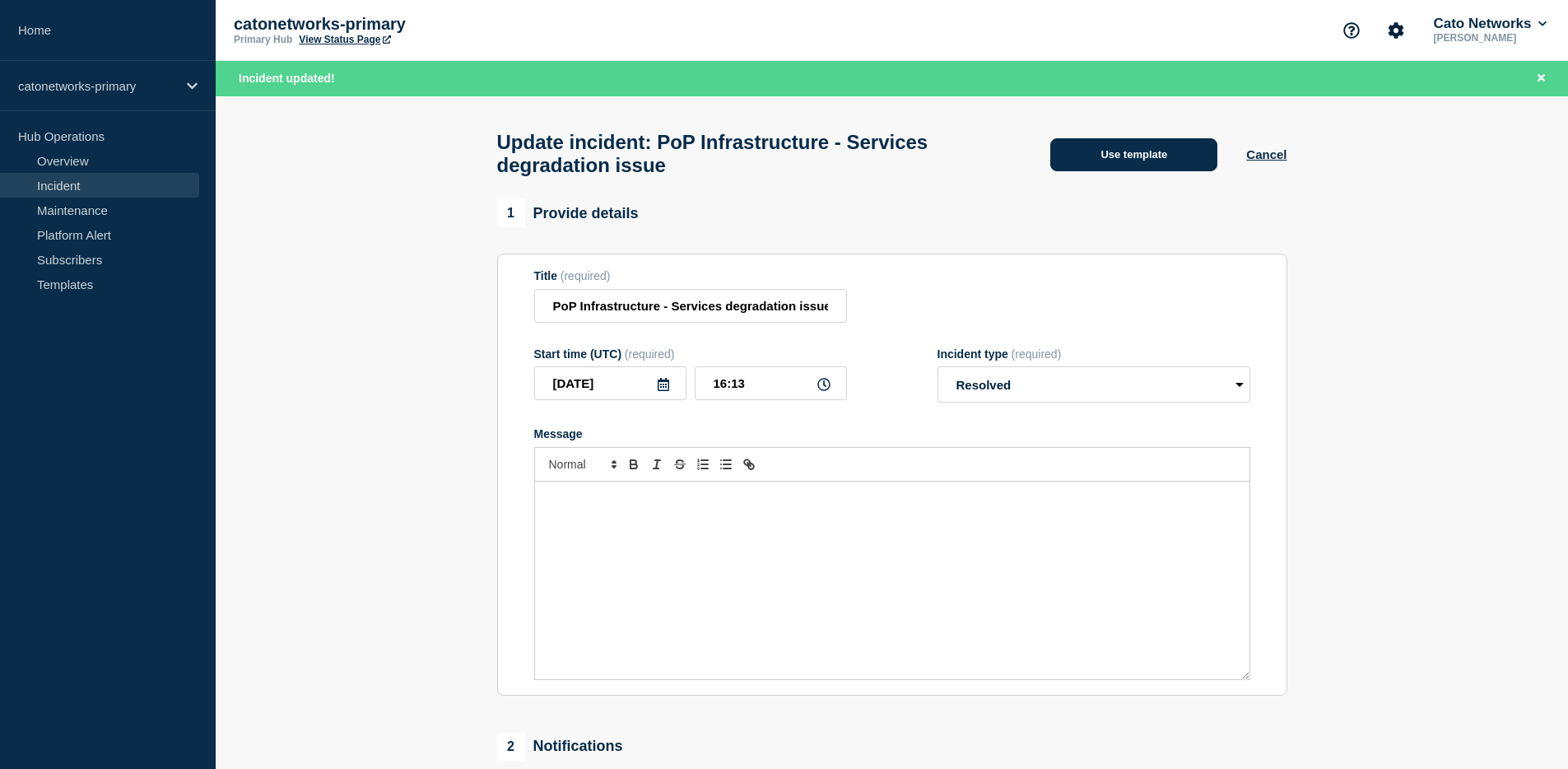
click at [1127, 170] on button "Use template" at bounding box center [1134, 154] width 167 height 33
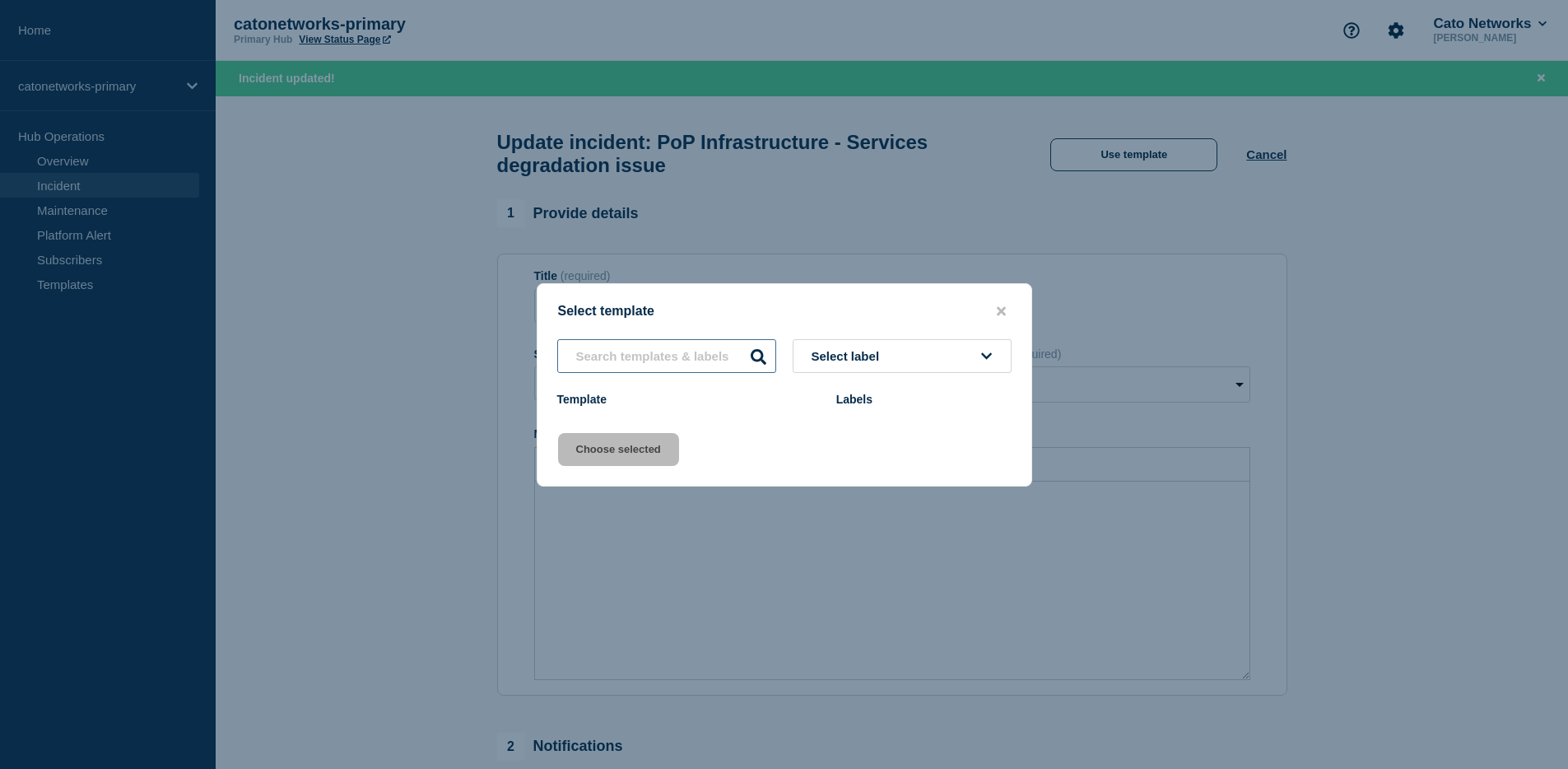
click at [629, 362] on input "text" at bounding box center [667, 356] width 219 height 34
type input "pop-infrastruc"
select select "Select option"
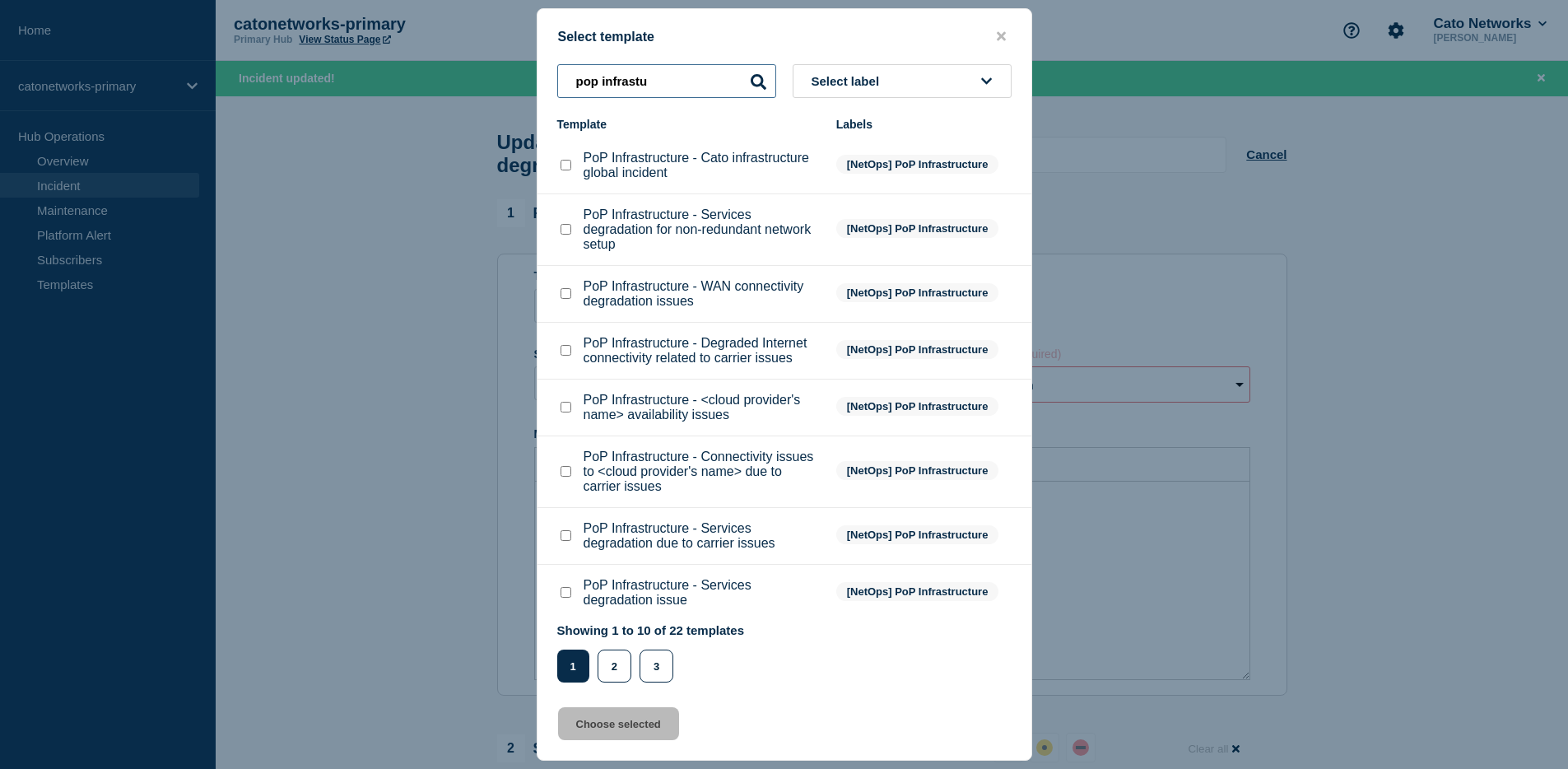
type input "pop infrast"
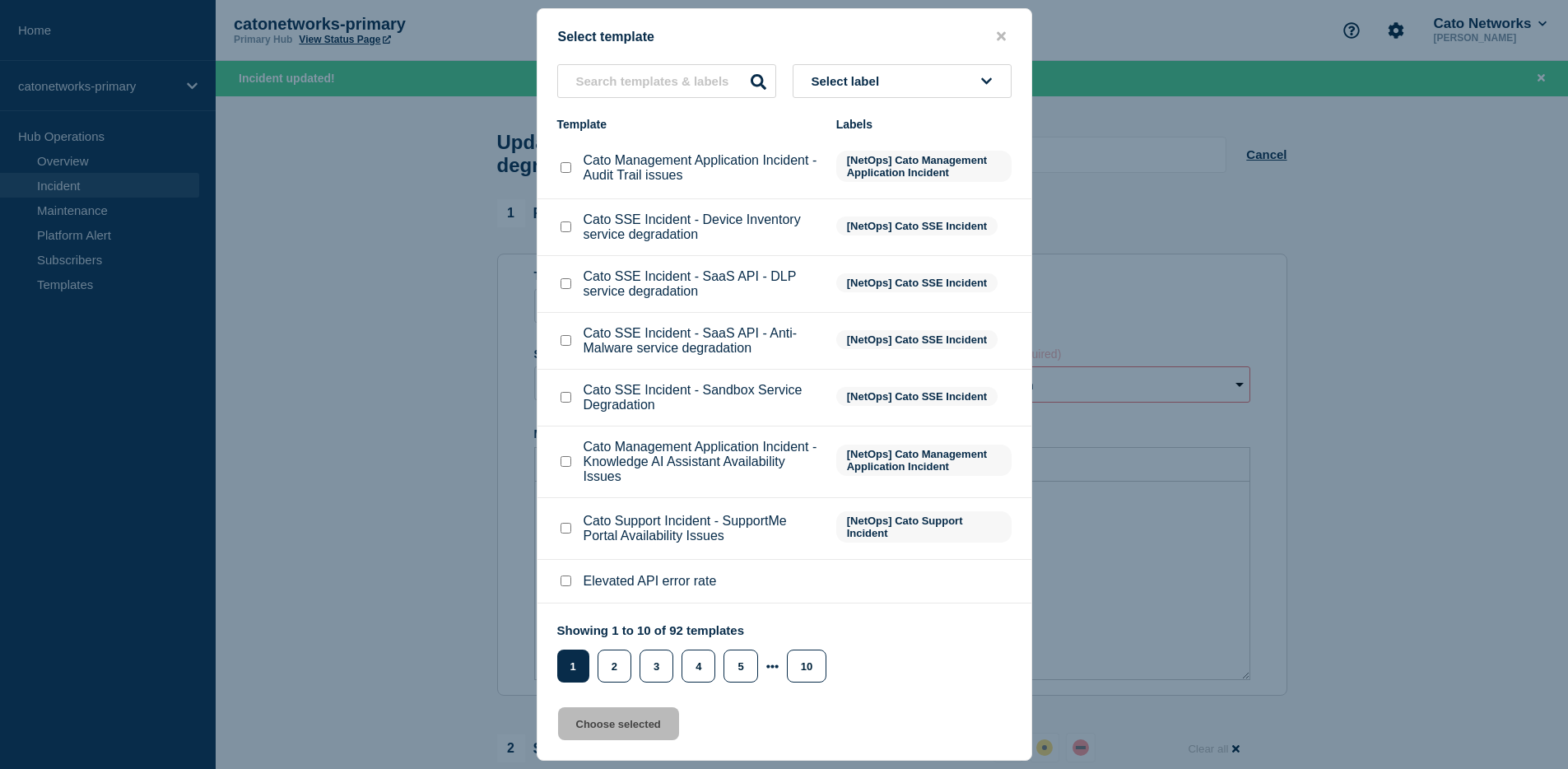
click at [942, 349] on span "[NetOps] Cato SSE Incident" at bounding box center [916, 339] width 161 height 19
click at [896, 72] on button "Select label" at bounding box center [901, 81] width 219 height 34
type input "pop i"
click at [872, 195] on button "[NetOps] PoP Infrastructure" at bounding box center [901, 204] width 219 height 34
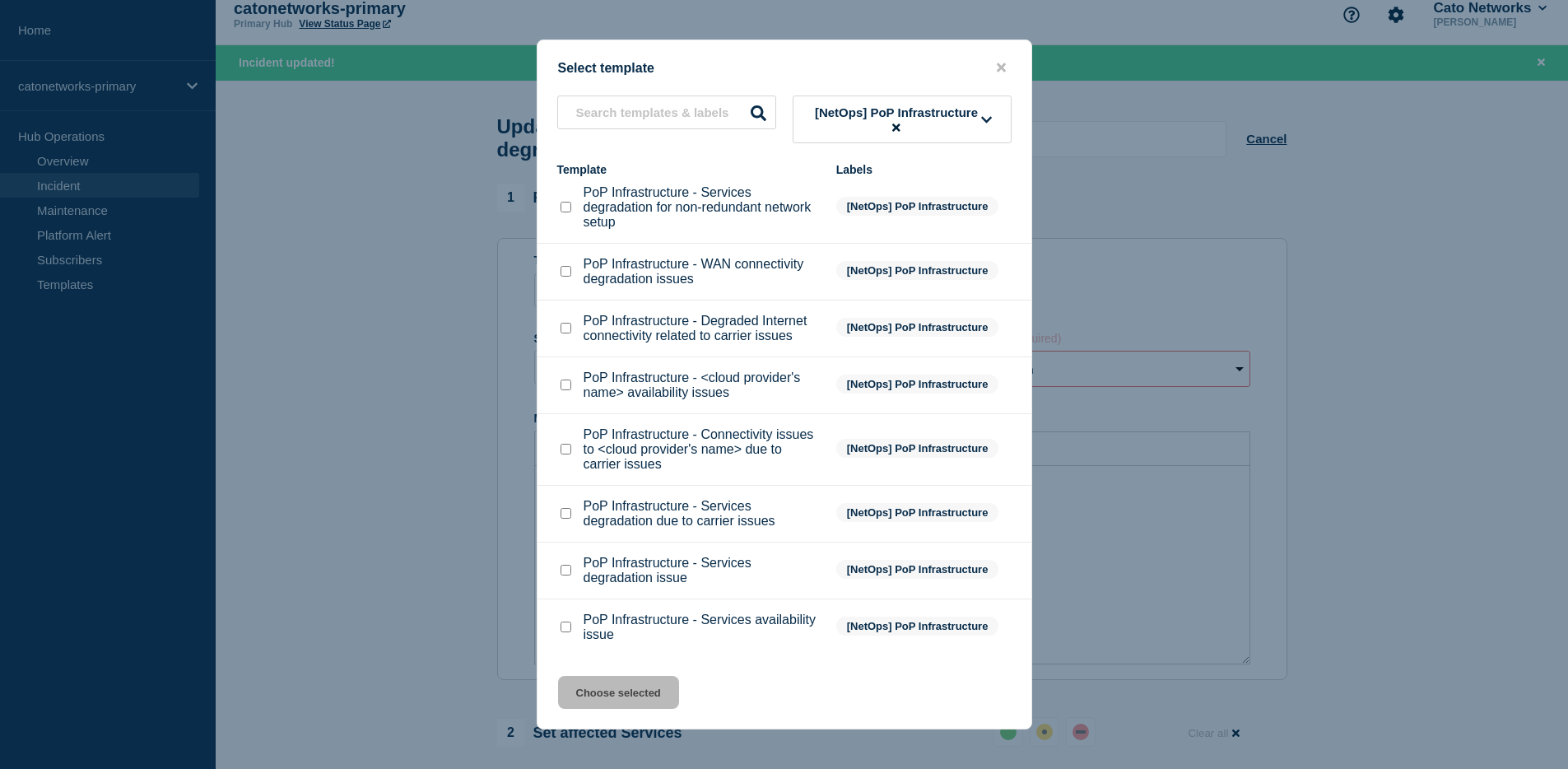
scroll to position [34, 0]
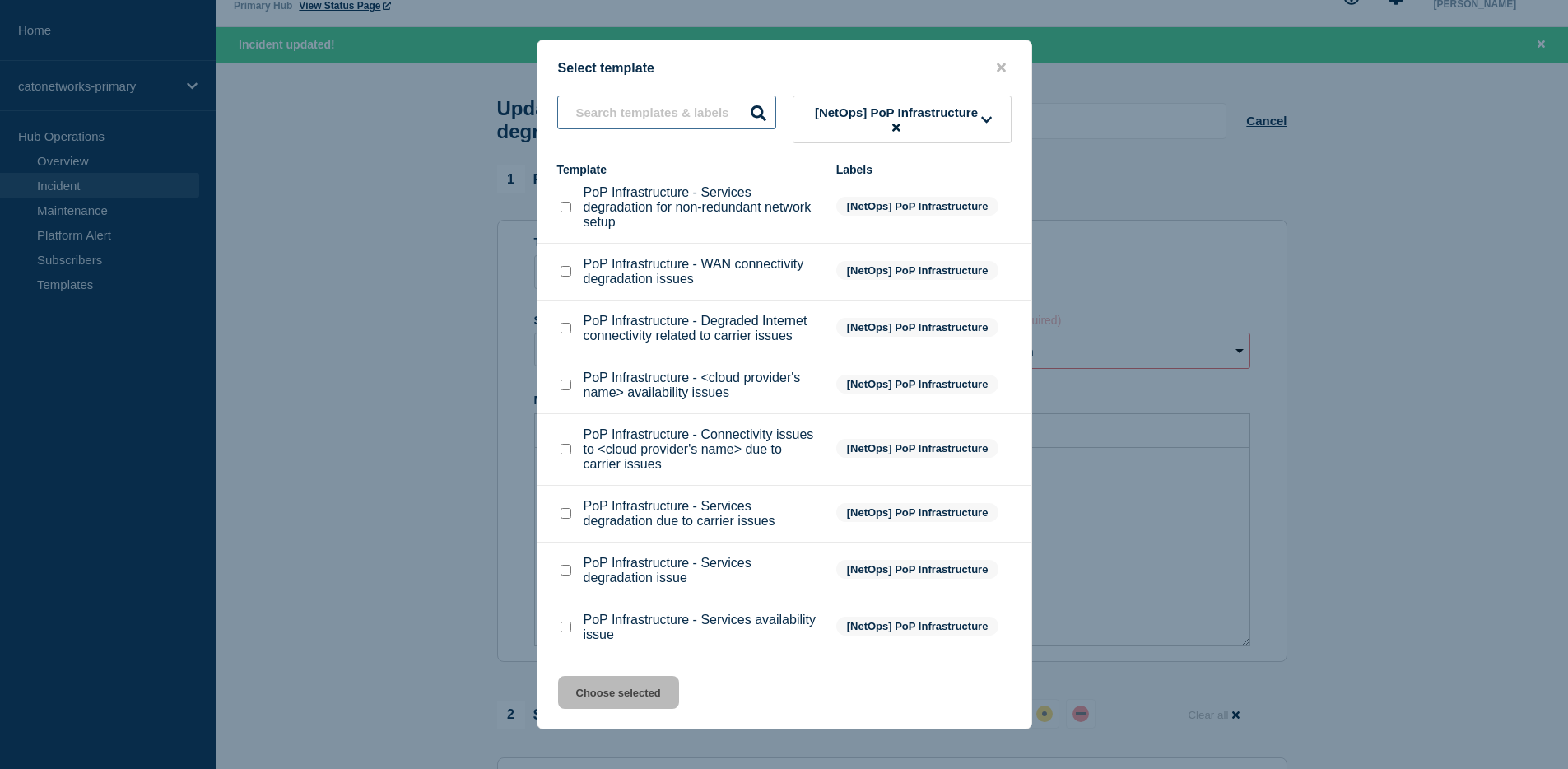
click at [684, 116] on input "text" at bounding box center [667, 112] width 219 height 34
type input "resolved"
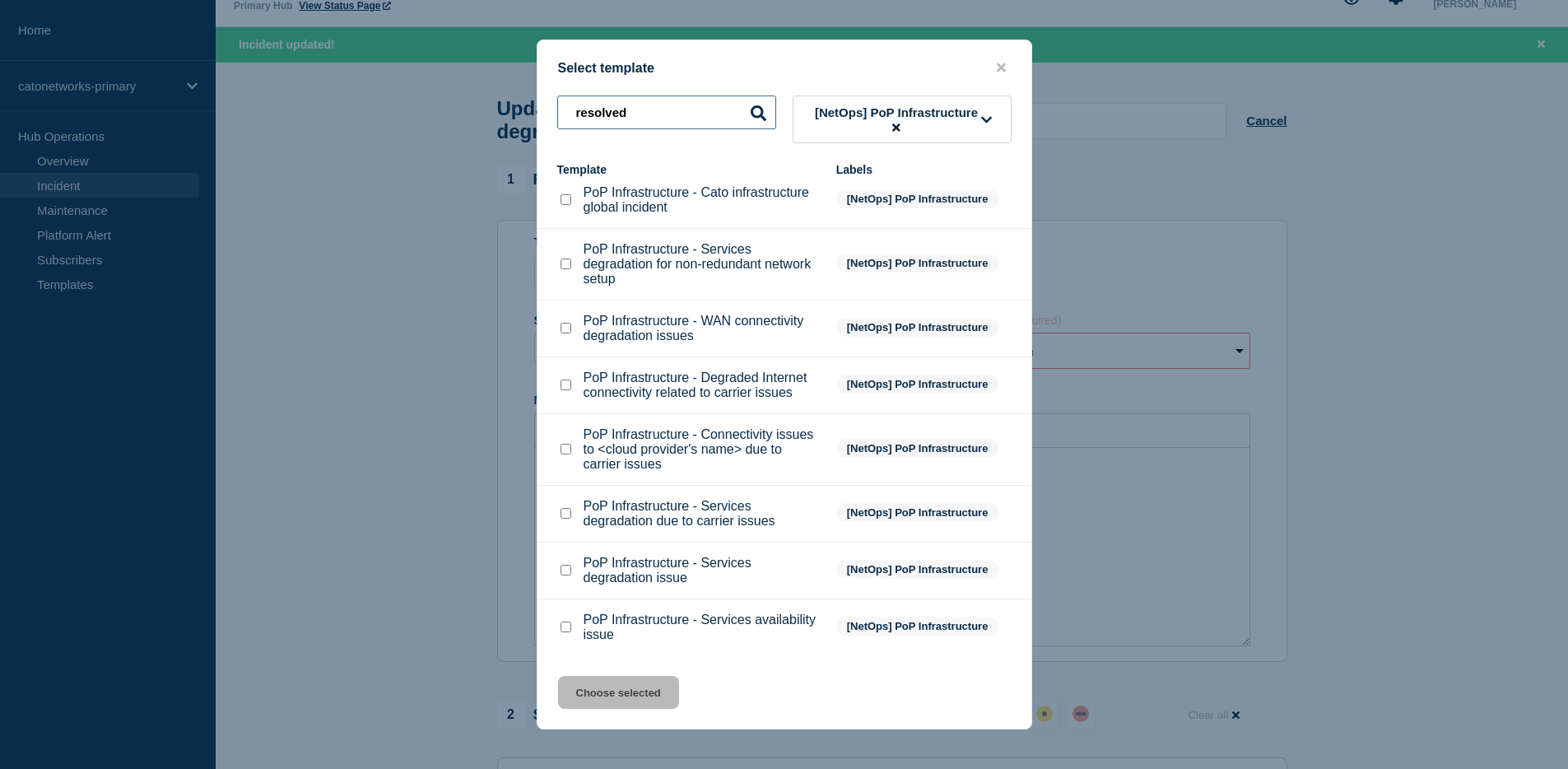
scroll to position [70, 0]
drag, startPoint x: 912, startPoint y: 126, endPoint x: 903, endPoint y: 128, distance: 9.2
click at [907, 127] on span "[NetOps] PoP Infrastructure" at bounding box center [896, 119] width 171 height 28
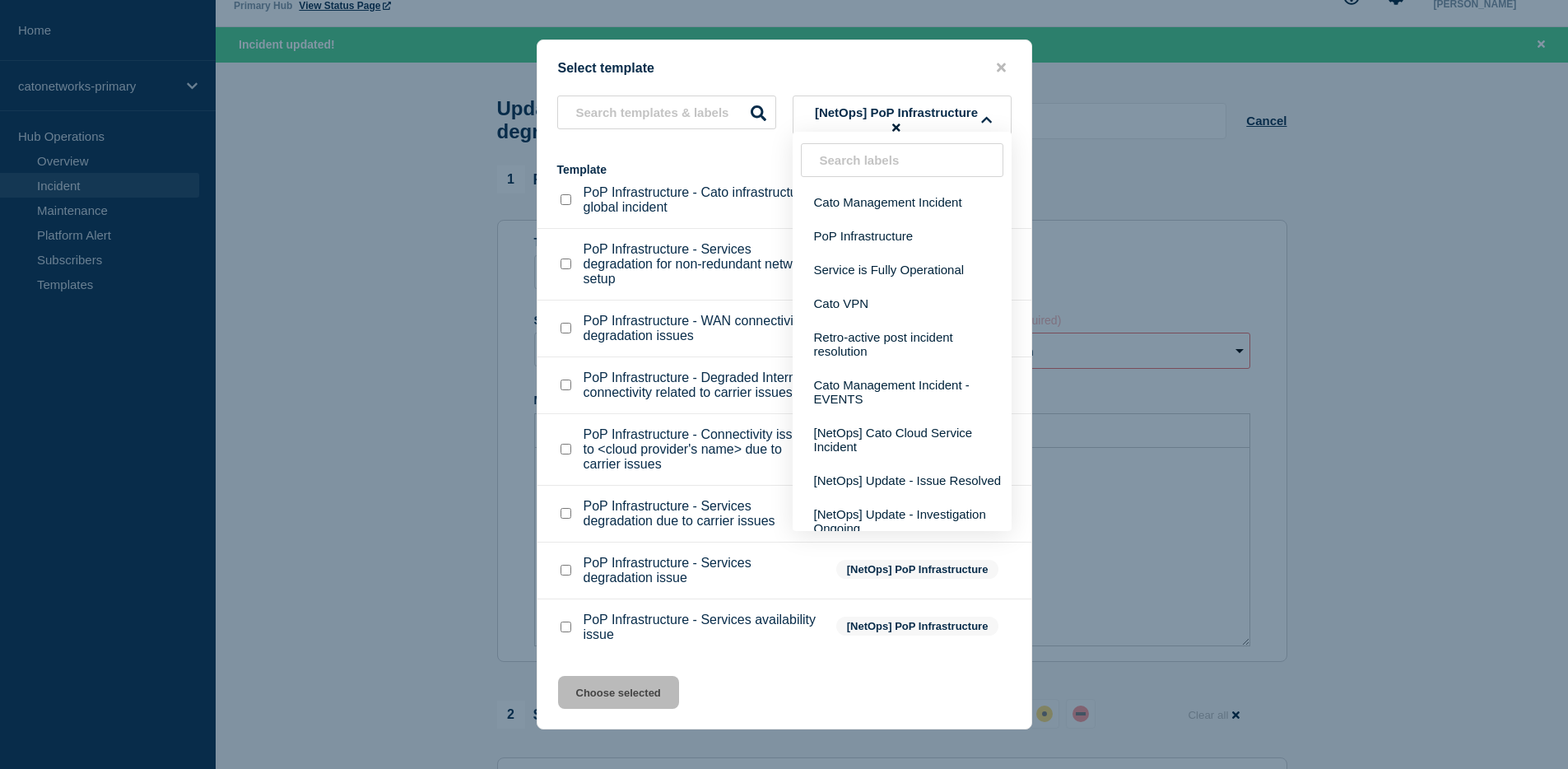
scroll to position [133, 0]
click at [900, 131] on div "Cato Management Incident PoP Infrastructure Service is Fully Operational Cato V…" at bounding box center [901, 331] width 219 height 399
click at [896, 127] on icon at bounding box center [896, 127] width 7 height 7
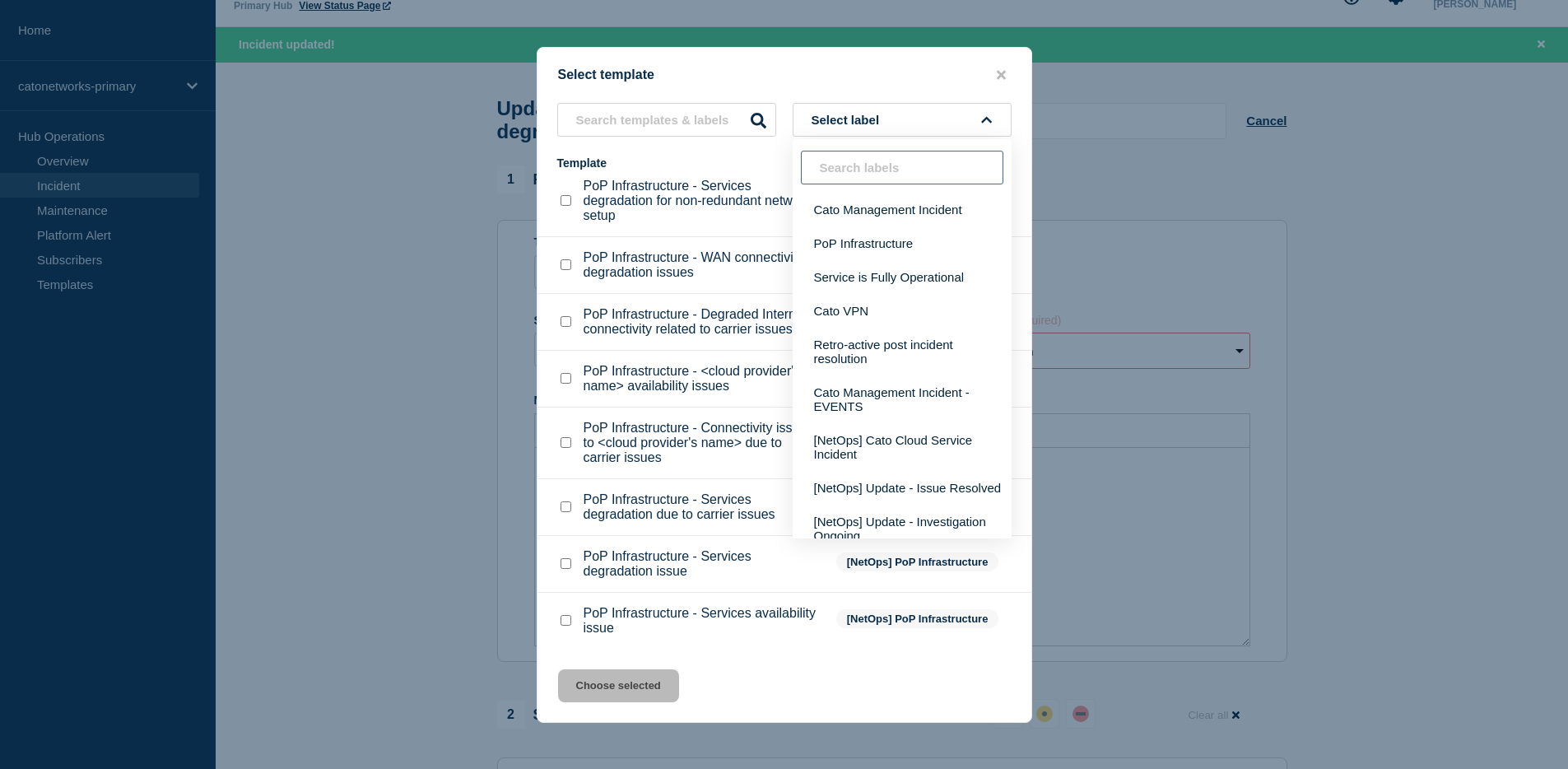
click at [886, 172] on input "text" at bounding box center [901, 168] width 202 height 34
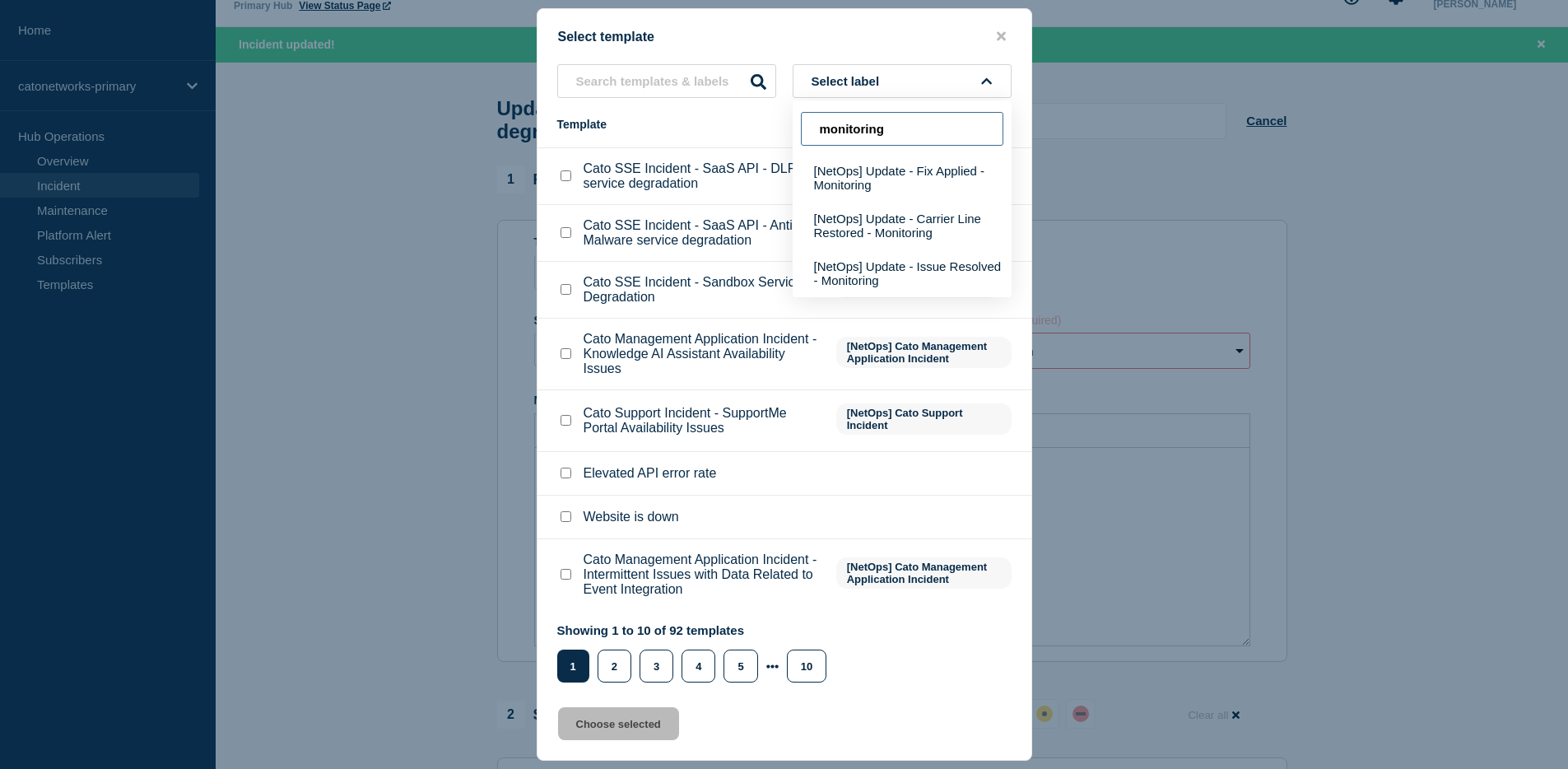
type input "monitoring"
click at [1001, 36] on div "Select template Select label monitoring [NetOps] Update - Fix Applied - Monitor…" at bounding box center [784, 384] width 495 height 752
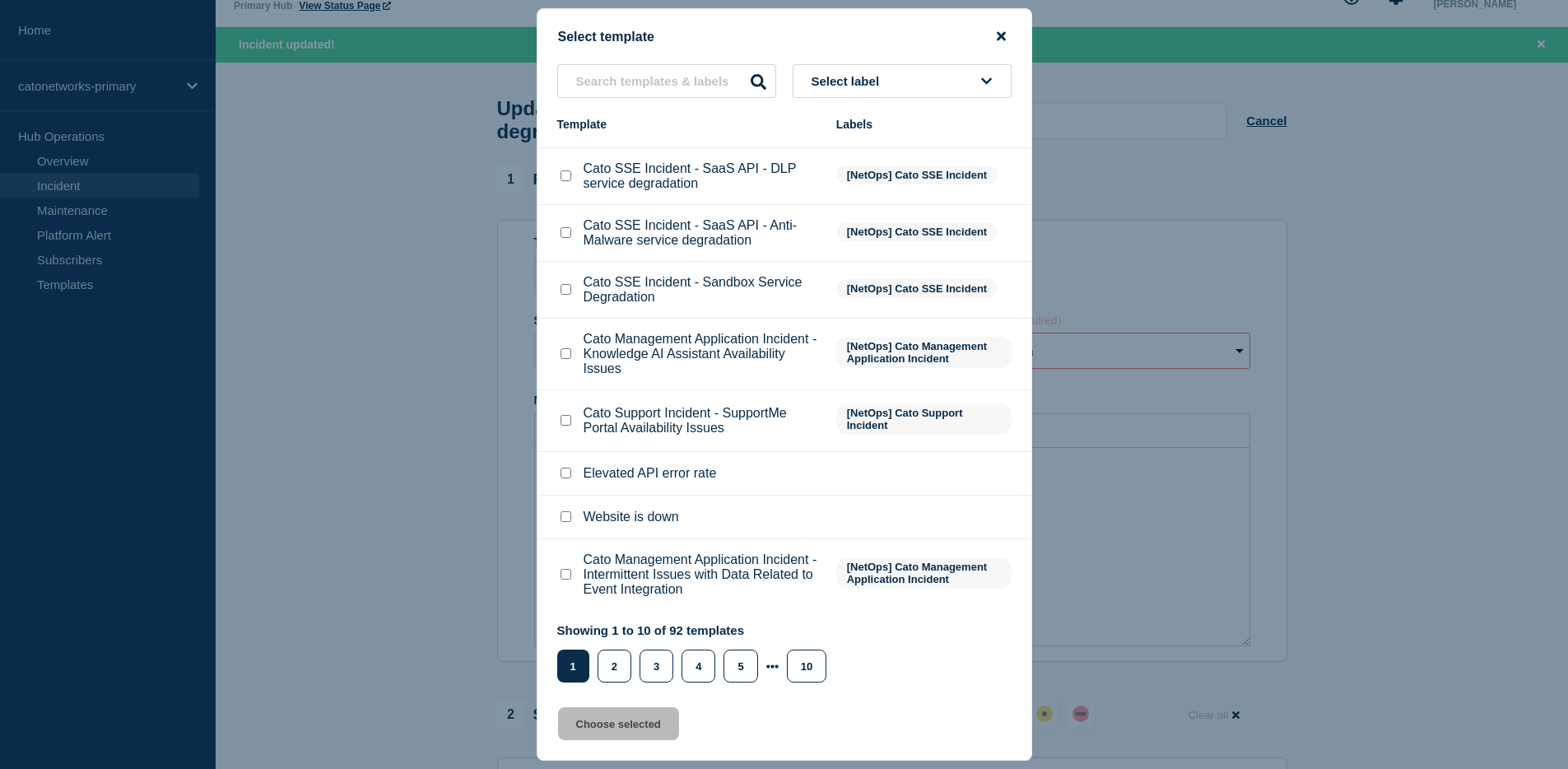
click at [1001, 34] on icon "close button" at bounding box center [1001, 36] width 9 height 13
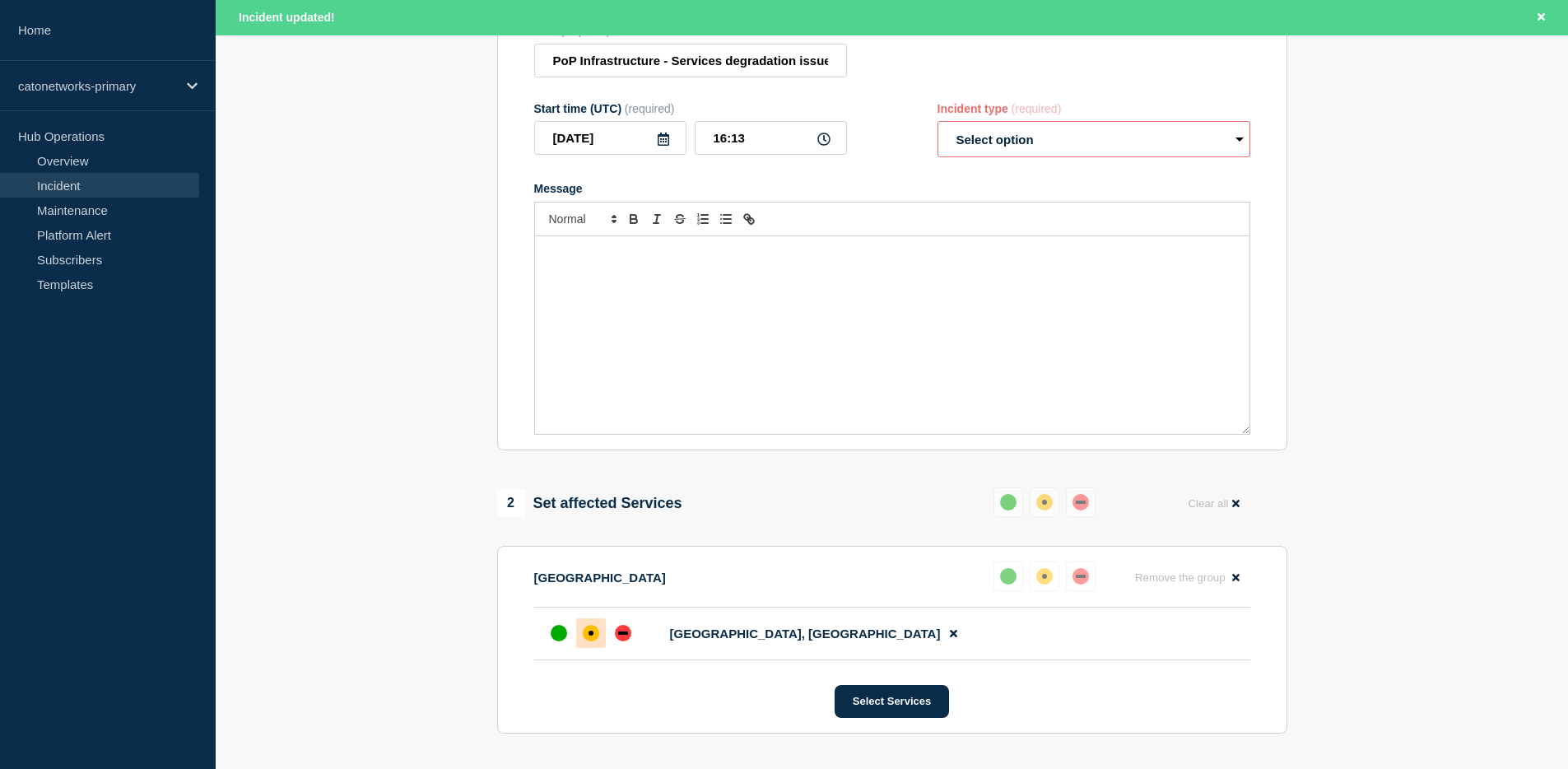
scroll to position [199, 0]
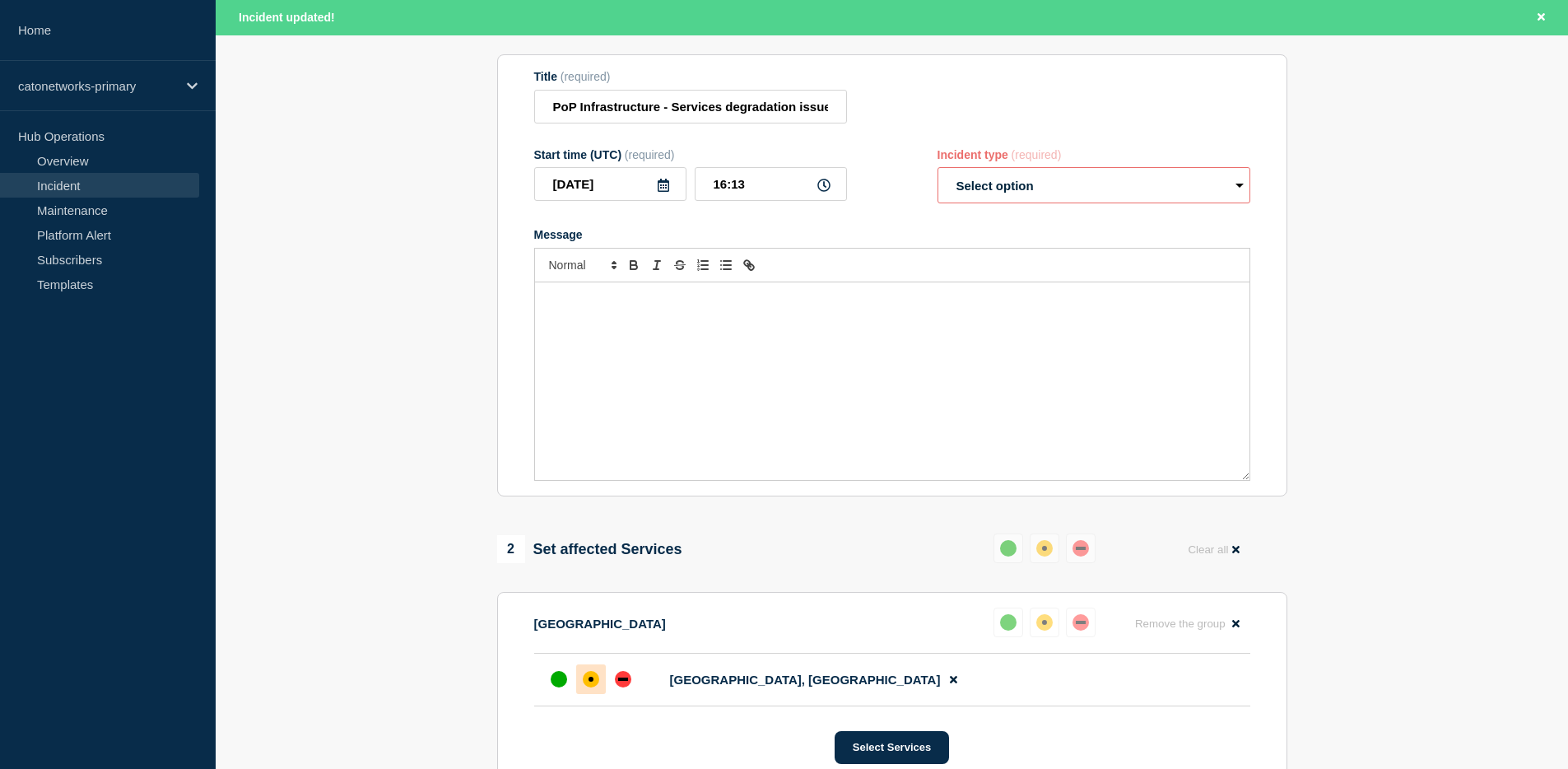
click at [1234, 203] on select "Select option Investigating Identified Monitoring Resolved" at bounding box center [1093, 185] width 312 height 36
select select "monitoring"
click at [938, 183] on select "Select option Investigating Identified Monitoring Resolved" at bounding box center [1093, 185] width 312 height 36
click at [1369, 270] on section "1 Provide details Title (required) PoP Infrastructure - Services degradation is…" at bounding box center [891, 581] width 1353 height 1162
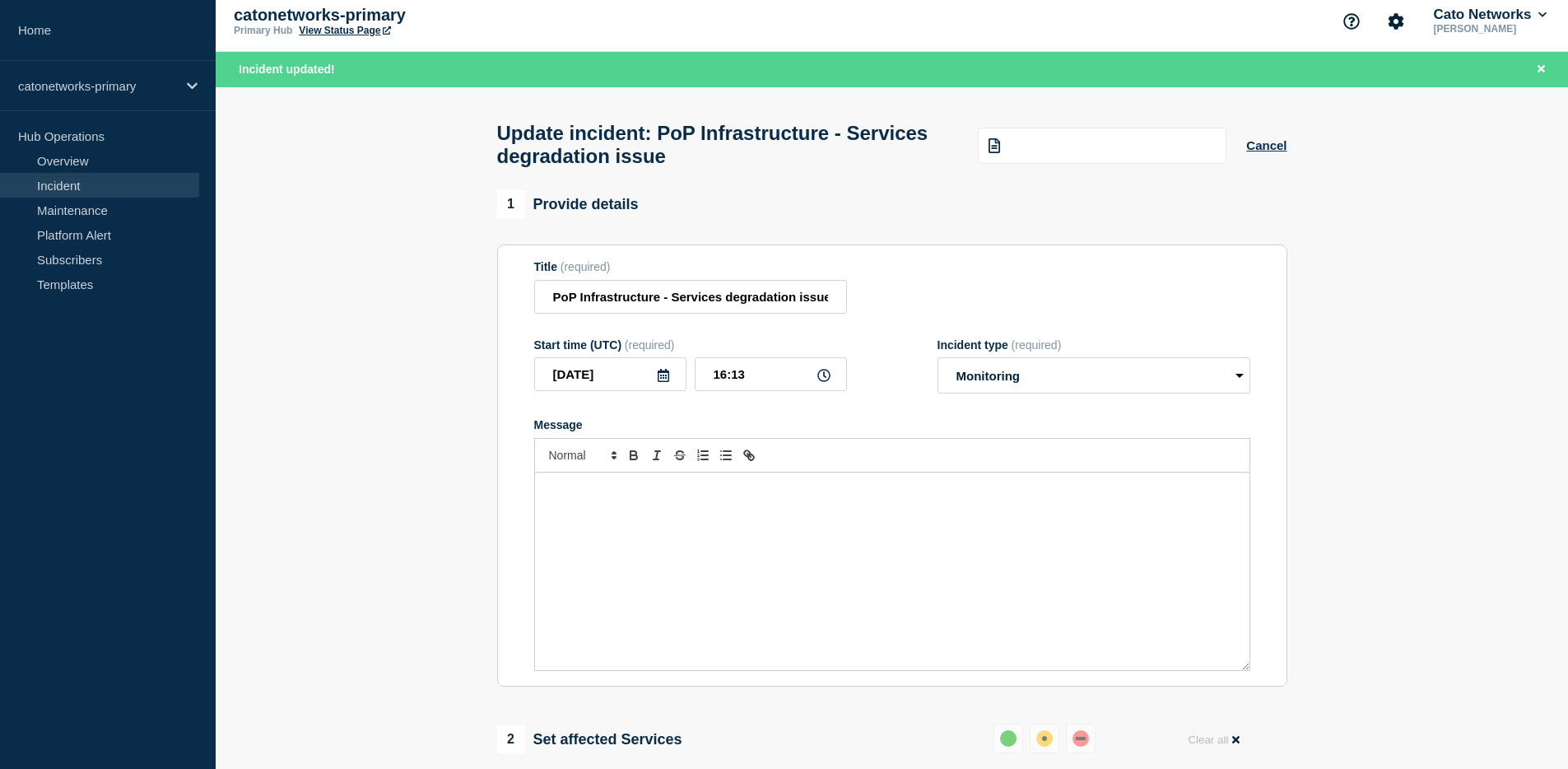
scroll to position [0, 0]
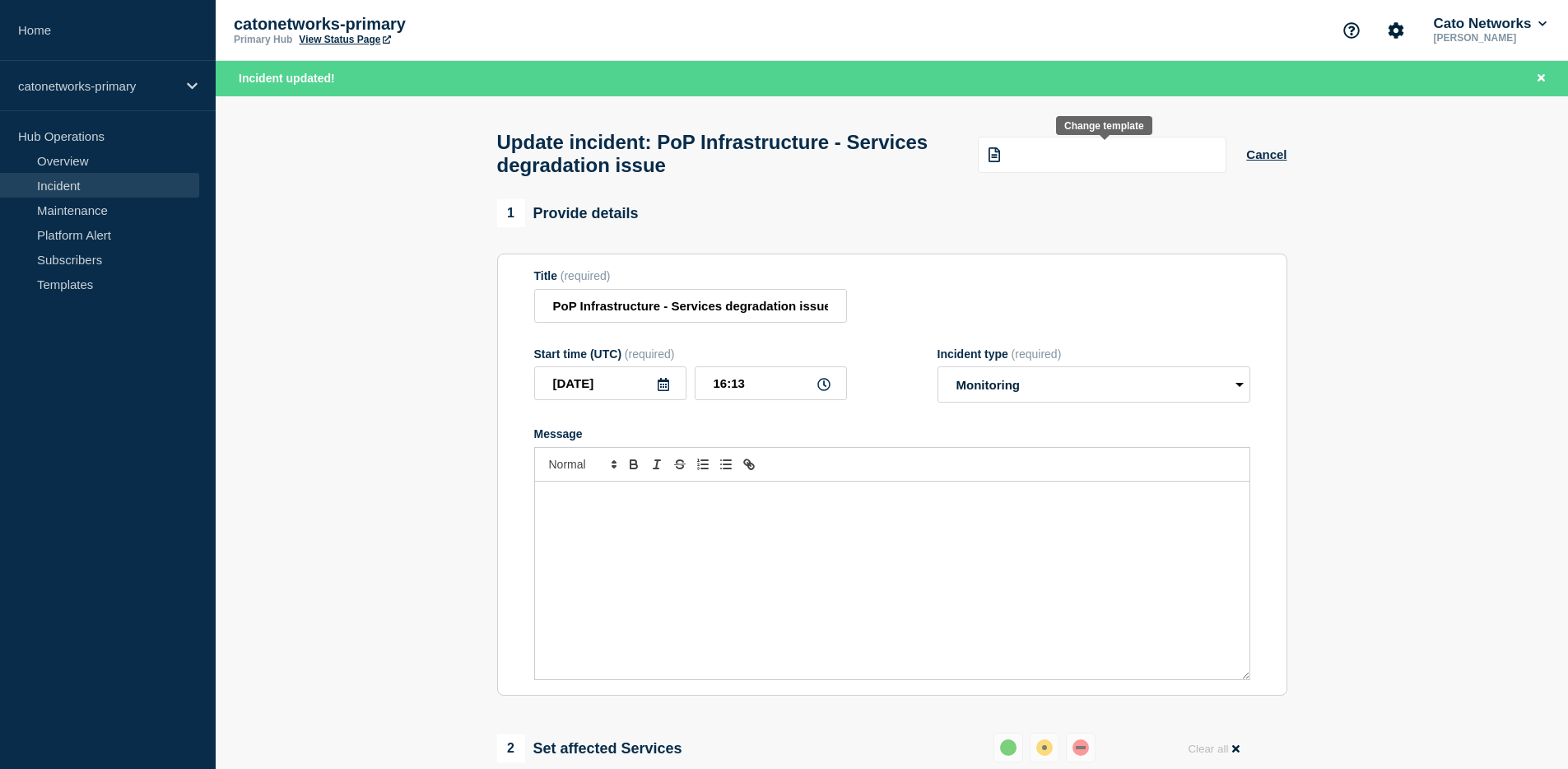
click at [1040, 168] on div at bounding box center [1102, 155] width 249 height 36
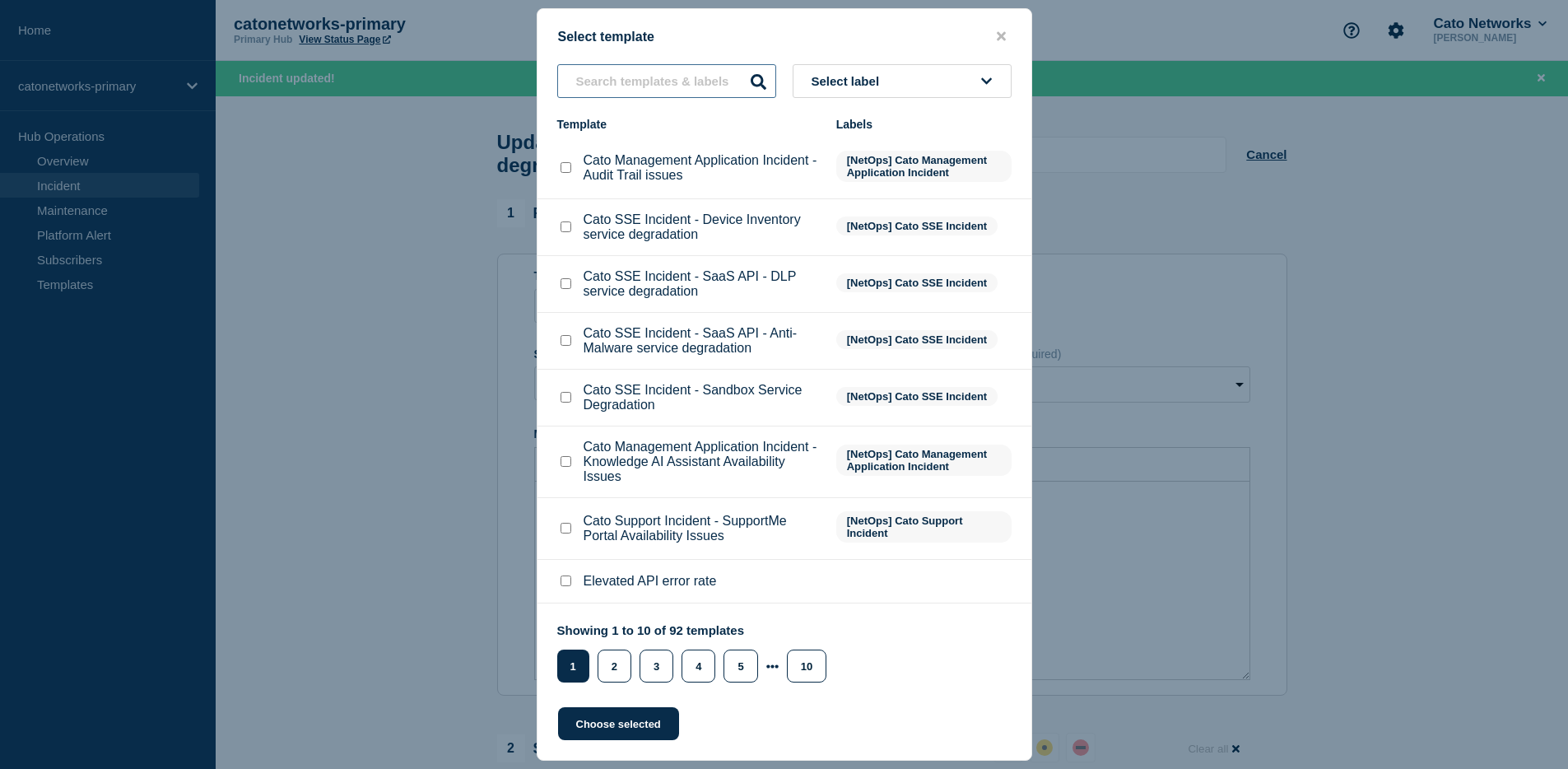
click at [631, 78] on input "text" at bounding box center [667, 81] width 219 height 34
type input "pop"
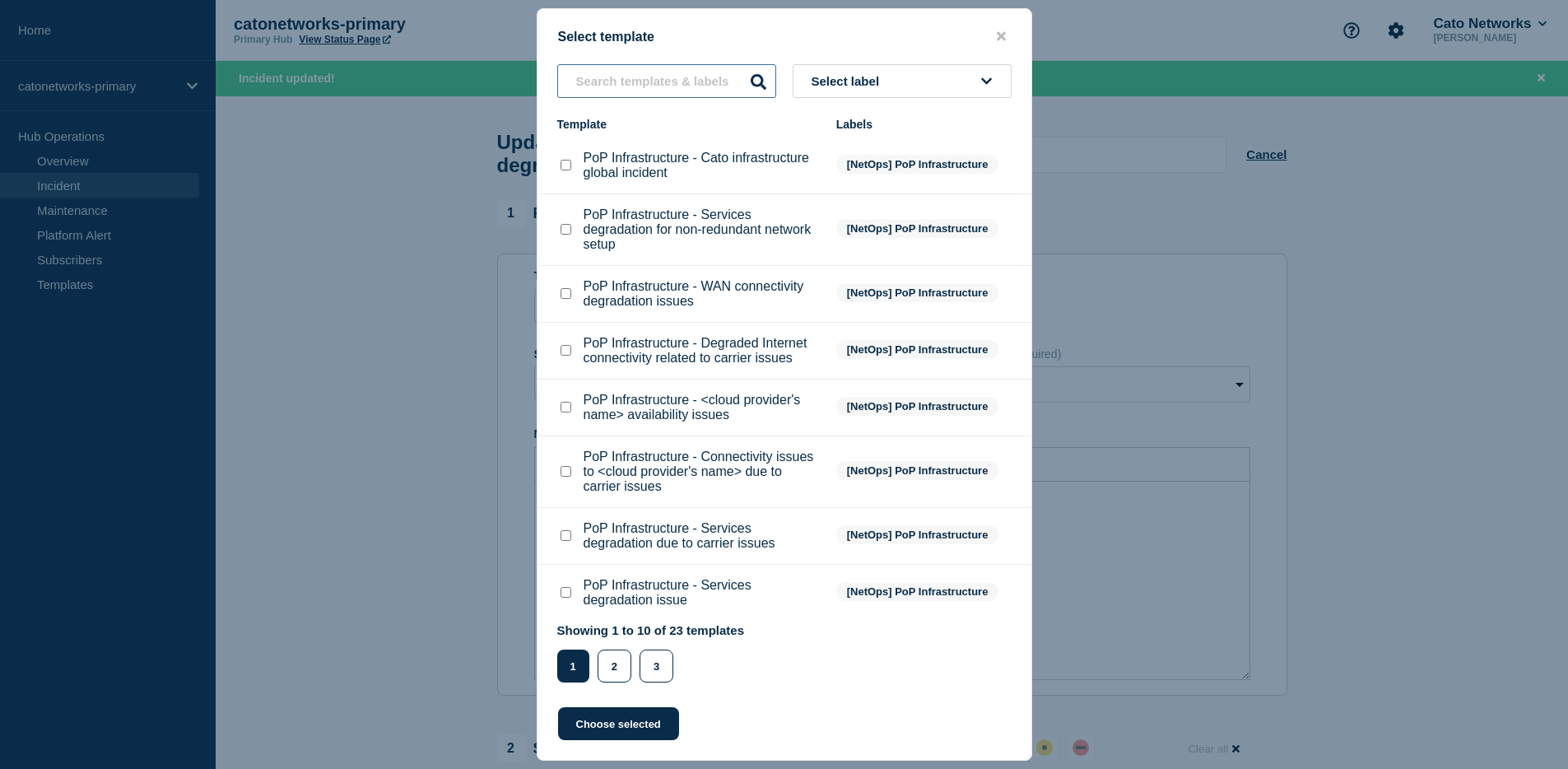
select select "Select option"
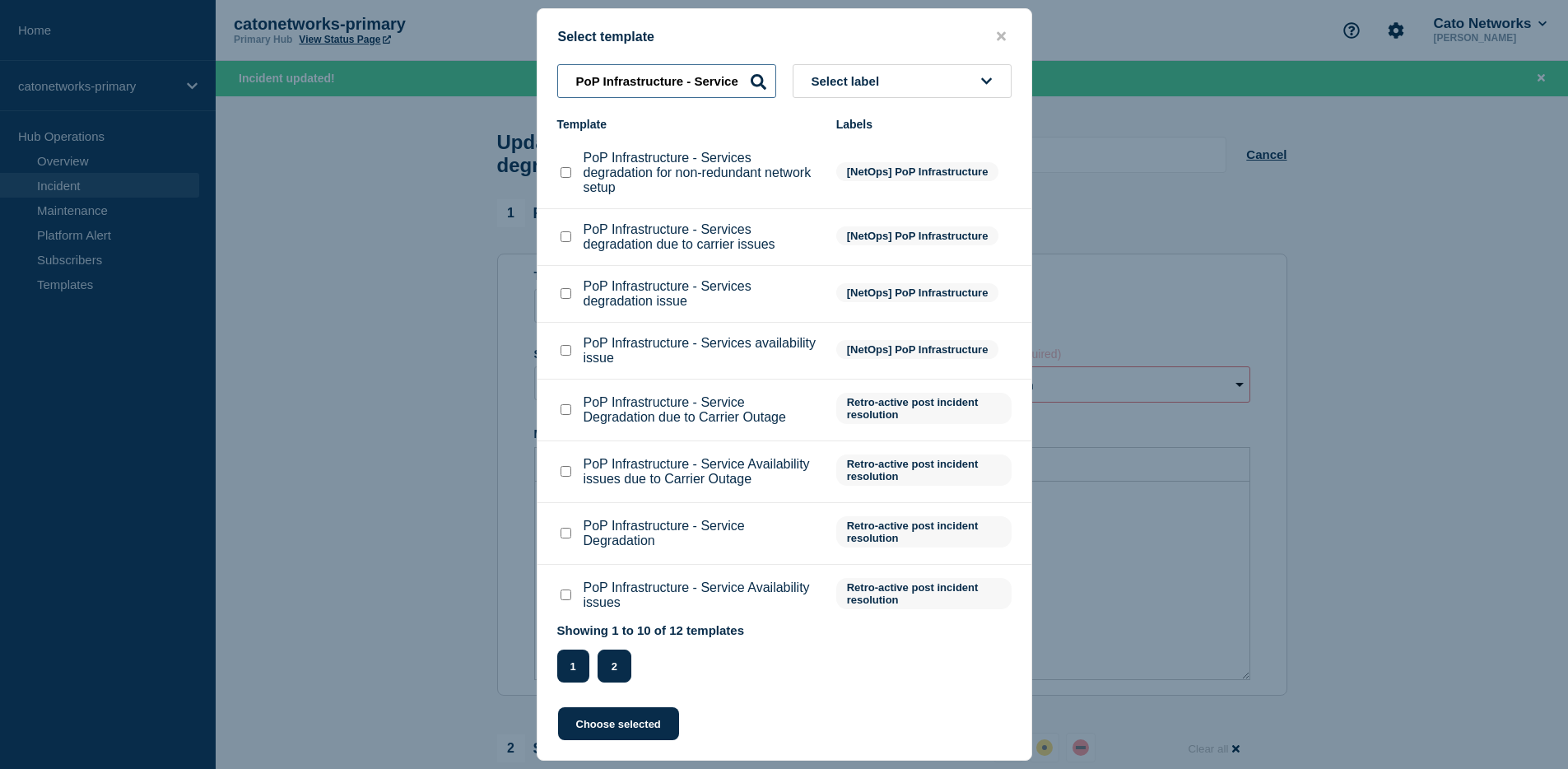
type input "PoP Infrastructure - Service"
click at [608, 675] on button "2" at bounding box center [614, 666] width 34 height 33
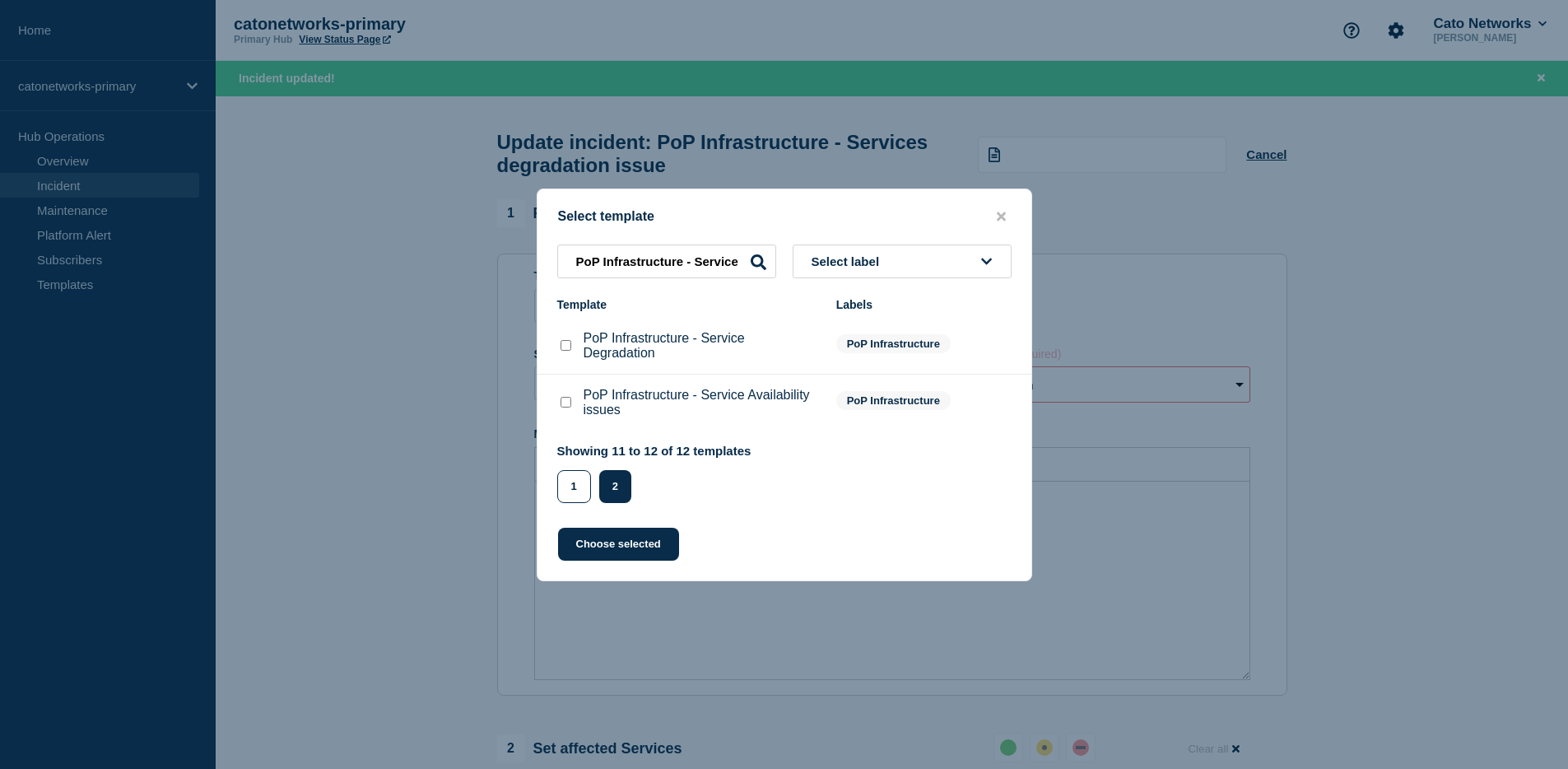
click at [990, 260] on button "Select label" at bounding box center [901, 261] width 219 height 34
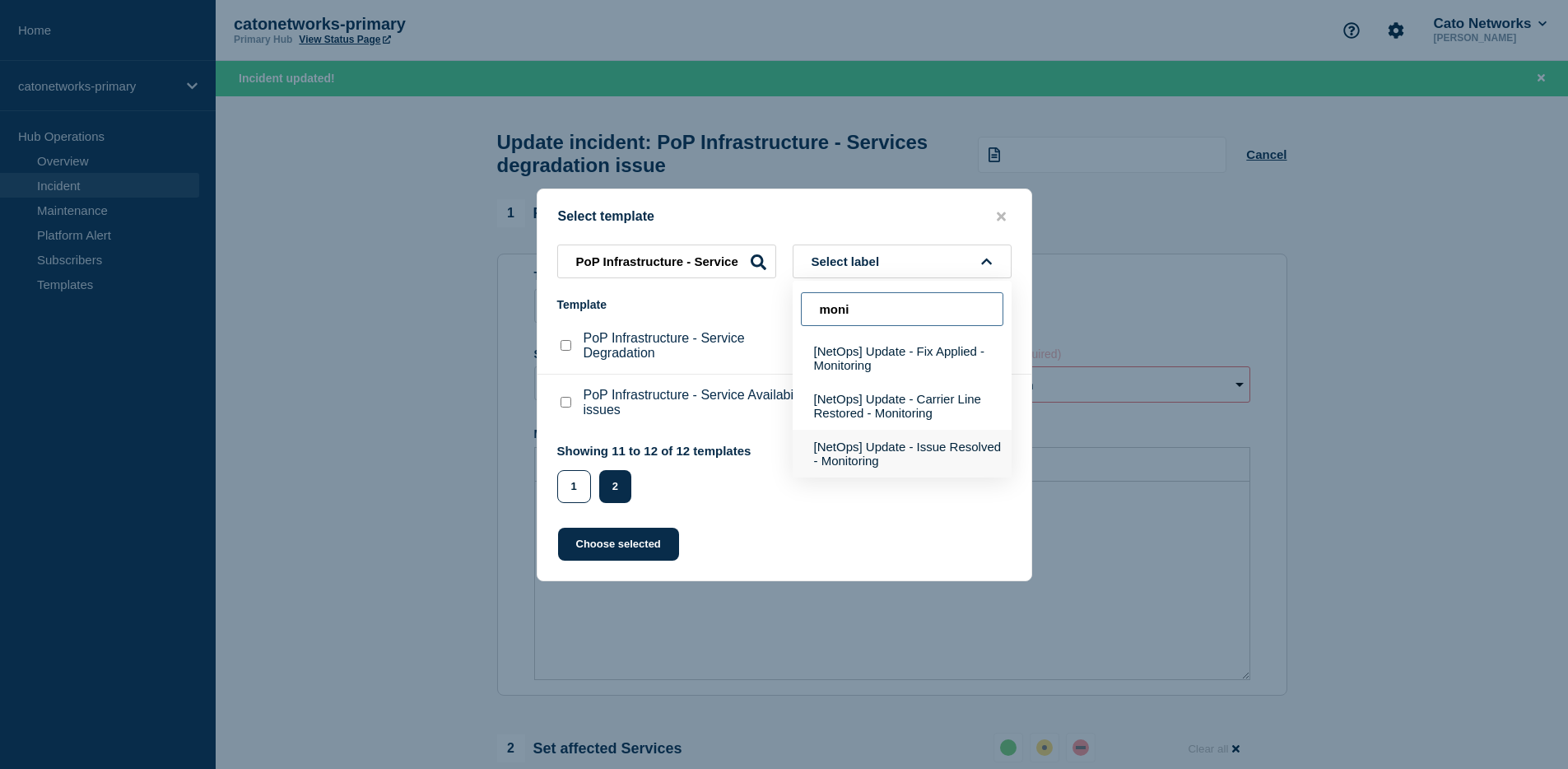
type input "moni"
click at [902, 436] on button "[NetOps] Update - Issue Resolved - Monitoring" at bounding box center [901, 453] width 219 height 48
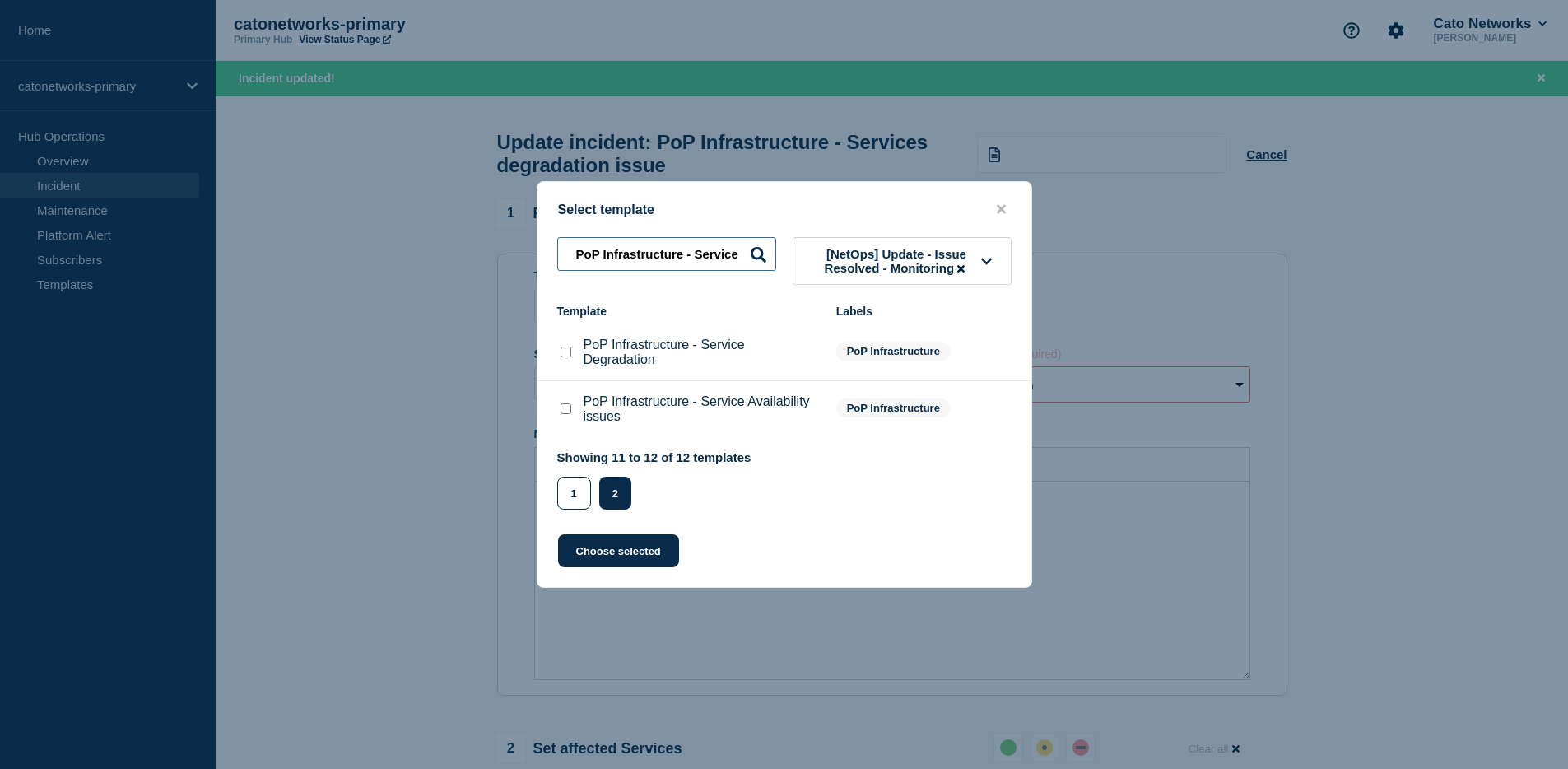
click at [741, 246] on input "PoP Infrastructure - Service" at bounding box center [667, 254] width 219 height 34
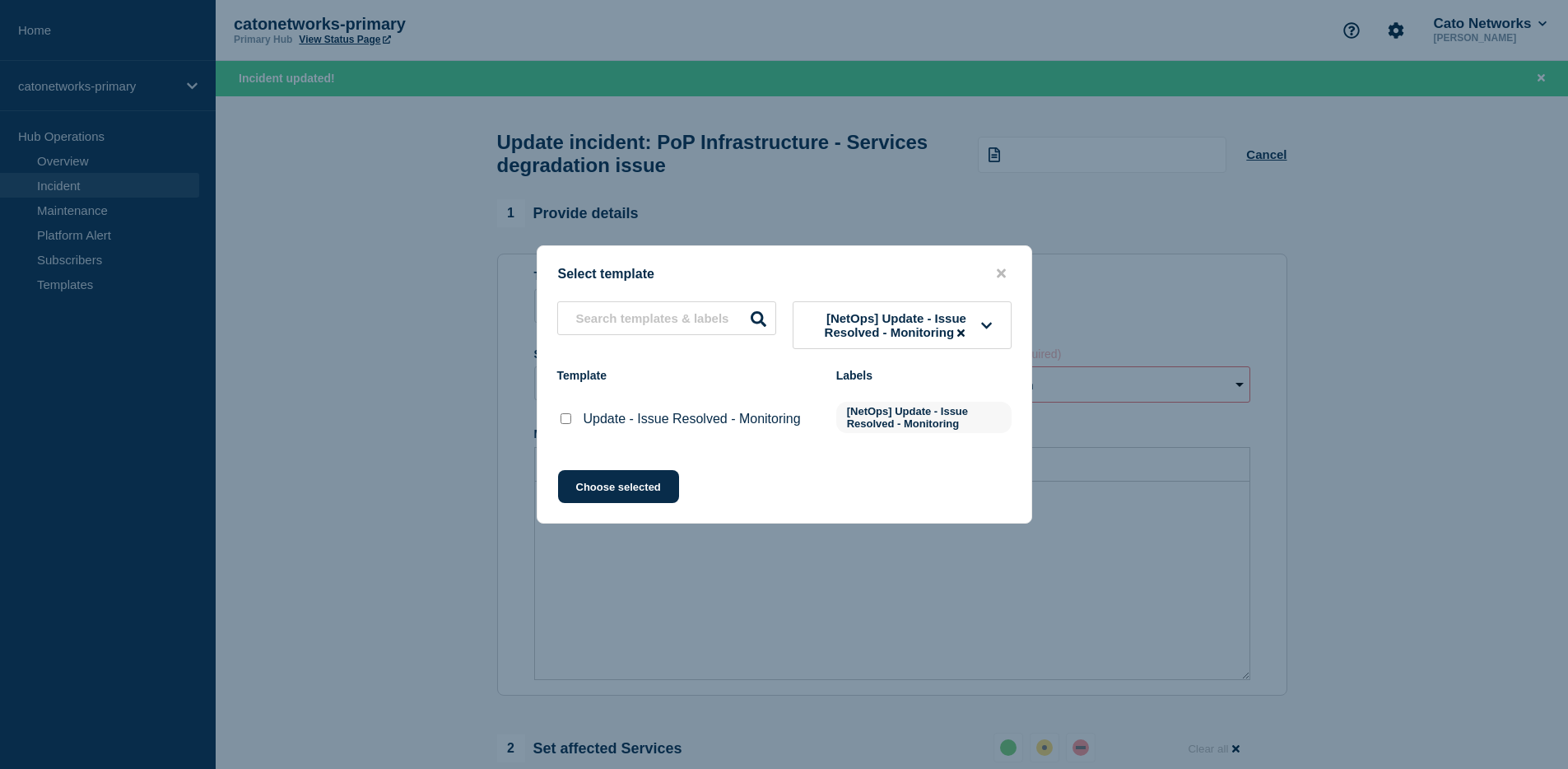
click at [938, 449] on li "Update - Issue Resolved - Monitoring [NetOps] Update - Issue Resolved - Monitor…" at bounding box center [784, 419] width 494 height 61
click at [576, 426] on div "Update - Issue Resolved - Monitoring" at bounding box center [689, 419] width 263 height 17
click at [567, 424] on input "Update - Issue Resolved - Monitoring checkbox" at bounding box center [565, 418] width 10 height 10
checkbox input "true"
click at [606, 492] on button "Choose selected" at bounding box center [619, 486] width 121 height 33
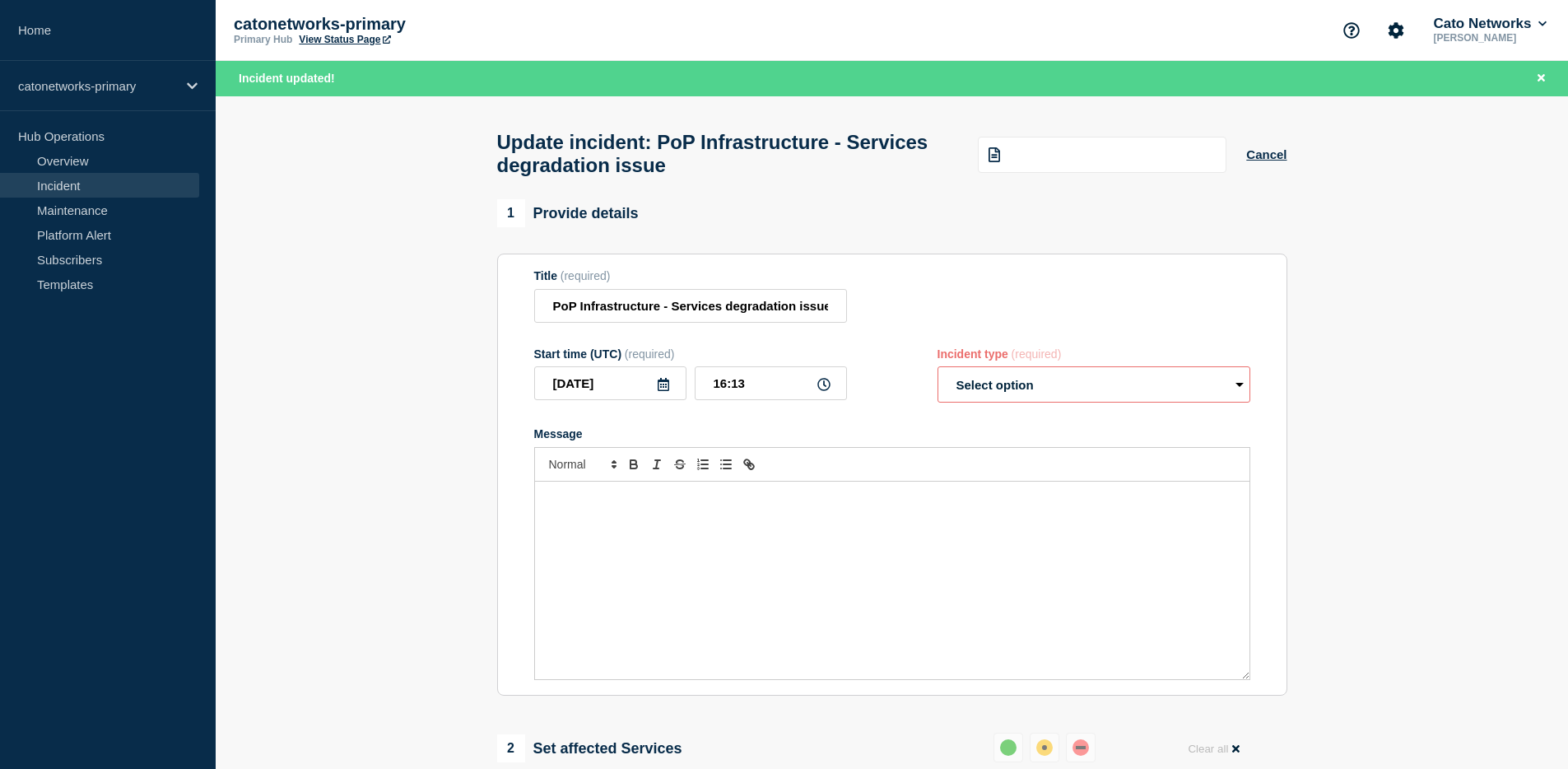
click at [1043, 403] on select "Select option Investigating Identified Monitoring Resolved" at bounding box center [1093, 384] width 312 height 36
select select "monitoring"
radio input "false"
radio input "true"
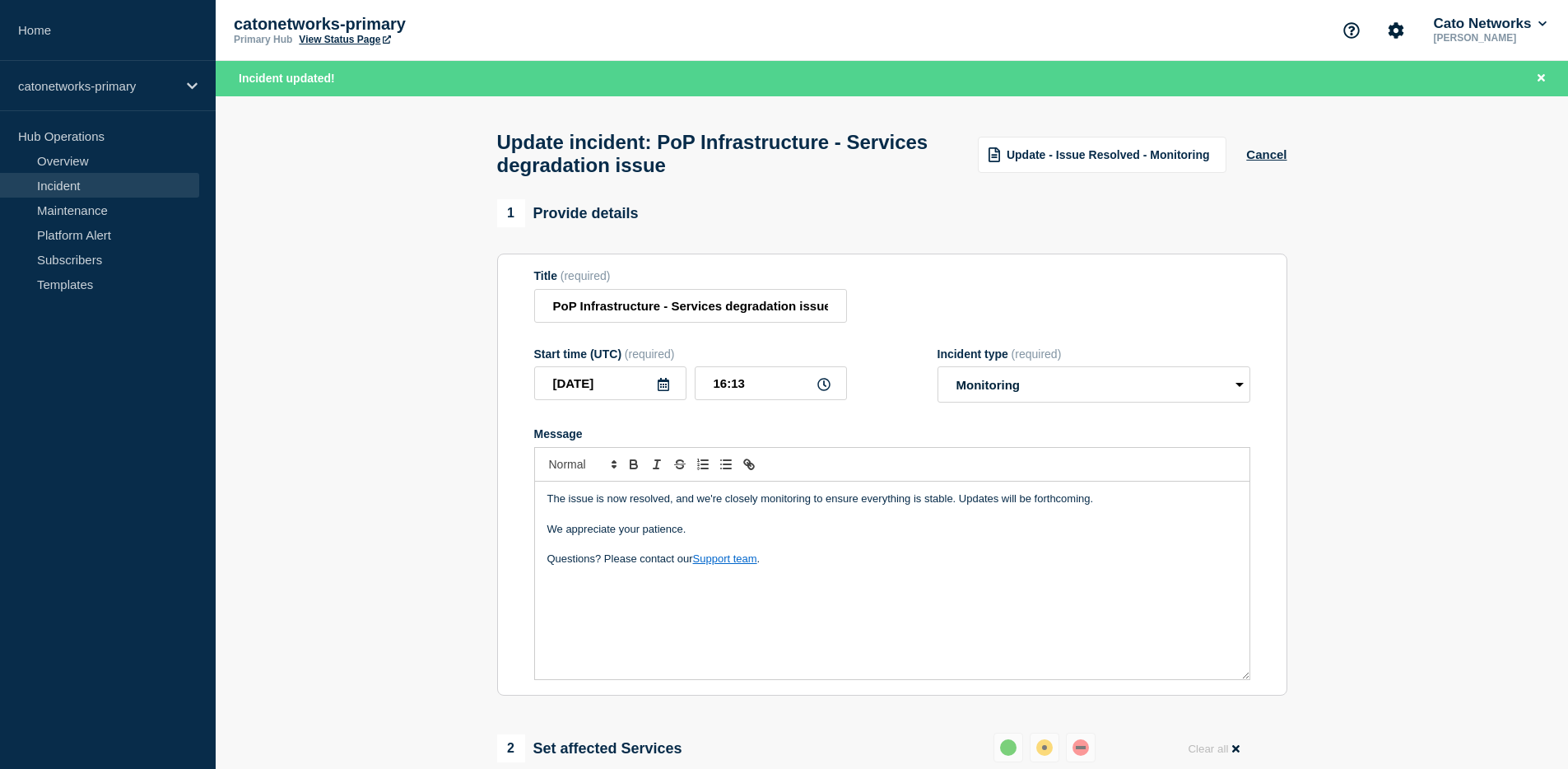
click at [1037, 460] on div "Message The issue is now resolved, and we're closely monitoring to ensure every…" at bounding box center [892, 553] width 716 height 253
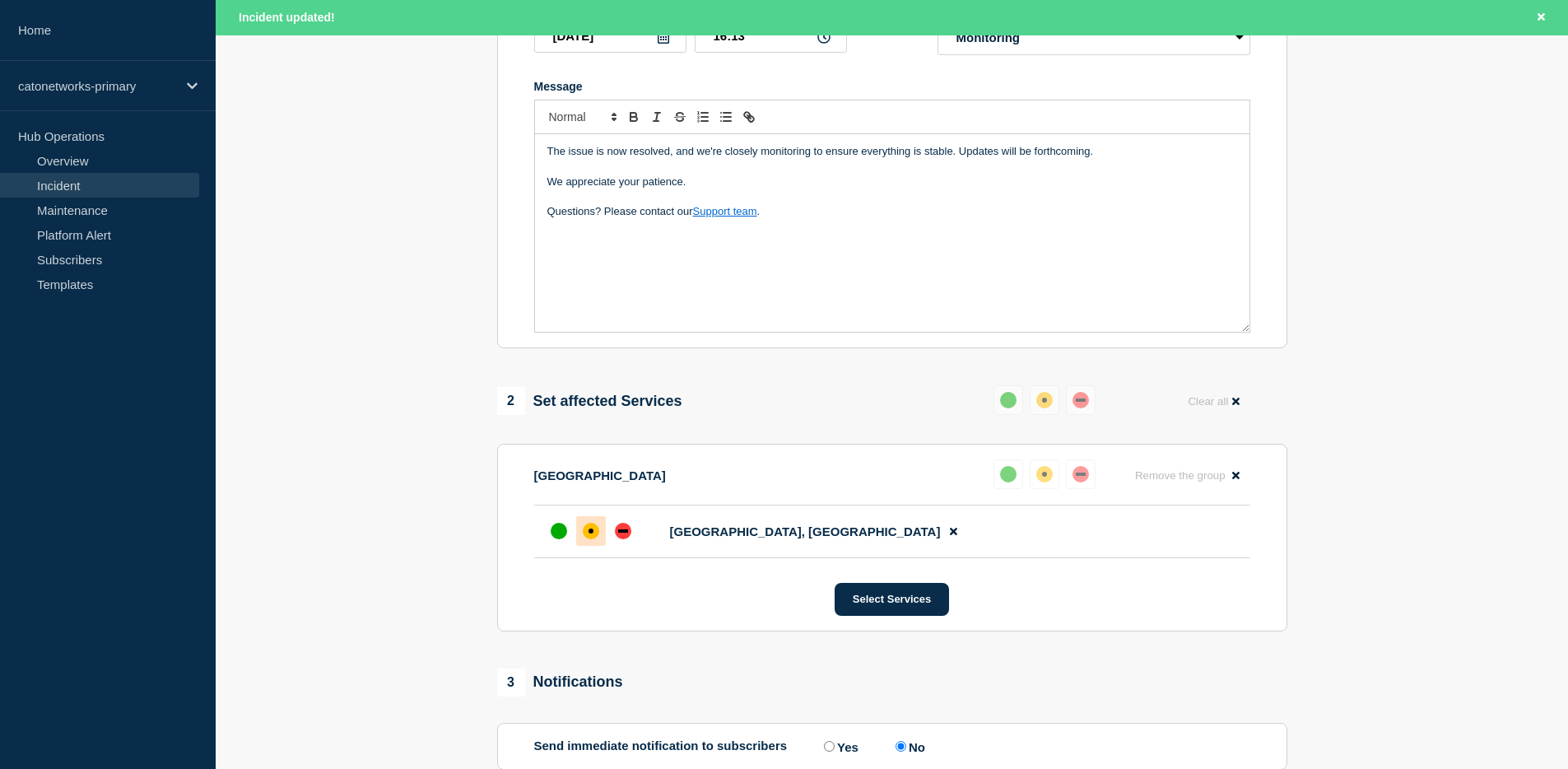
scroll to position [650, 0]
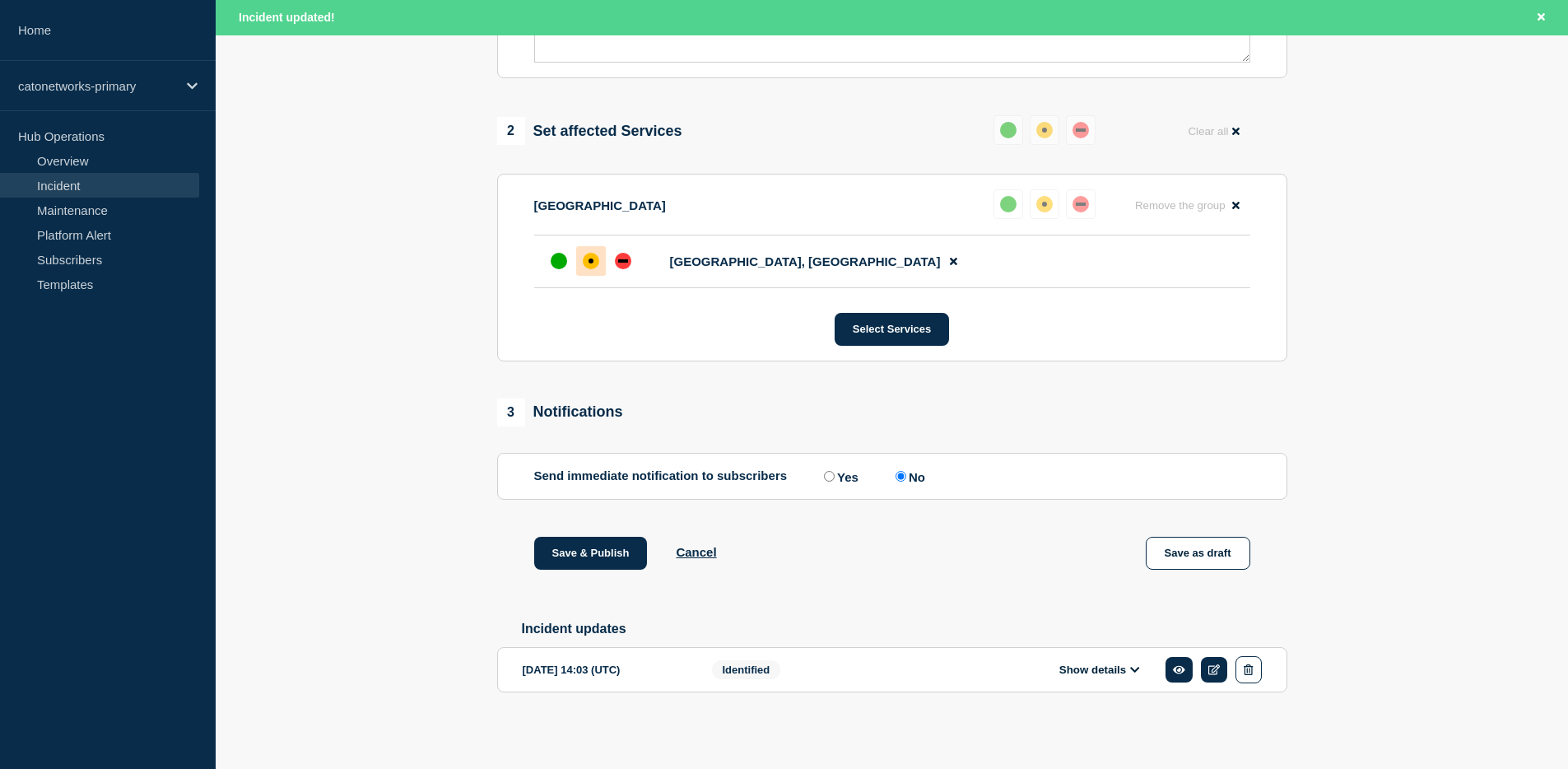
click at [857, 667] on div "Identified" at bounding box center [817, 669] width 210 height 27
drag, startPoint x: 1082, startPoint y: 673, endPoint x: 1022, endPoint y: 660, distance: 61.4
click at [1083, 673] on button "Show details" at bounding box center [1099, 669] width 90 height 14
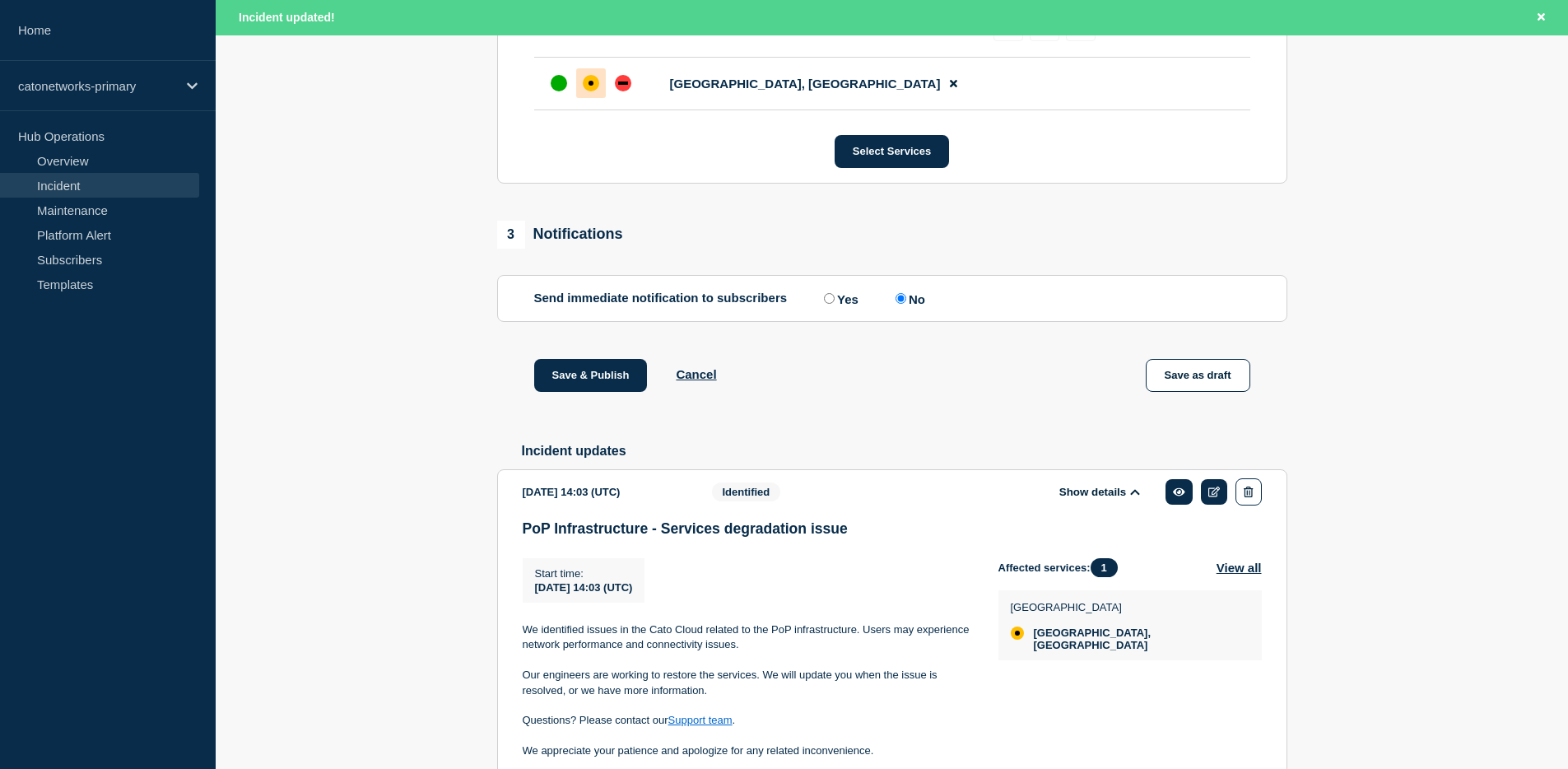
scroll to position [954, 0]
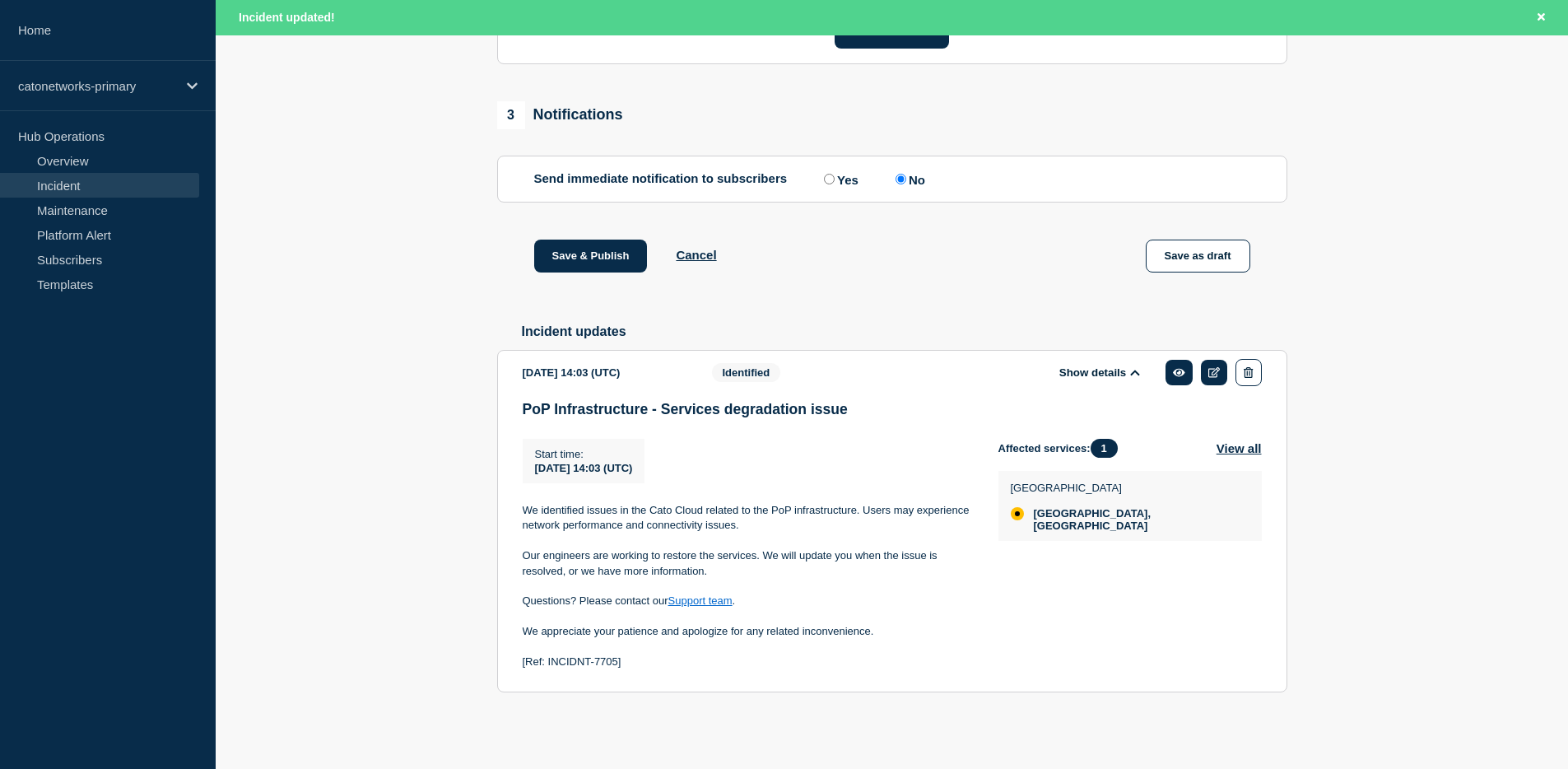
click at [640, 655] on p "[Ref: INCIDNT-7705]" at bounding box center [748, 662] width 449 height 15
drag, startPoint x: 616, startPoint y: 657, endPoint x: 481, endPoint y: 656, distance: 135.0
click at [481, 656] on section "1 Provide details Title (required) PoP Infrastructure - Services degradation is…" at bounding box center [891, 14] width 1353 height 1459
copy p "[Ref: INCIDNT-7705]"
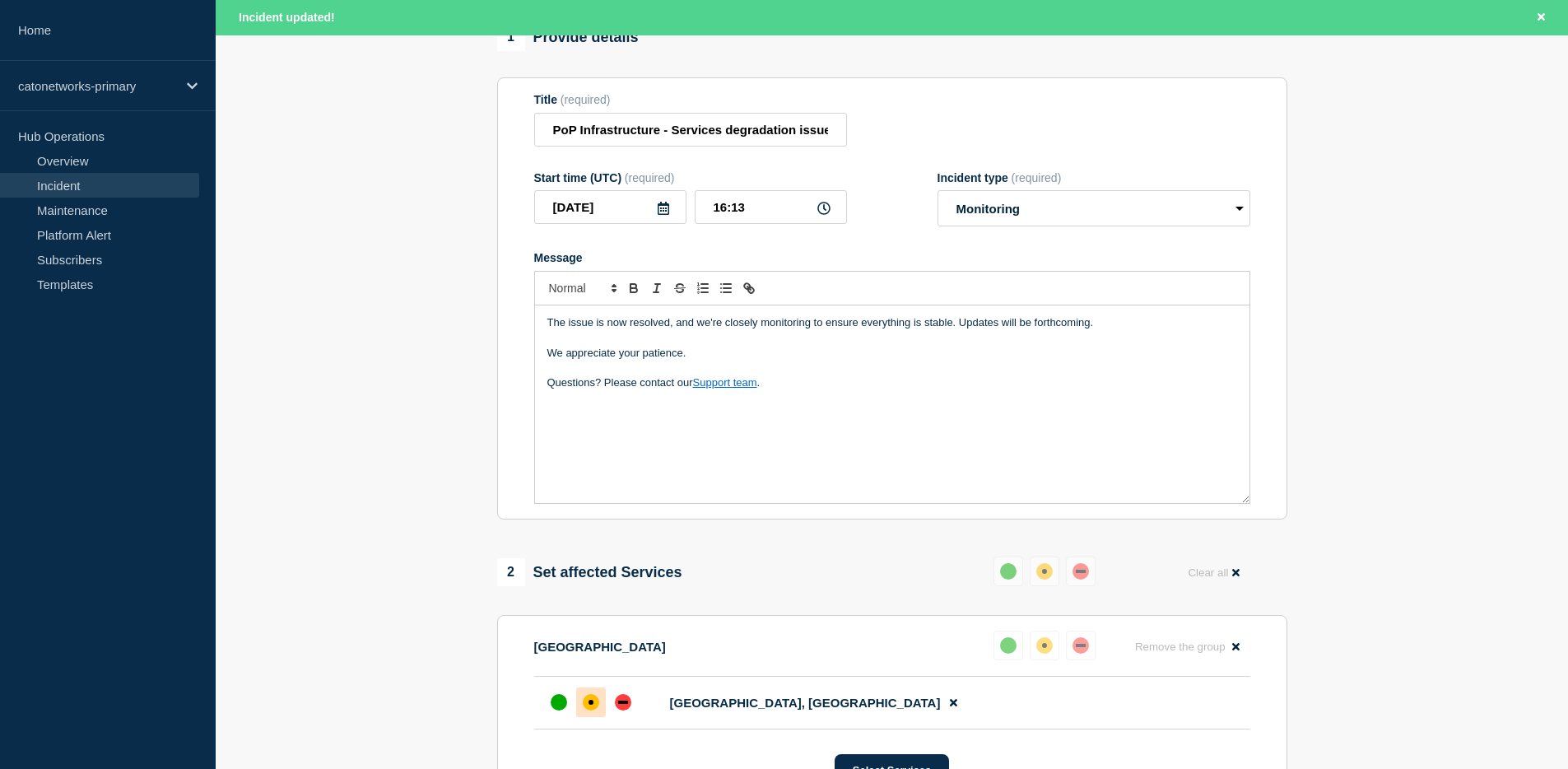
scroll to position [0, 0]
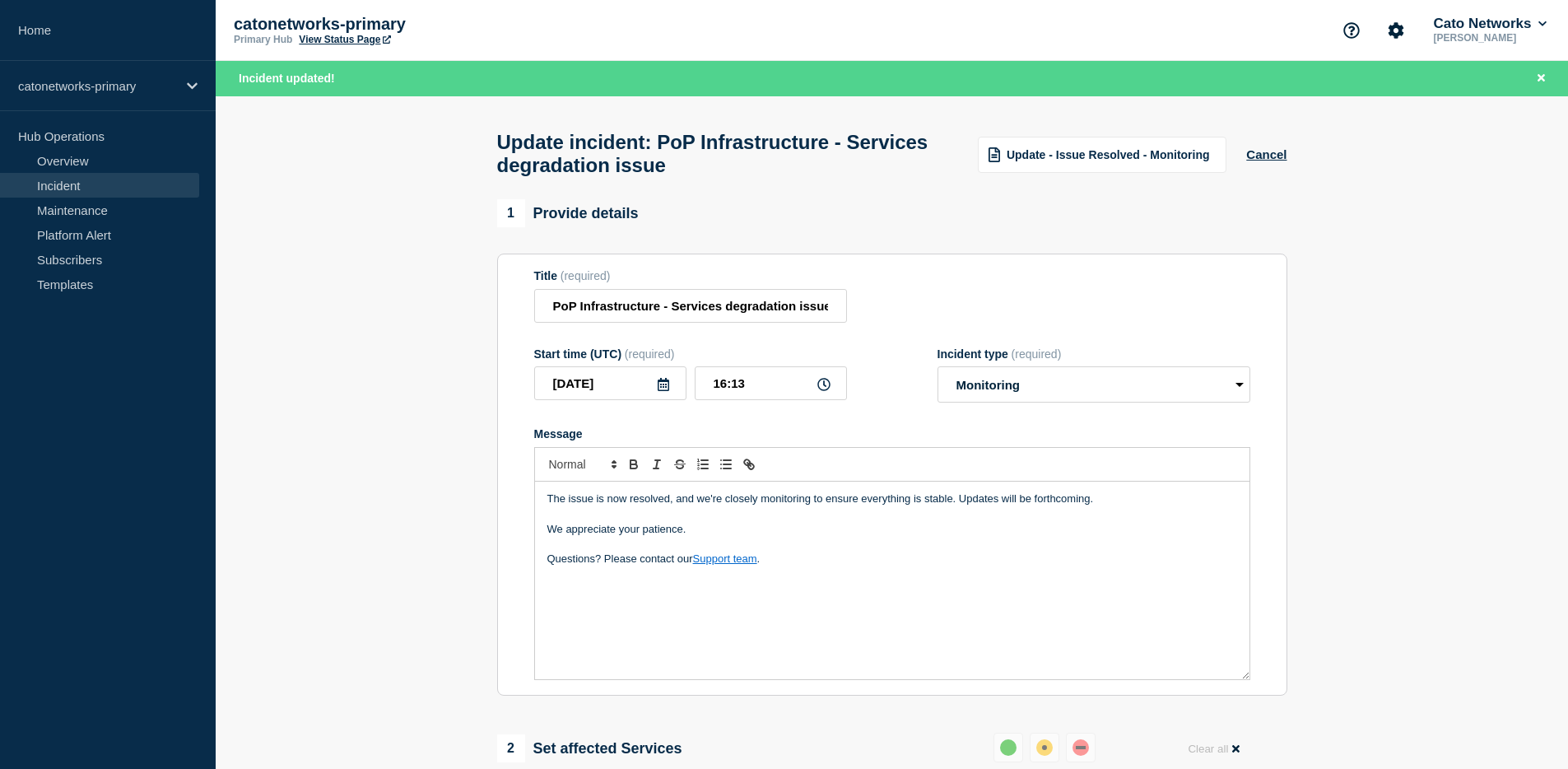
click at [760, 671] on div "The issue is now resolved, and we're closely monitoring to ensure everything is…" at bounding box center [892, 580] width 714 height 198
click at [793, 399] on input "16:13" at bounding box center [770, 383] width 152 height 34
type input "15:40"
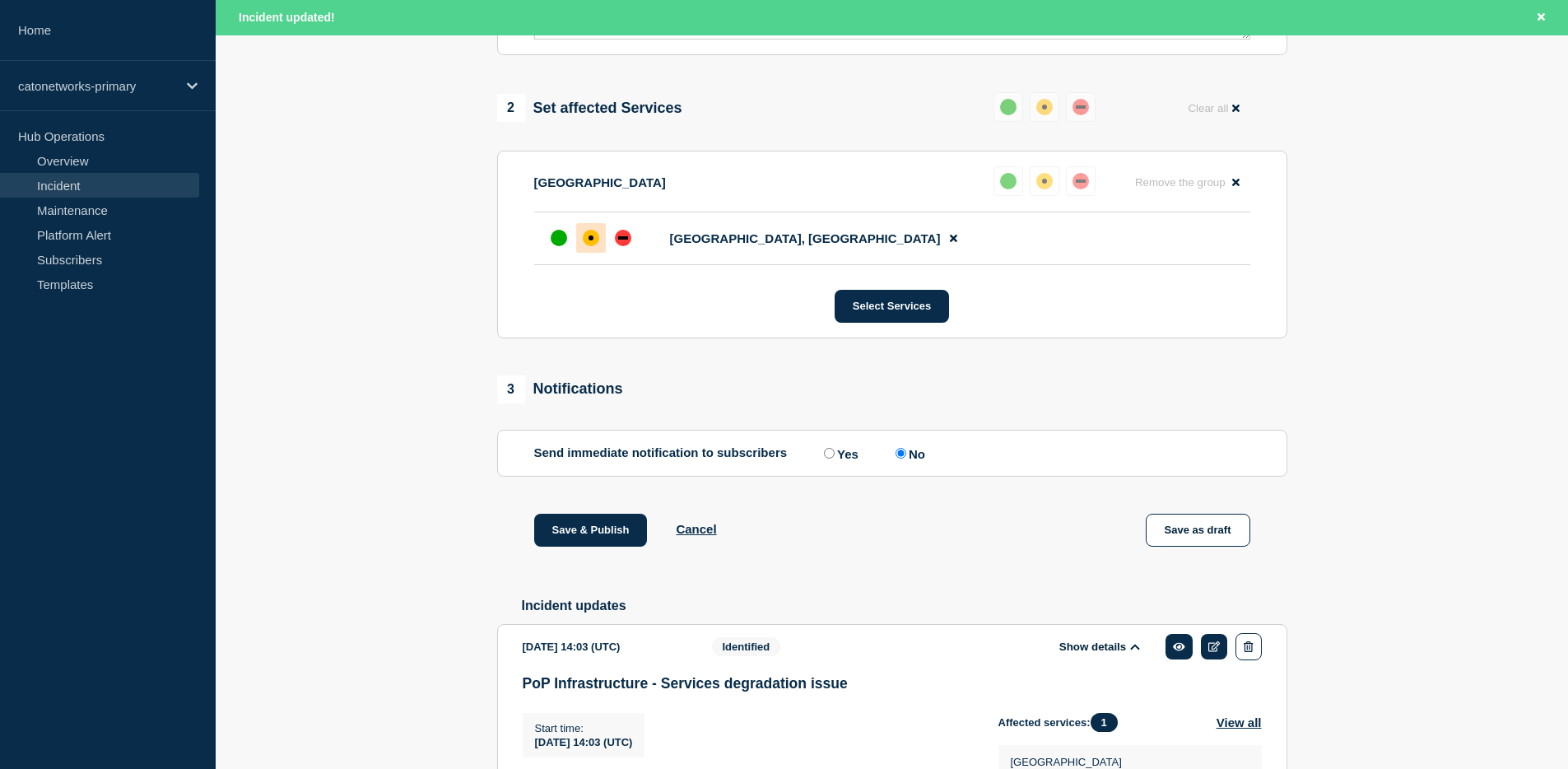
scroll to position [639, 0]
click at [552, 254] on div at bounding box center [559, 239] width 30 height 30
click at [566, 547] on button "Save & Publish" at bounding box center [591, 530] width 114 height 33
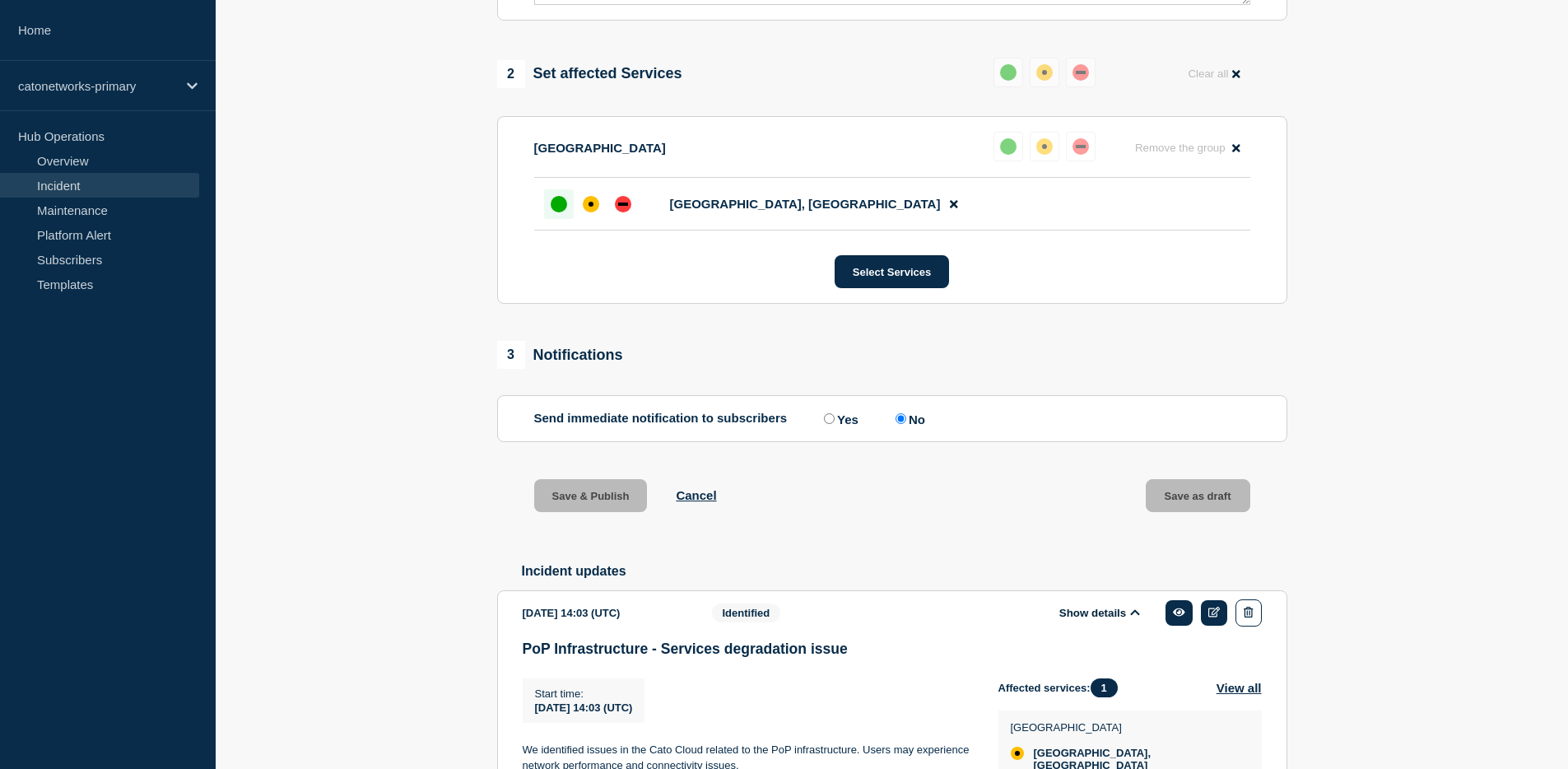
scroll to position [604, 0]
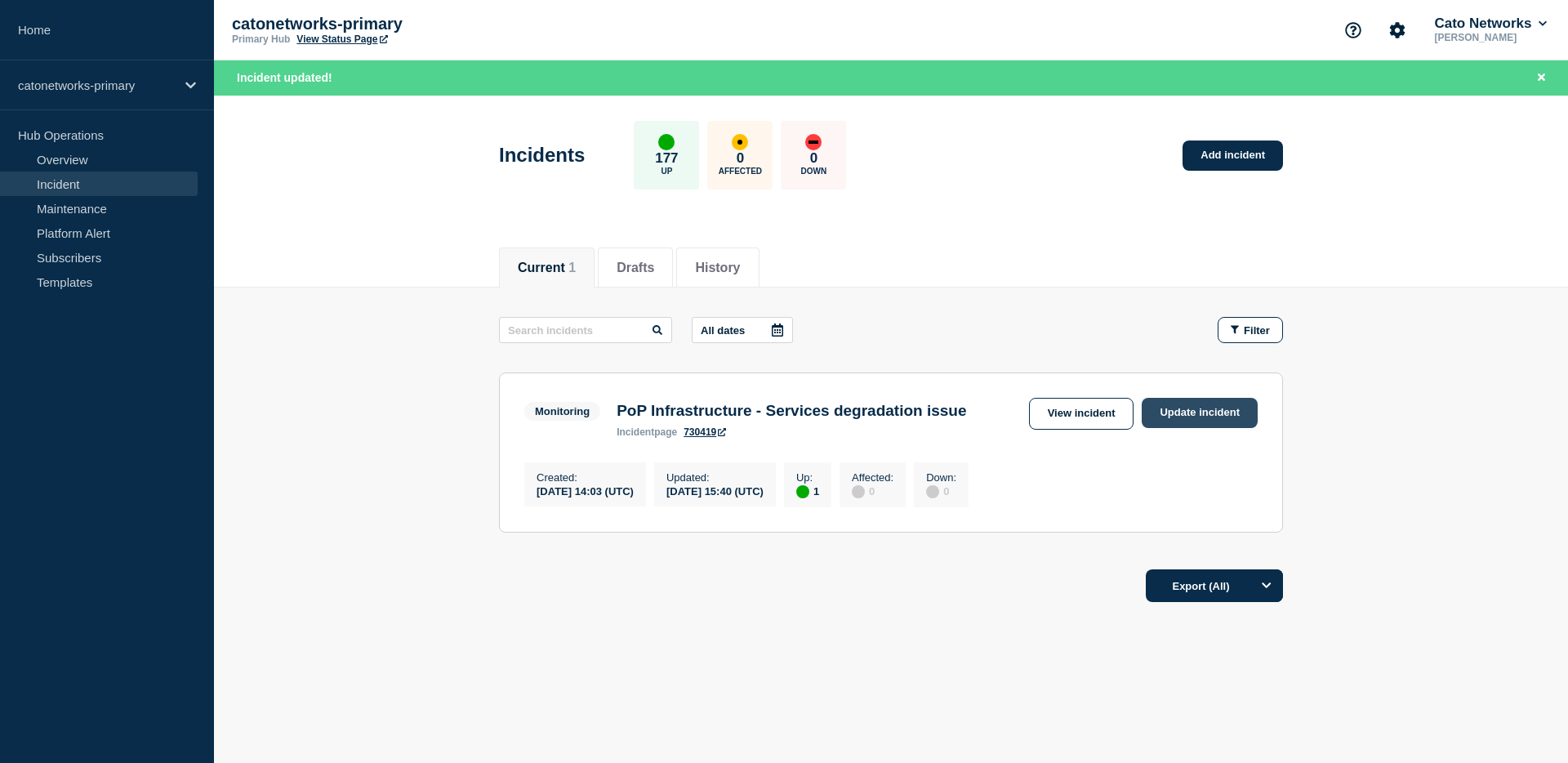
click at [1203, 415] on link "Update incident" at bounding box center [1199, 412] width 116 height 31
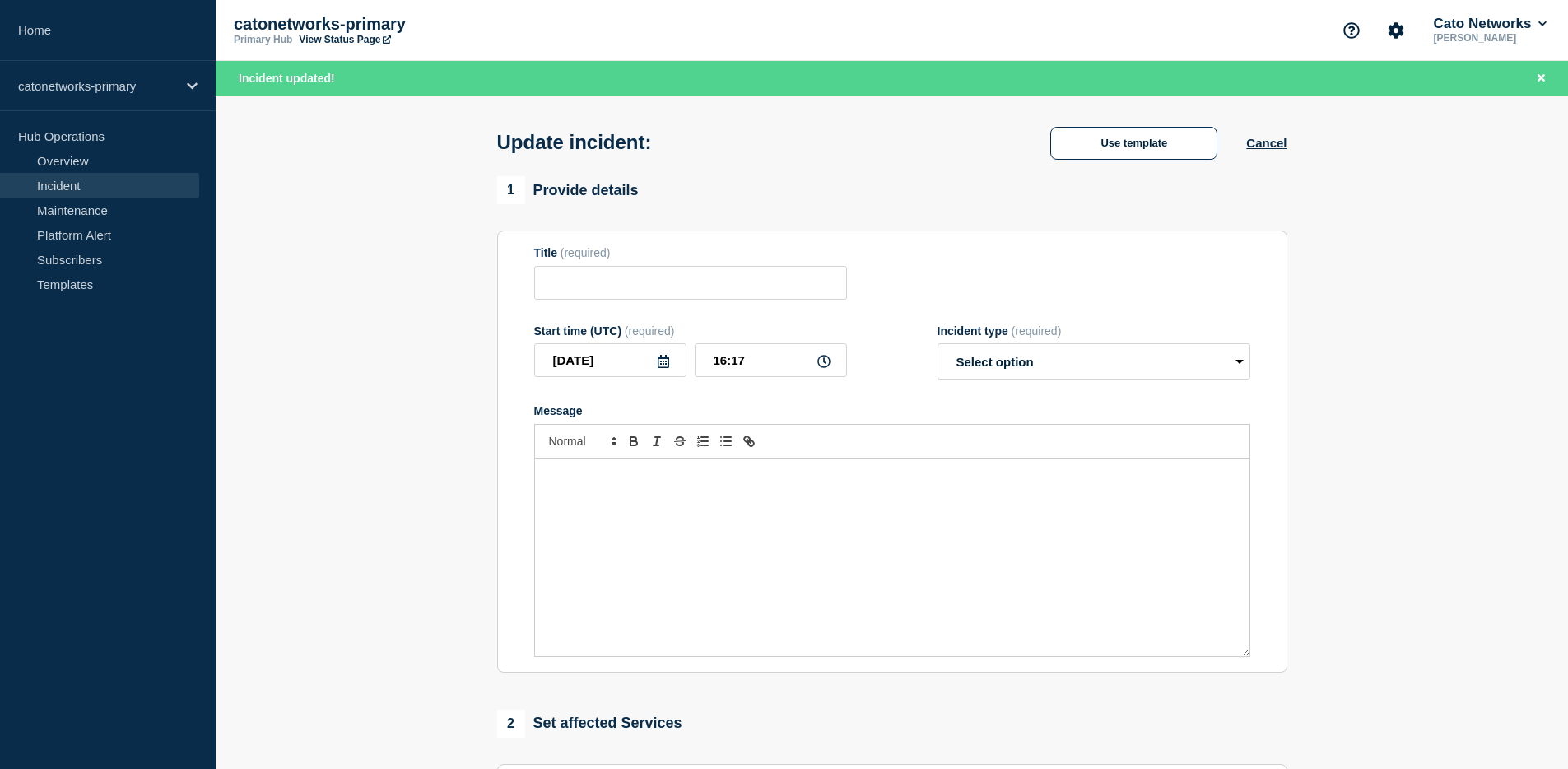
type input "PoP Infrastructure - Services degradation issue"
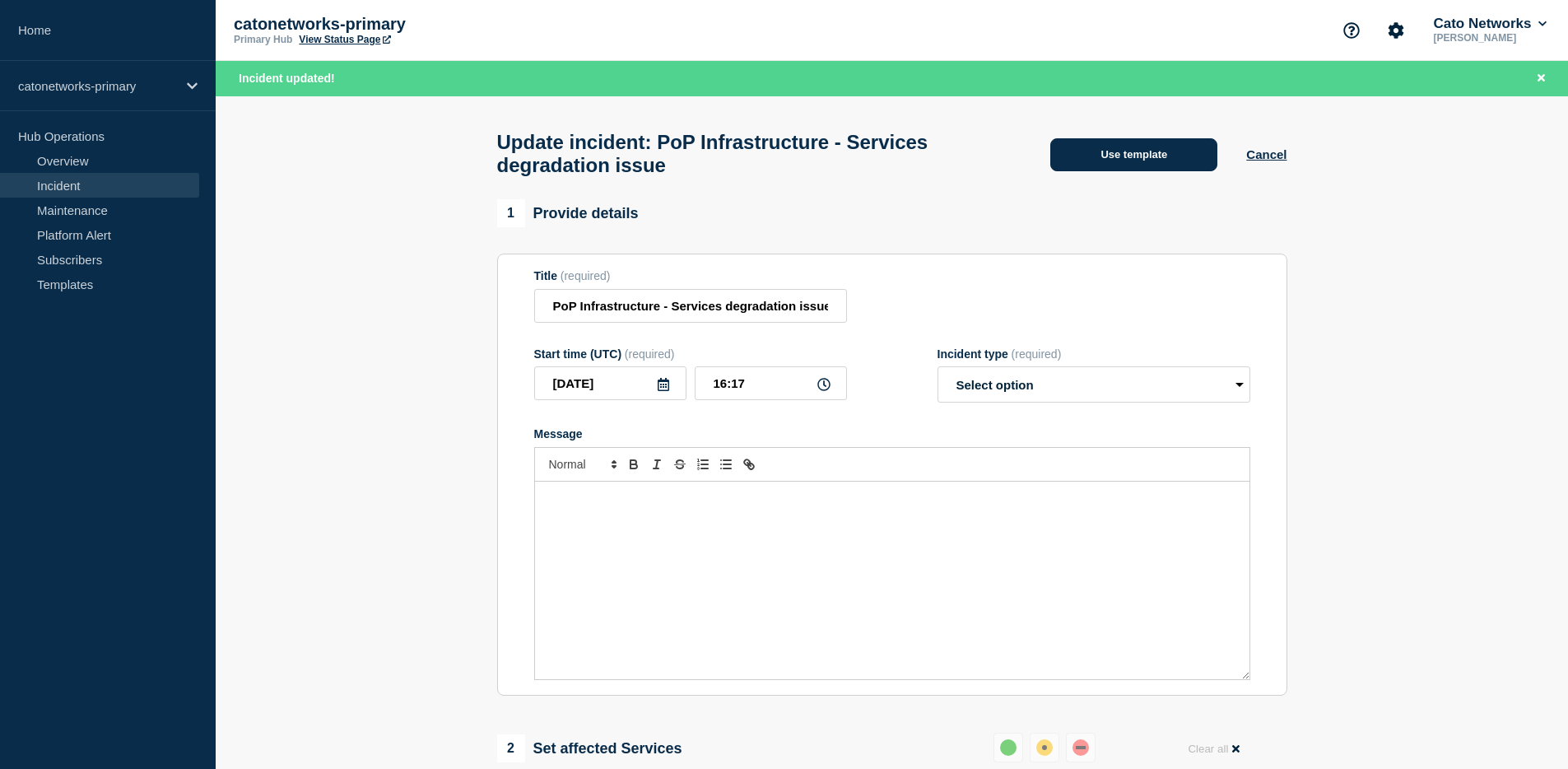
click at [1138, 158] on button "Use template" at bounding box center [1134, 154] width 167 height 33
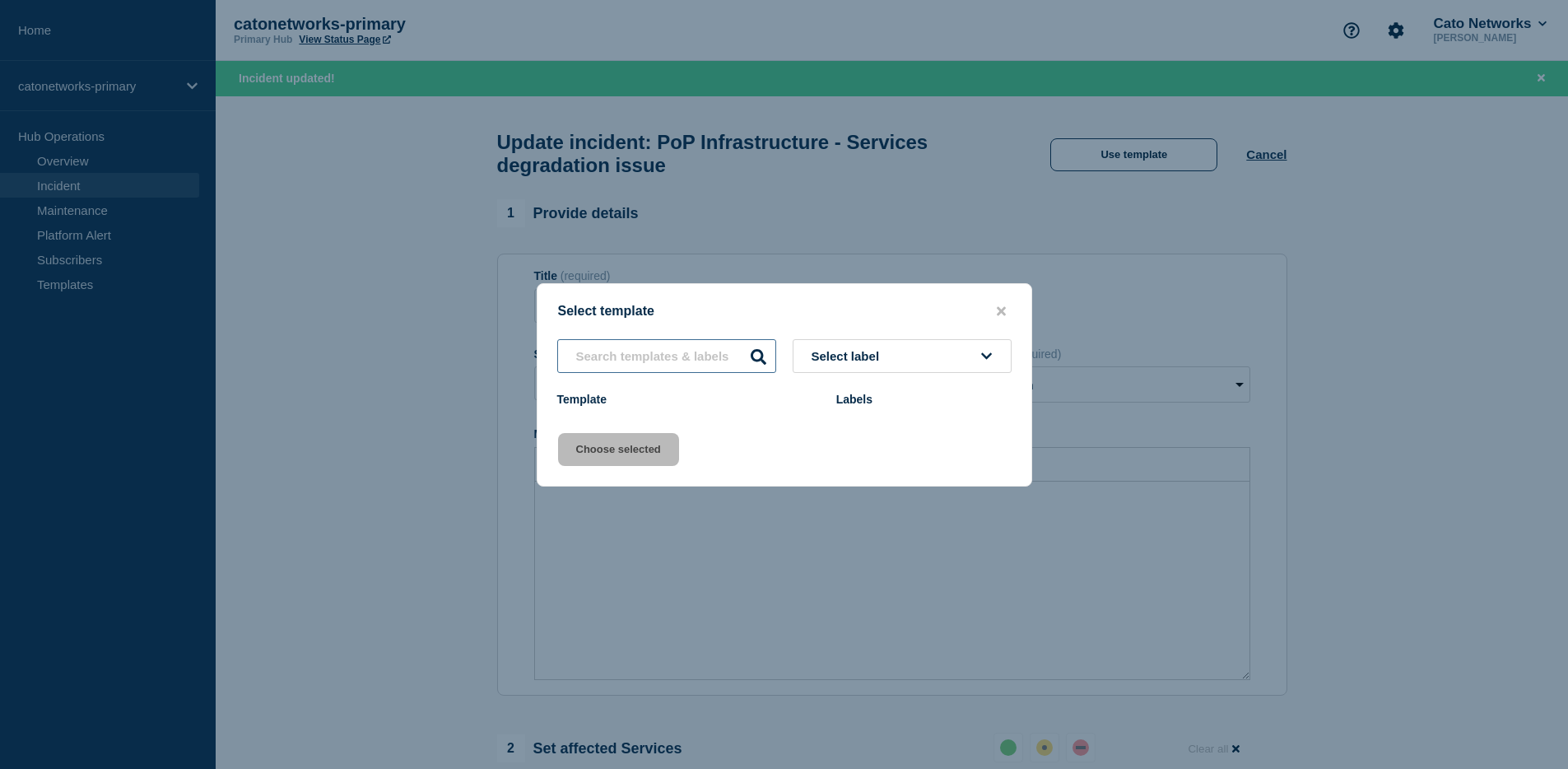
click at [683, 354] on input "text" at bounding box center [667, 356] width 219 height 34
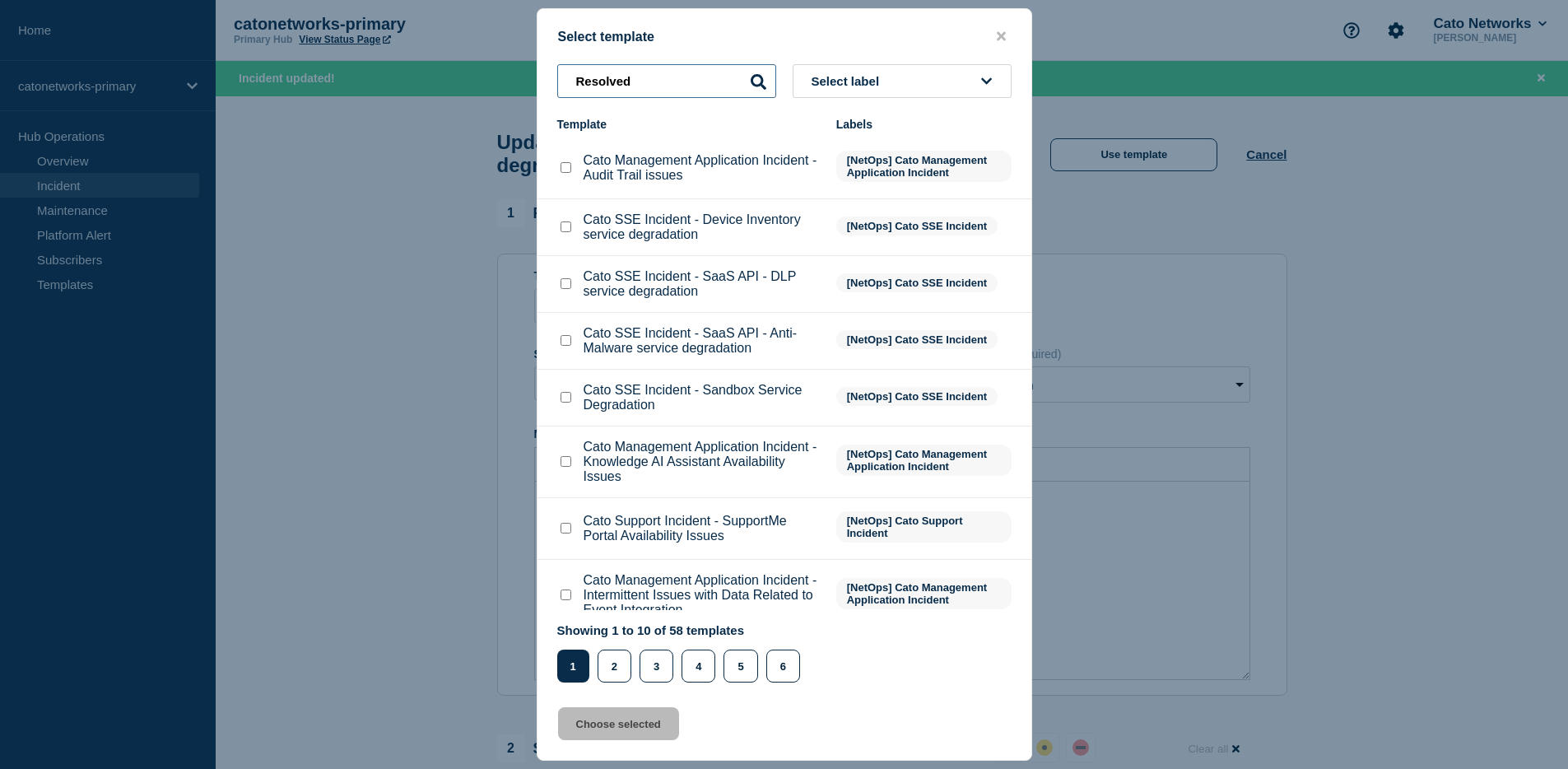
type input "Resolved"
click at [959, 88] on button "Select label" at bounding box center [901, 81] width 219 height 34
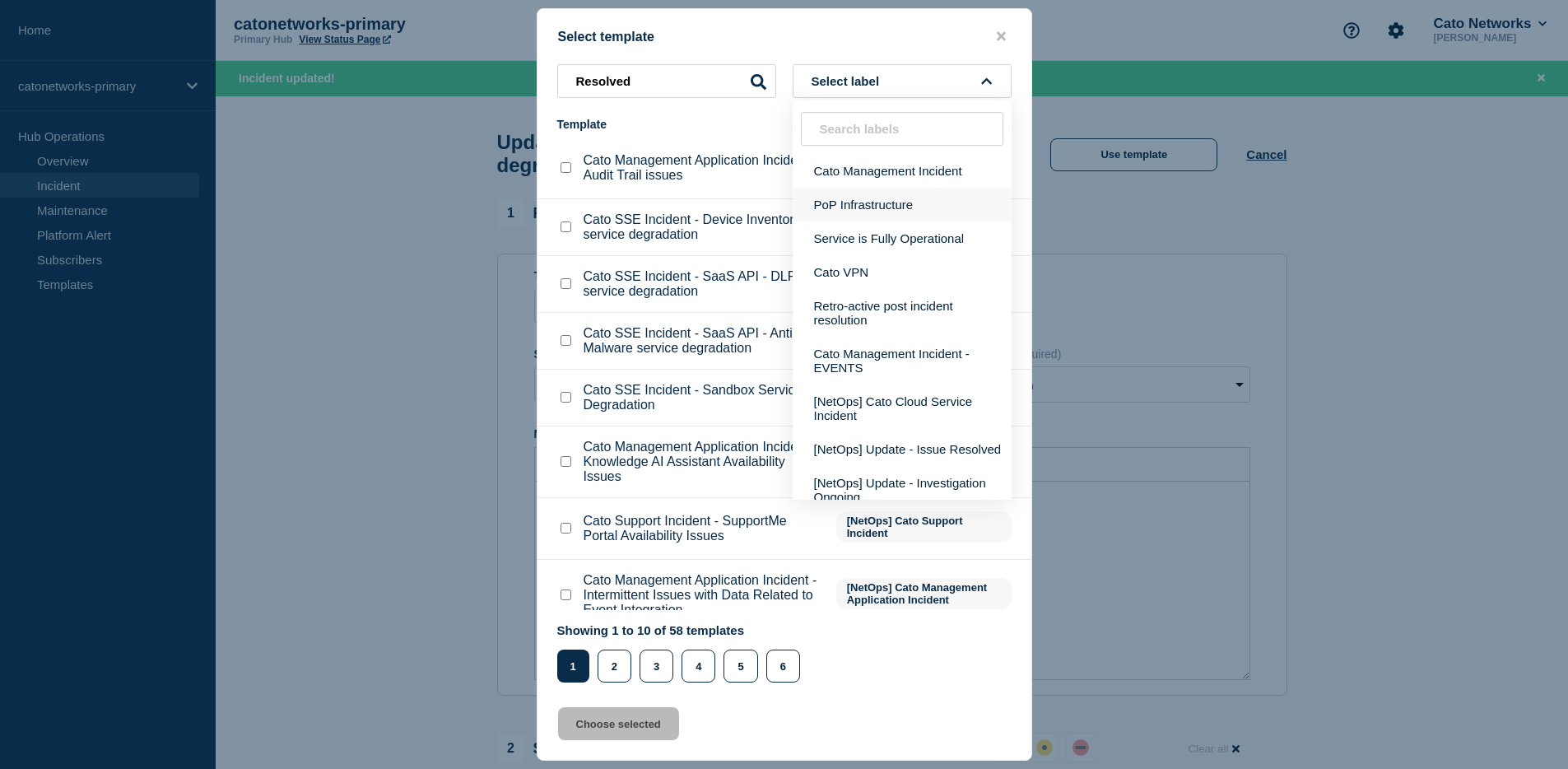
click at [936, 207] on button "PoP Infrastructure" at bounding box center [901, 204] width 219 height 34
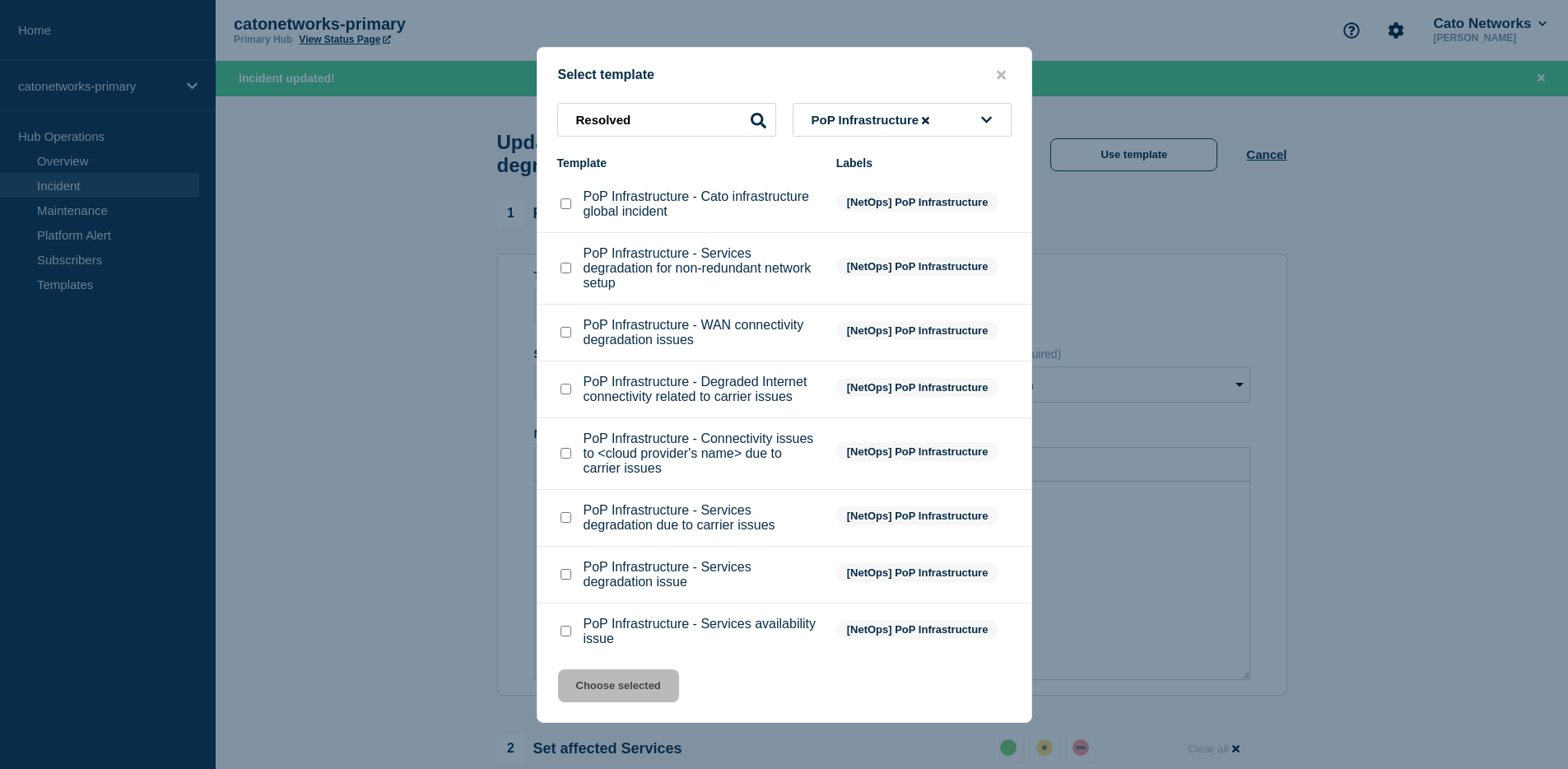
click at [897, 119] on span "PoP Infrastructure" at bounding box center [872, 119] width 122 height 14
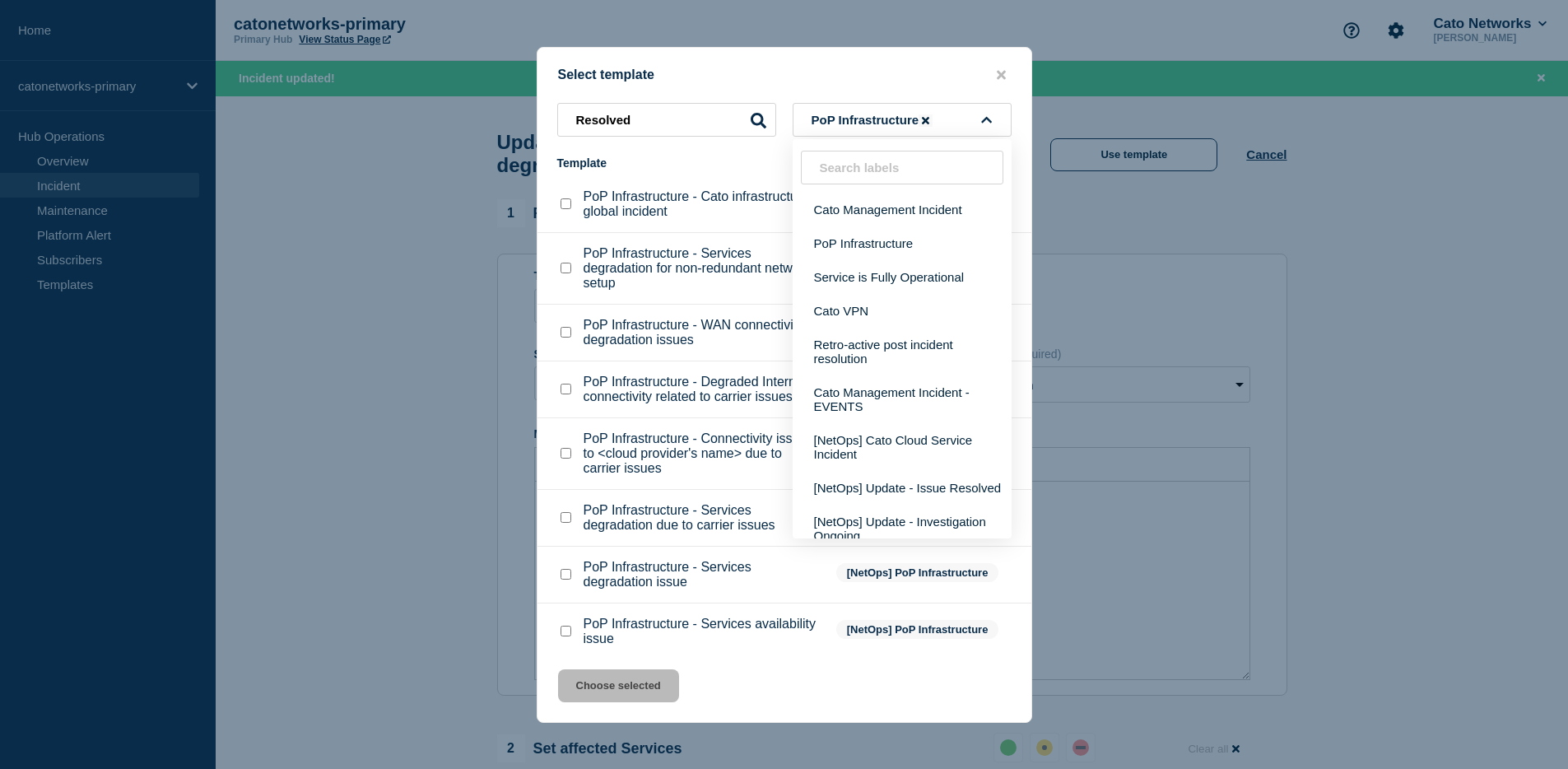
click at [928, 119] on icon at bounding box center [926, 120] width 7 height 7
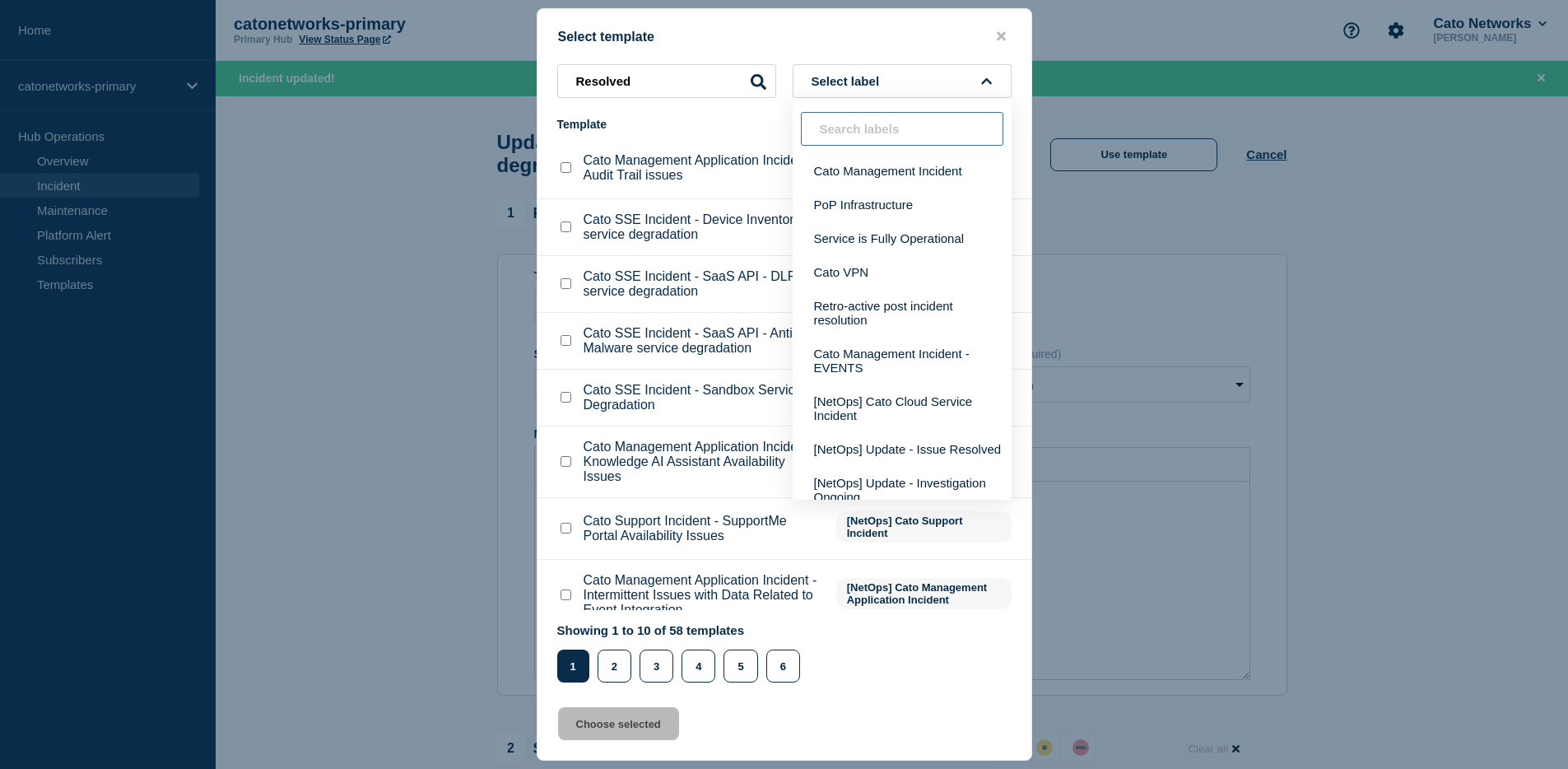
click at [894, 120] on input "text" at bounding box center [901, 129] width 202 height 34
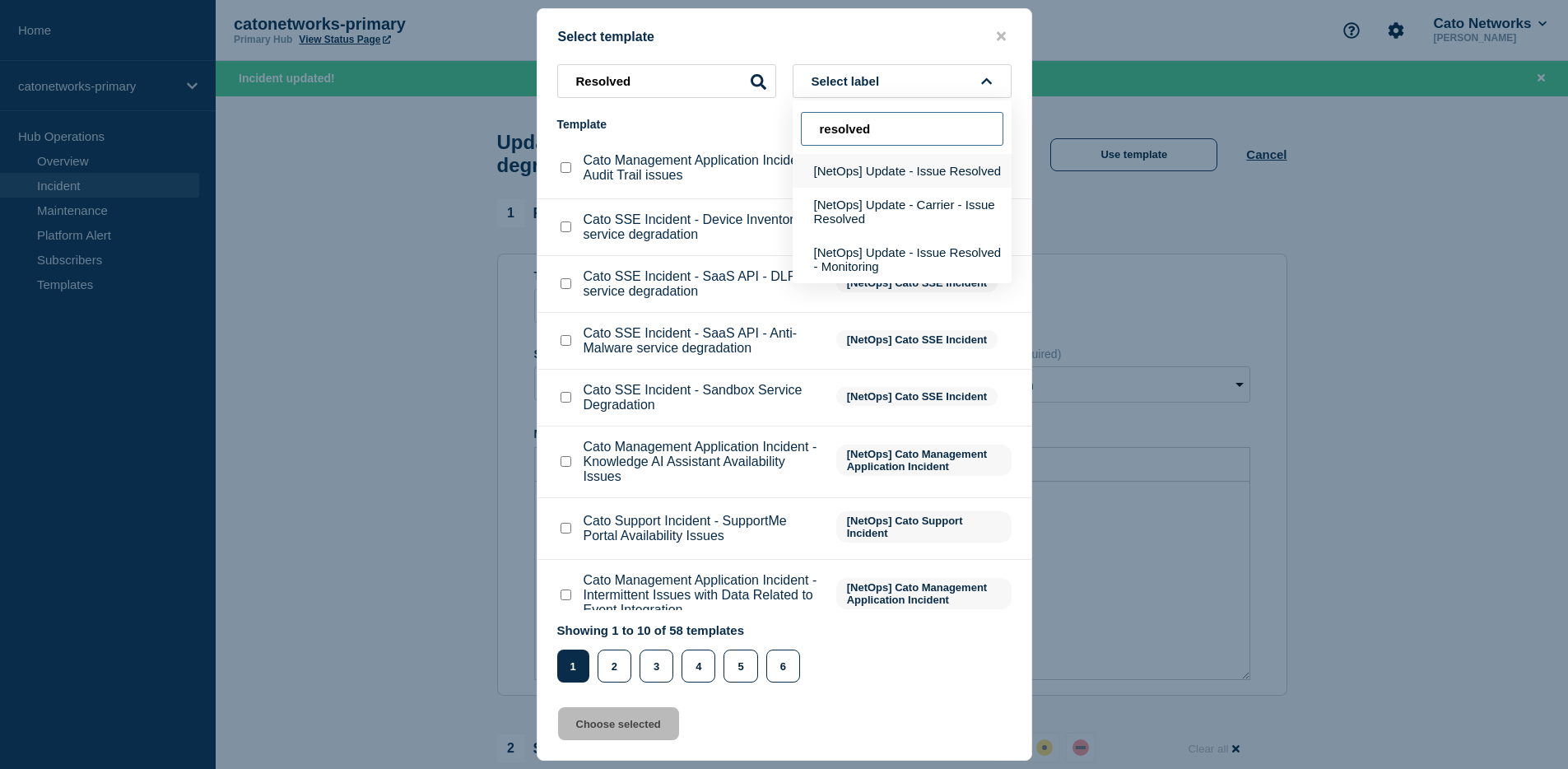
type input "resolved"
click at [903, 174] on button "[NetOps] Update - Issue Resolved" at bounding box center [901, 171] width 219 height 34
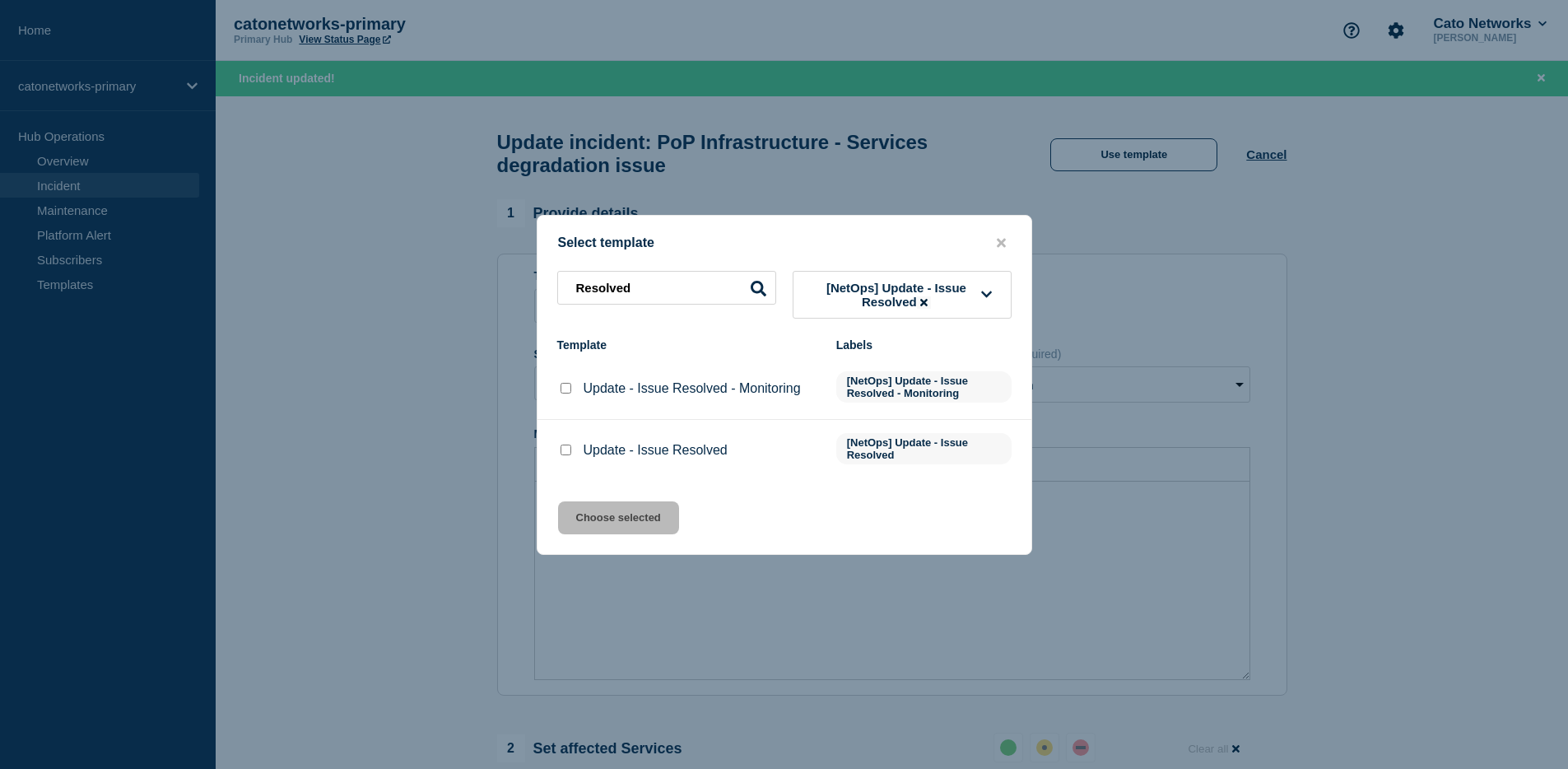
click at [685, 453] on p "Update - Issue Resolved" at bounding box center [655, 450] width 144 height 15
click at [599, 458] on p "Update - Issue Resolved" at bounding box center [655, 450] width 144 height 15
click at [557, 458] on div at bounding box center [566, 450] width 17 height 17
click at [562, 455] on input "Update - Issue Resolved checkbox" at bounding box center [565, 449] width 10 height 10
checkbox input "true"
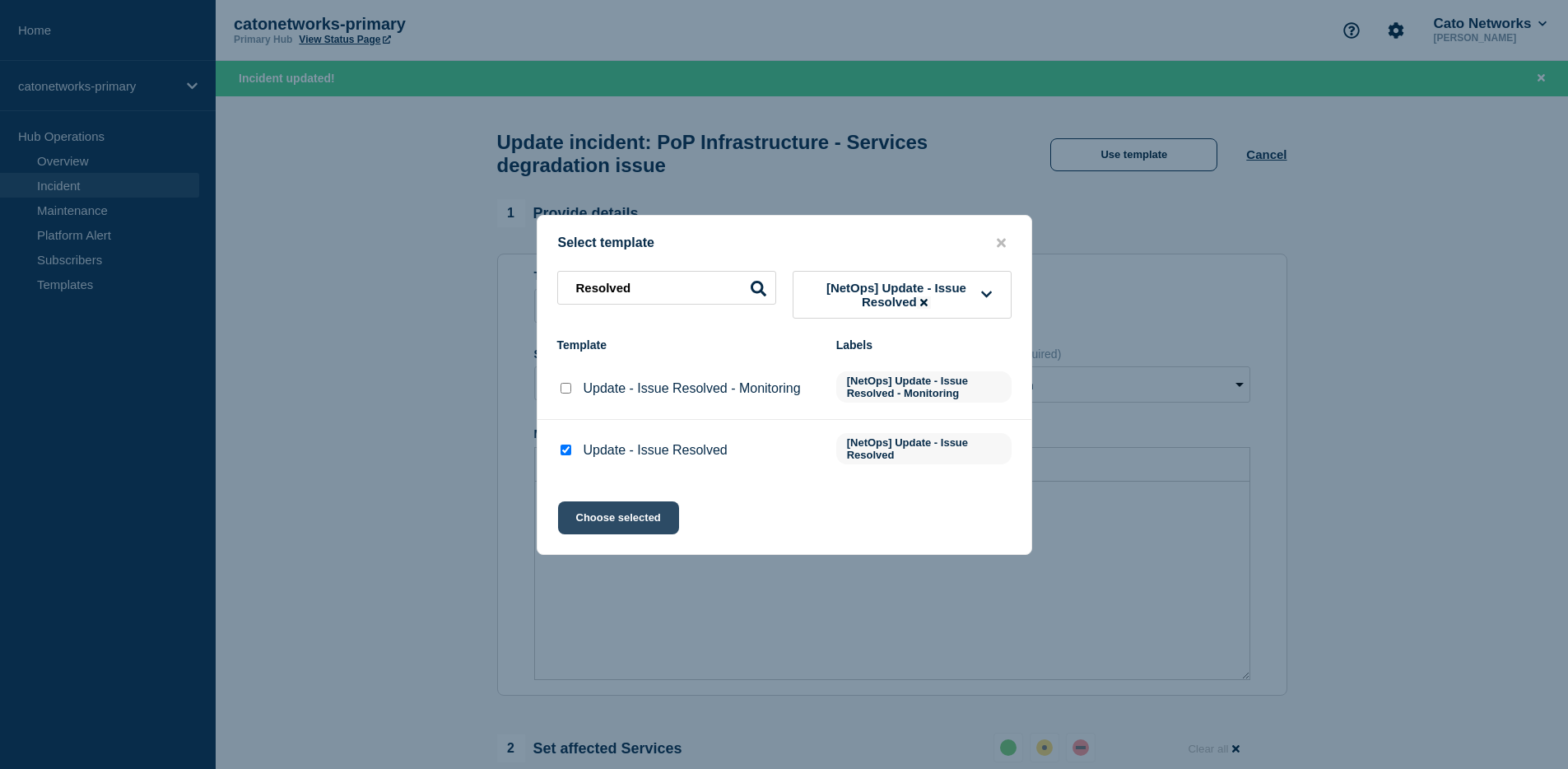
click at [616, 525] on button "Choose selected" at bounding box center [619, 517] width 121 height 33
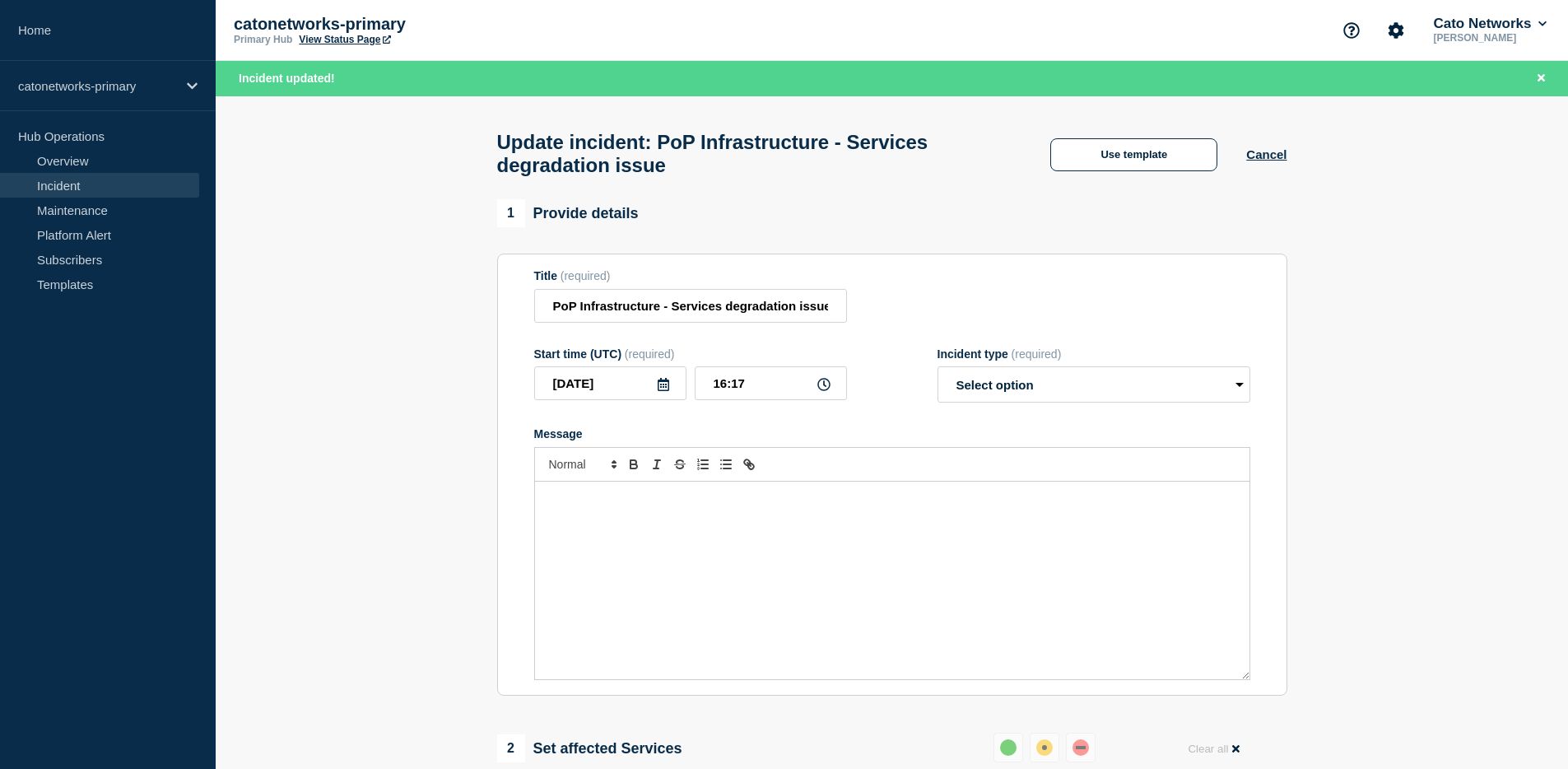
select select "resolved"
radio input "false"
radio input "true"
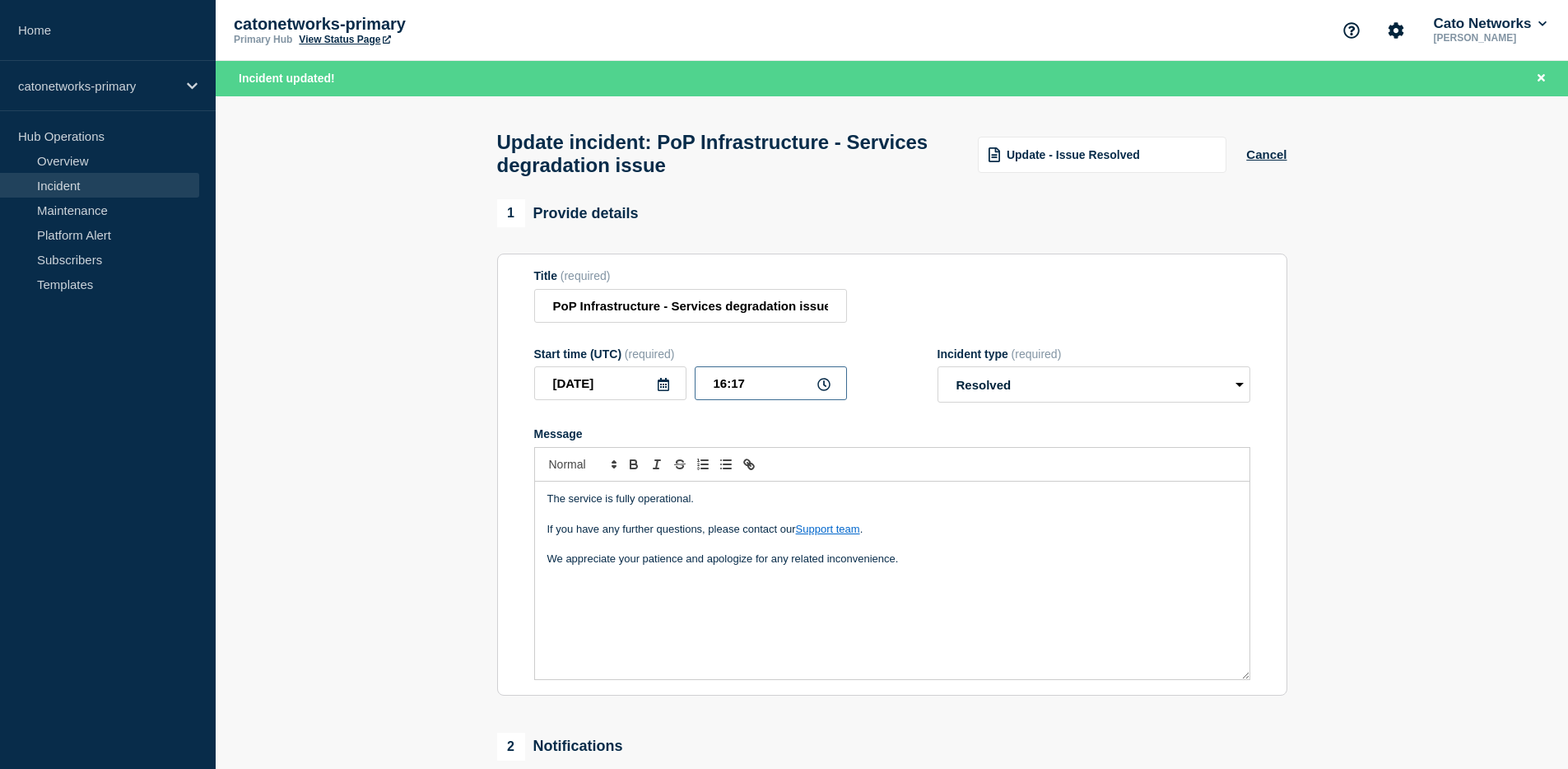
click at [759, 390] on input "16:17" at bounding box center [770, 383] width 152 height 34
click at [799, 400] on input "16:17" at bounding box center [770, 383] width 152 height 34
type input "16:10"
click at [595, 623] on div "The service is fully operational. If you have any further questions, please con…" at bounding box center [892, 580] width 714 height 198
click at [965, 601] on div "The service is fully operational. If you have any further questions, please con…" at bounding box center [892, 580] width 714 height 198
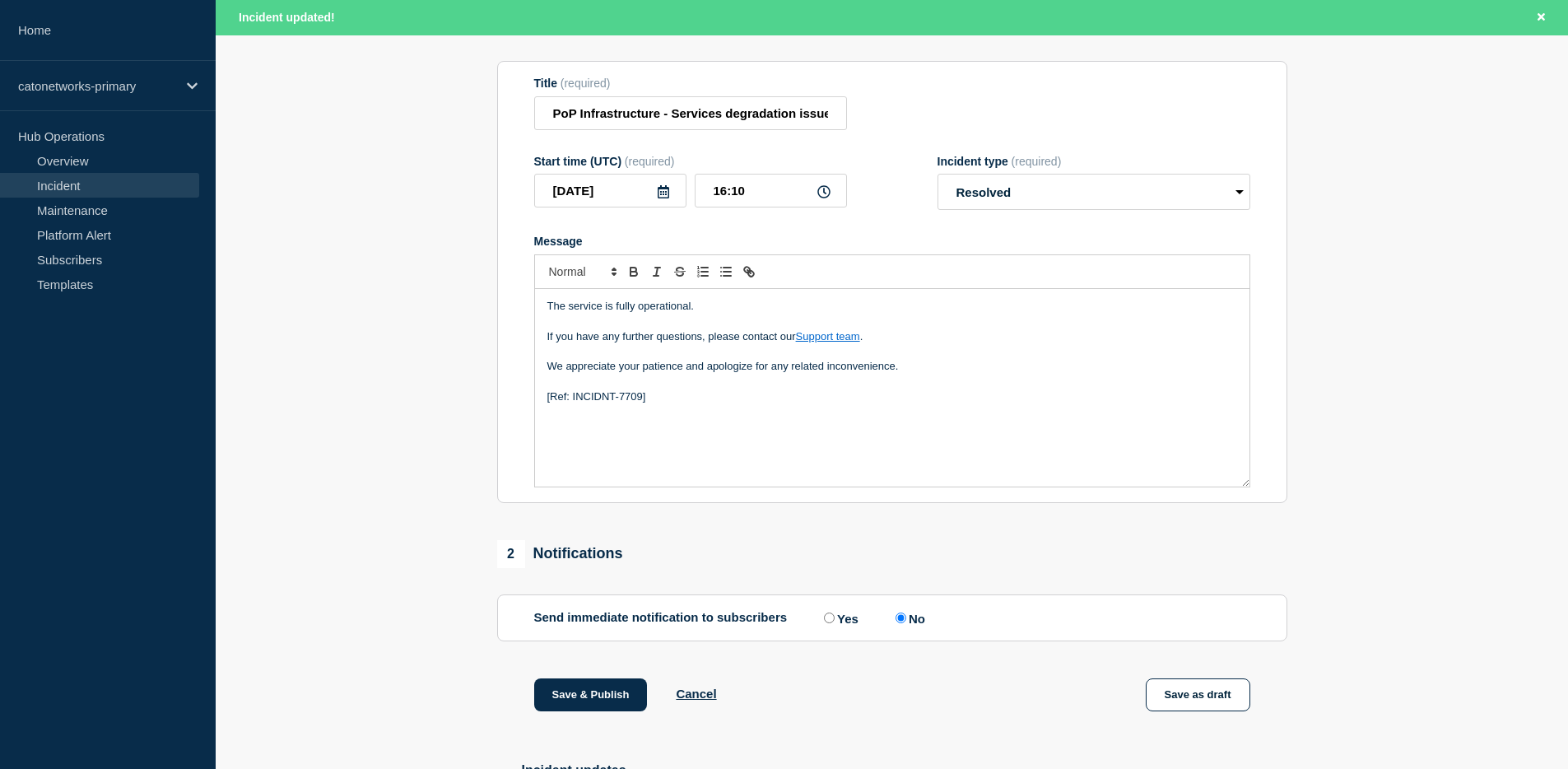
scroll to position [416, 0]
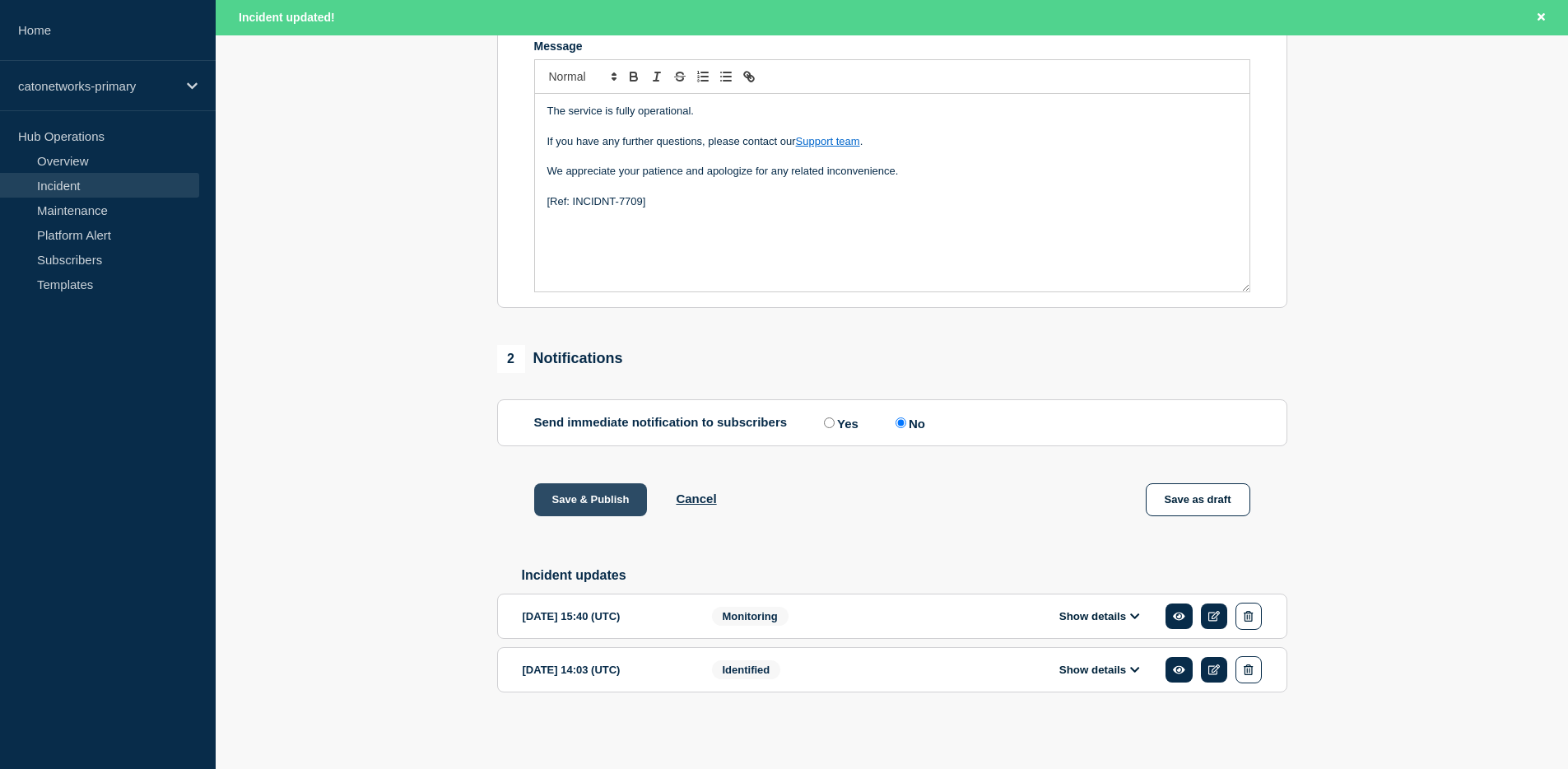
drag, startPoint x: 584, startPoint y: 495, endPoint x: 560, endPoint y: 502, distance: 25.0
click at [585, 495] on button "Save & Publish" at bounding box center [591, 499] width 114 height 33
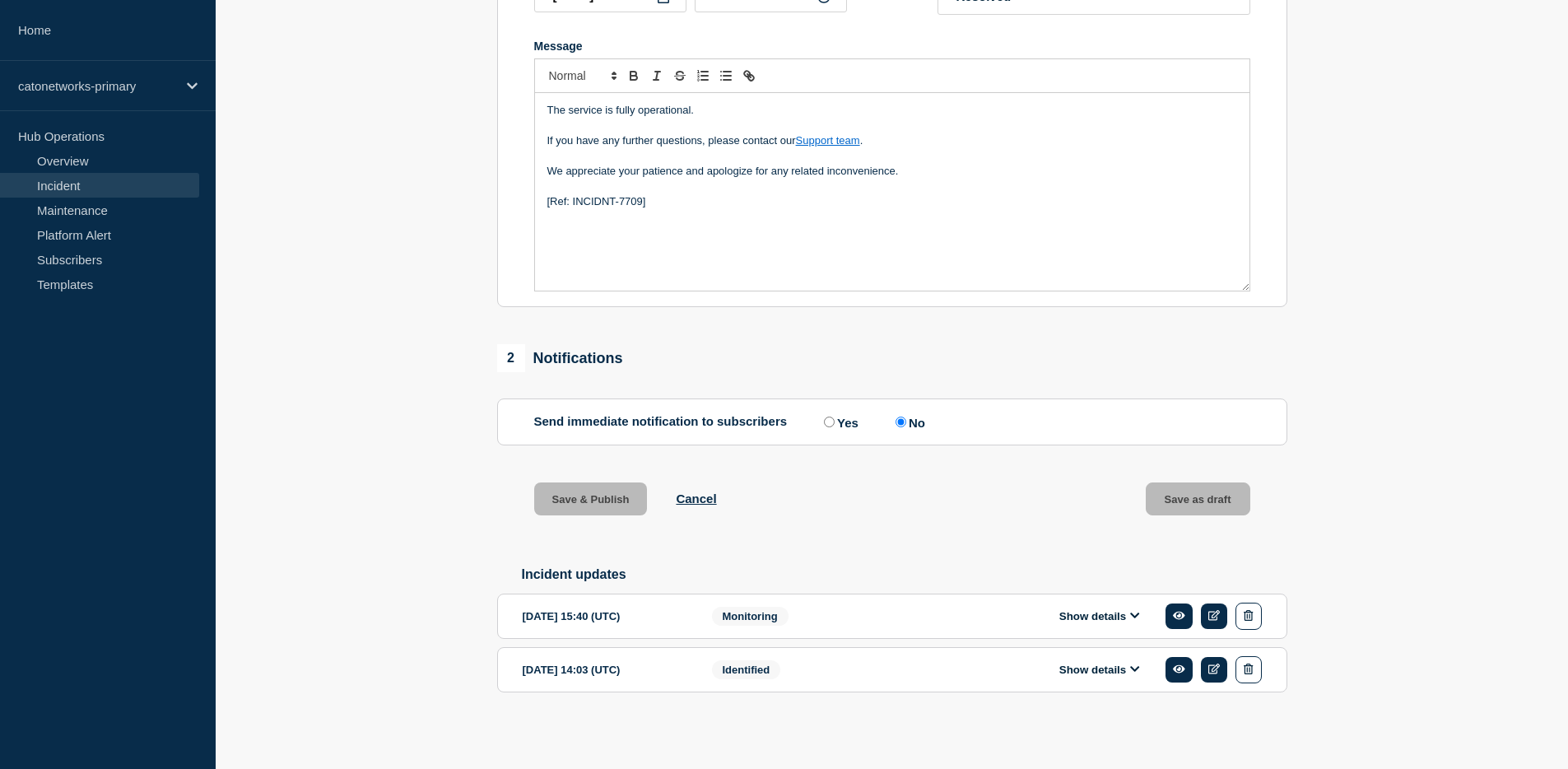
scroll to position [381, 0]
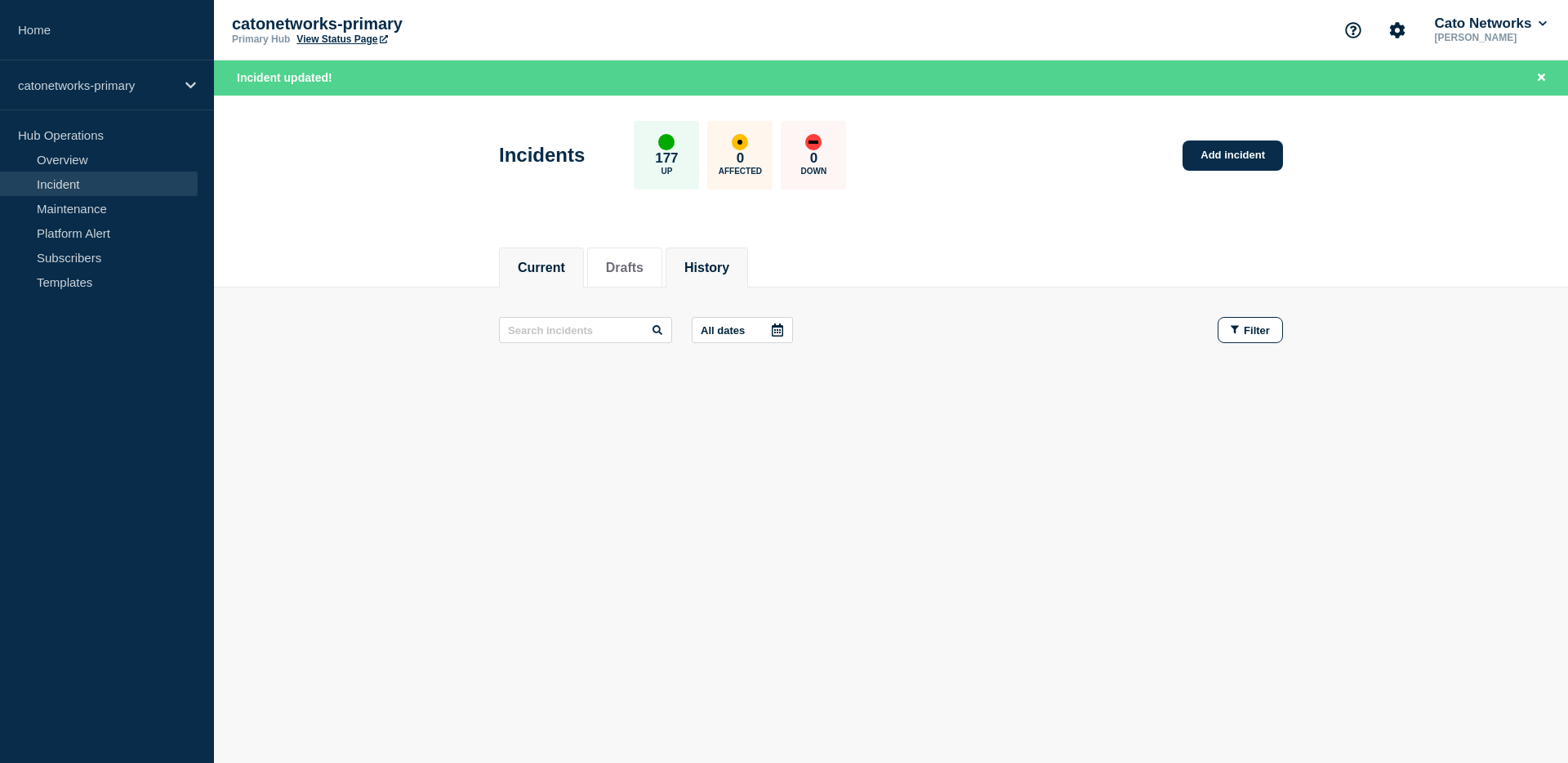
click at [733, 277] on li "History" at bounding box center [707, 267] width 82 height 40
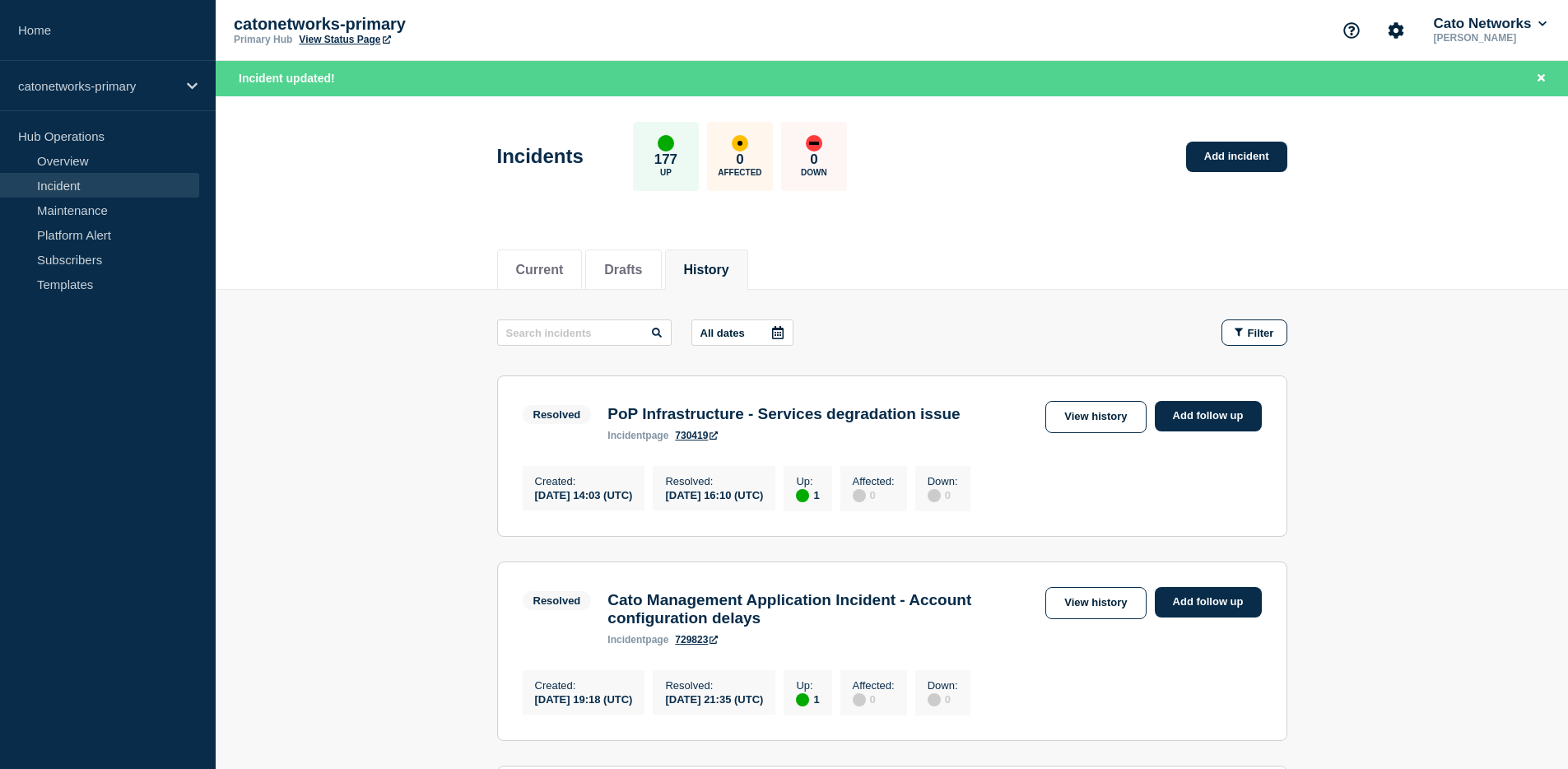
click at [961, 424] on div "Resolved PoP Infrastructure - Services degradation issue incident page 730419 V…" at bounding box center [892, 420] width 739 height 40
click at [718, 439] on icon at bounding box center [713, 435] width 8 height 8
copy link "730419"
click at [906, 417] on h3 "PoP Infrastructure - Services degradation issue" at bounding box center [784, 413] width 352 height 18
click at [1066, 419] on link "View history" at bounding box center [1095, 417] width 101 height 32
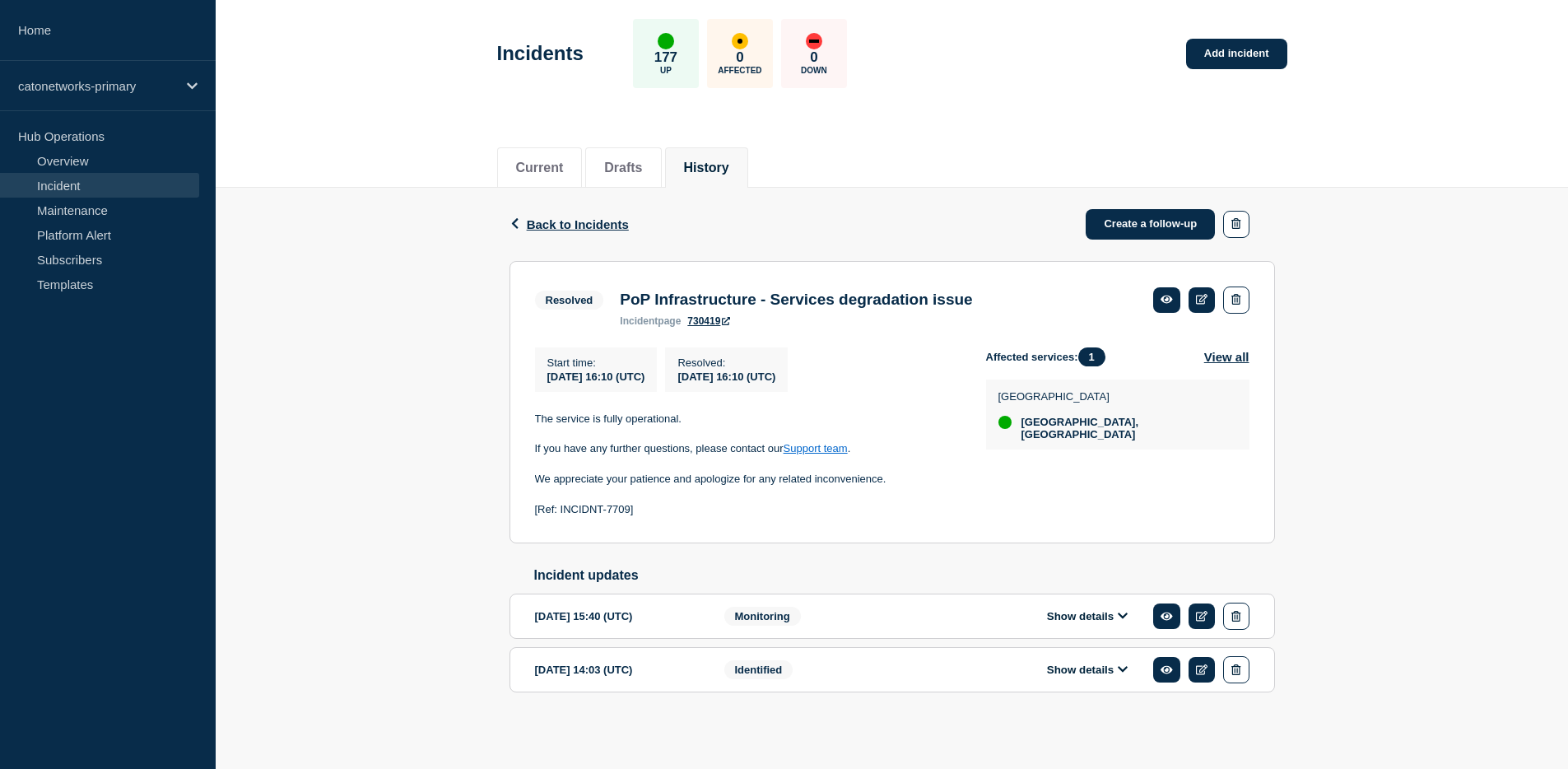
scroll to position [88, 0]
click at [1113, 614] on button "Show details" at bounding box center [1087, 615] width 90 height 14
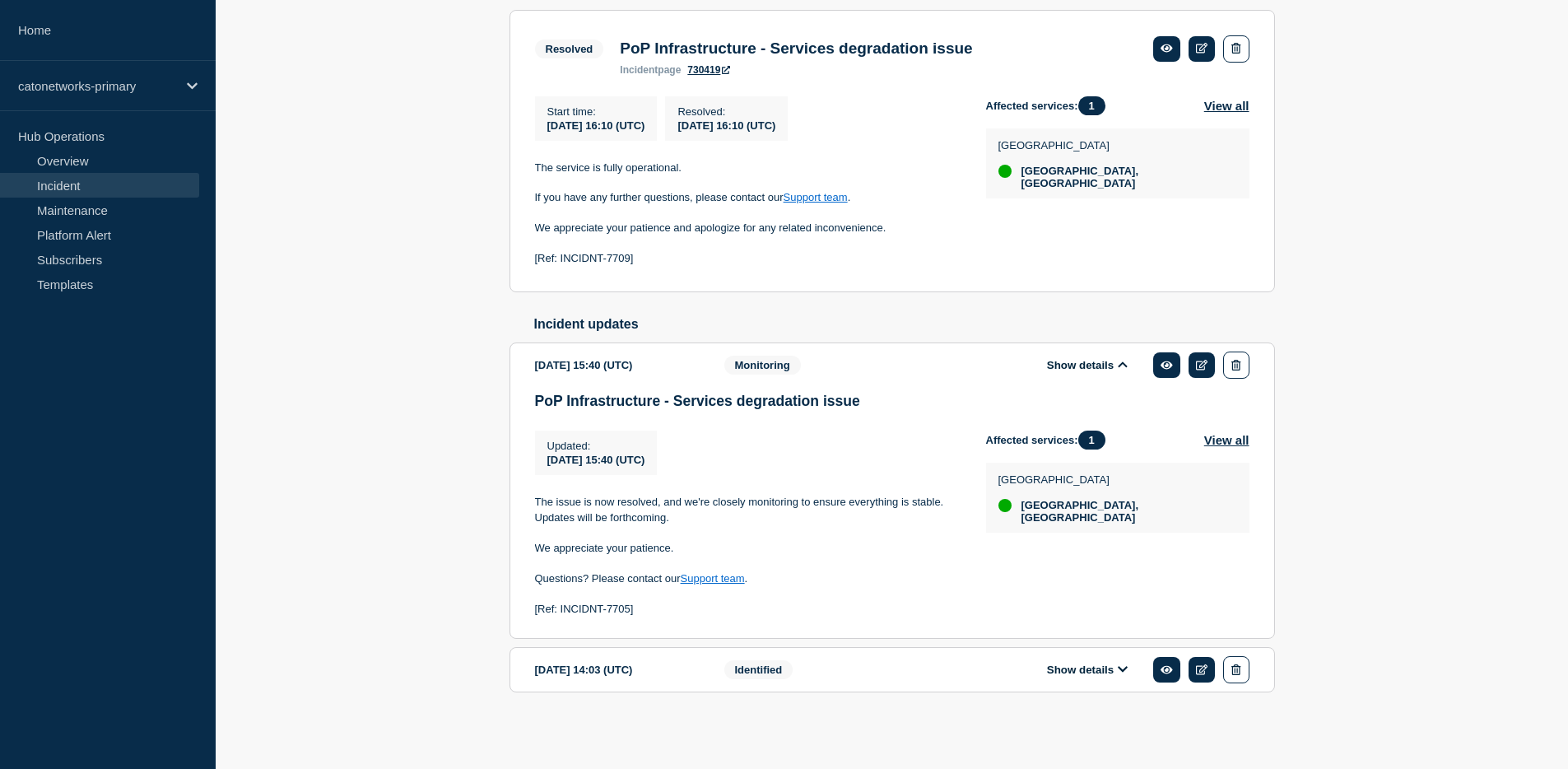
scroll to position [347, 0]
click at [1202, 36] on link at bounding box center [1202, 48] width 27 height 25
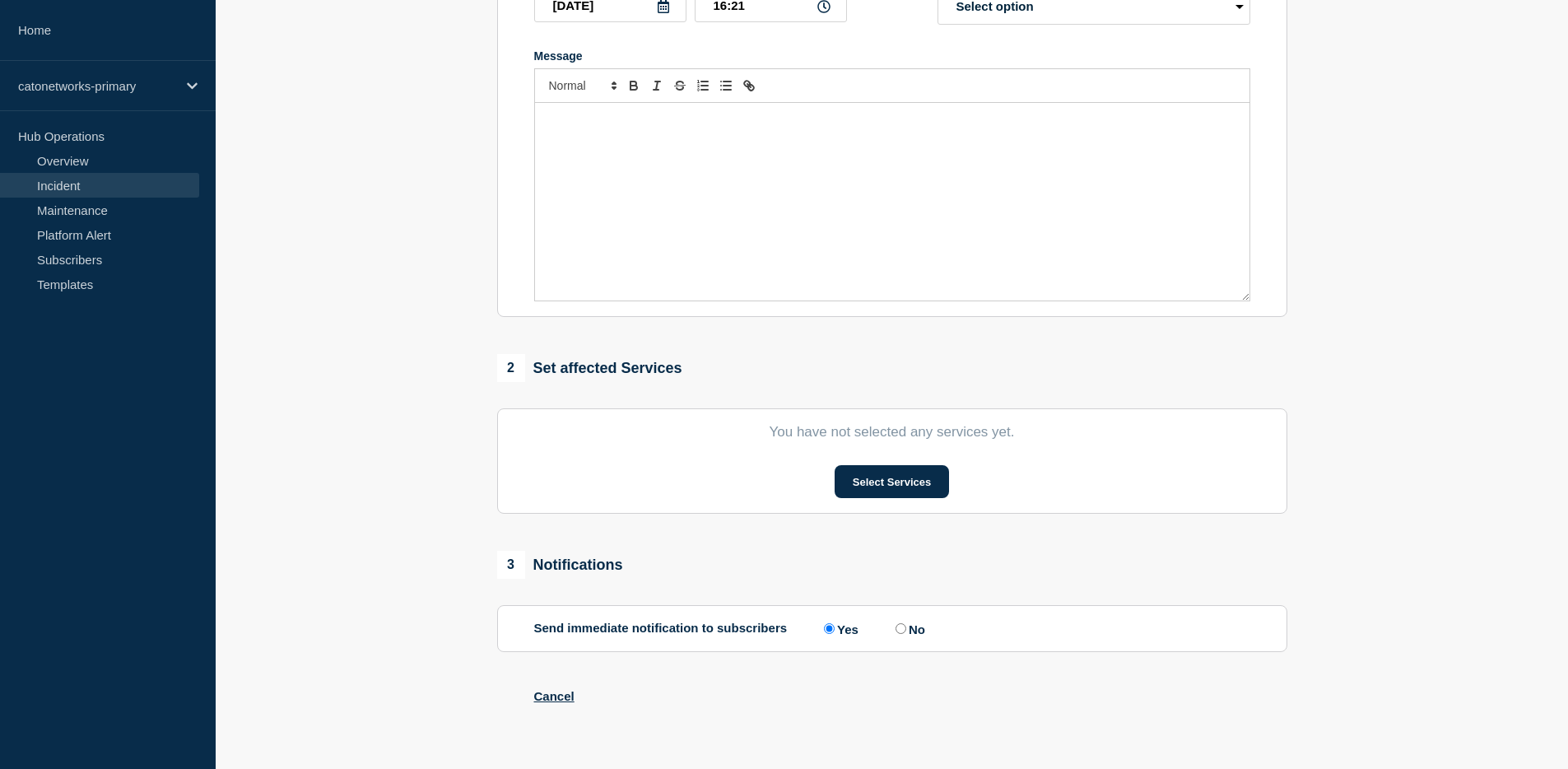
scroll to position [340, 0]
type input "PoP Infrastructure - Services degradation issue"
type input "16:10"
select select "resolved"
radio input "false"
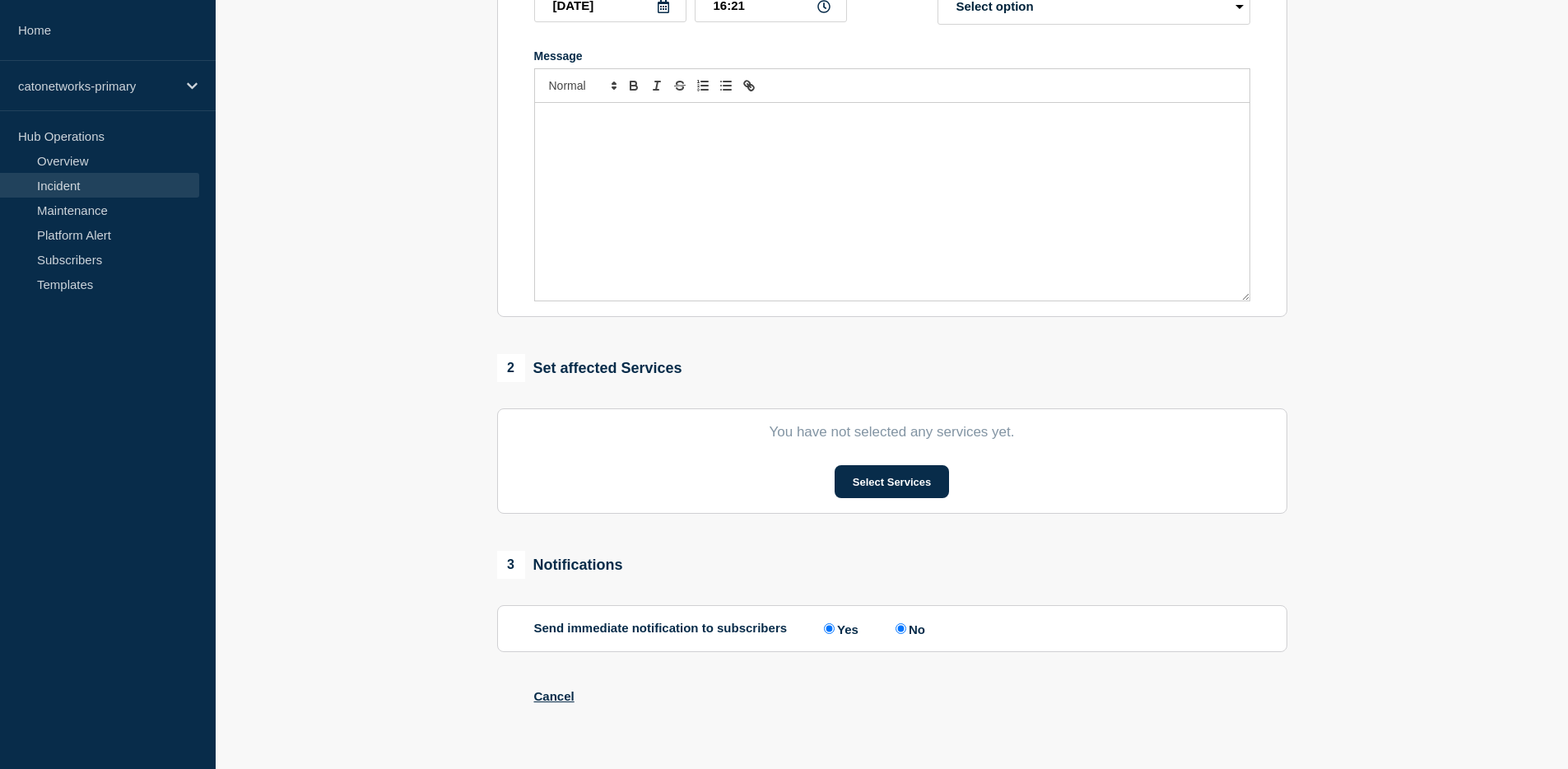
radio input "true"
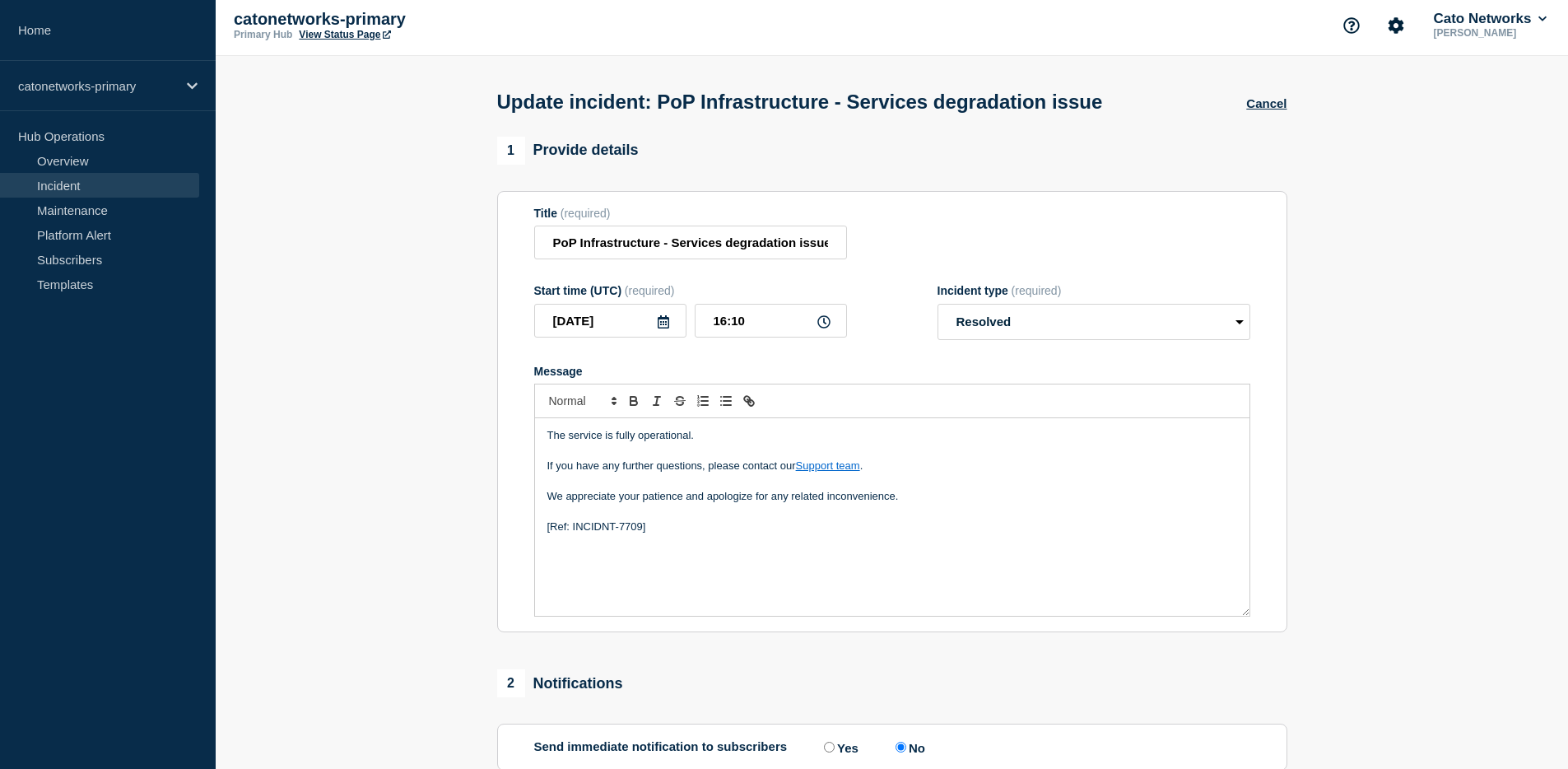
scroll to position [158, 0]
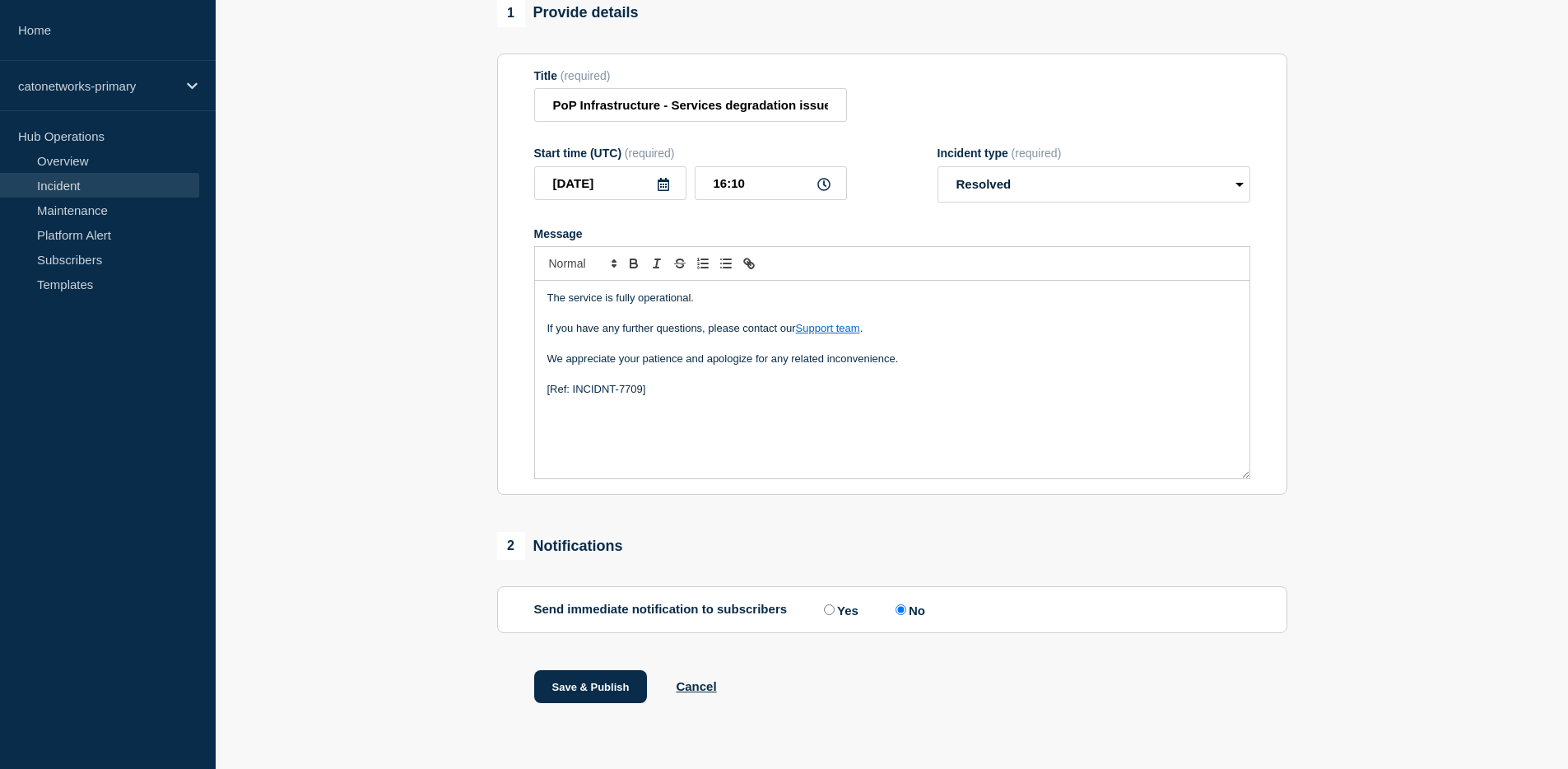
click at [696, 686] on button "Cancel" at bounding box center [695, 685] width 40 height 14
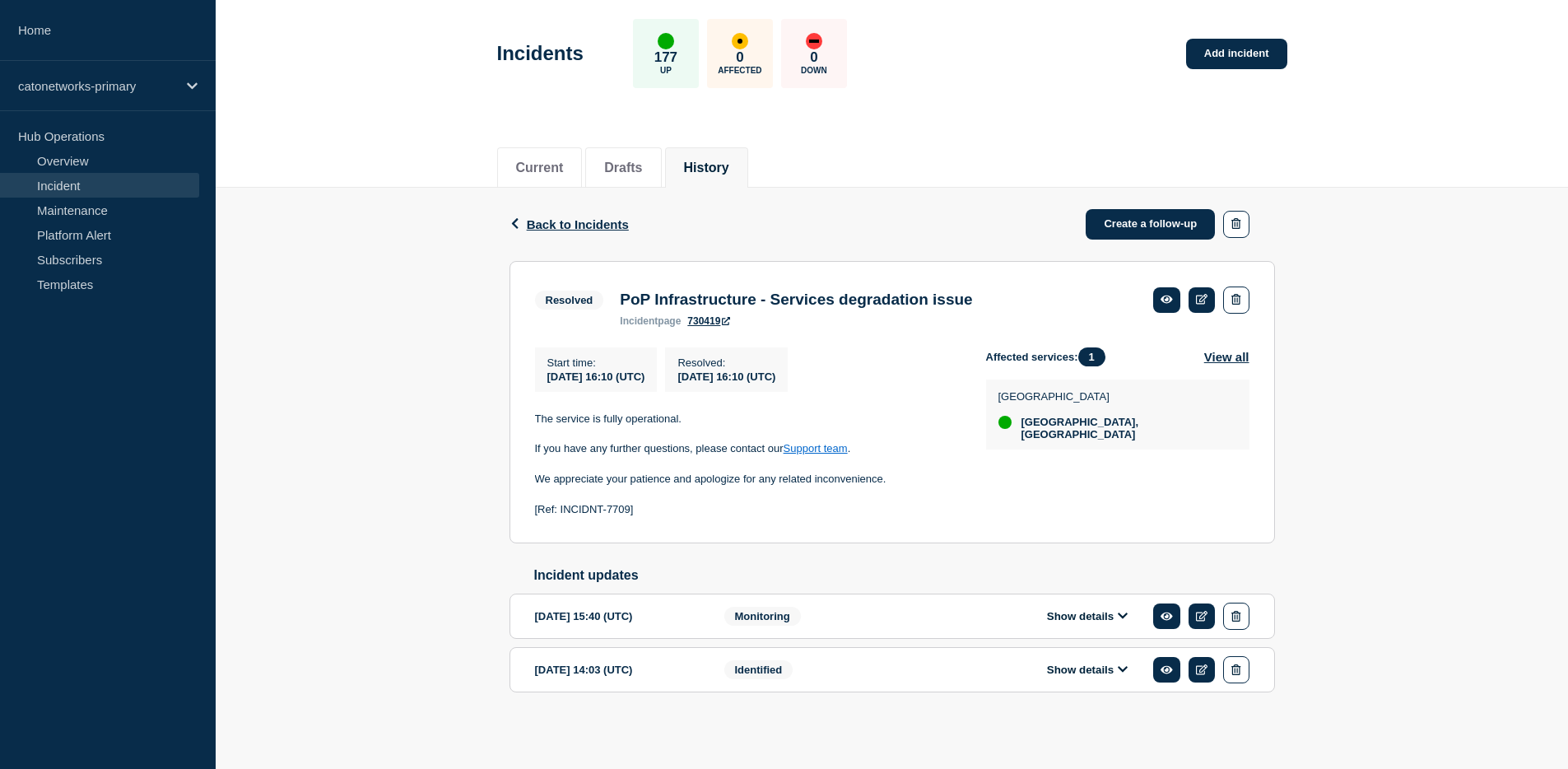
scroll to position [88, 0]
click at [891, 622] on div "Monitoring" at bounding box center [824, 615] width 200 height 27
click at [1060, 610] on button "Show details" at bounding box center [1087, 615] width 90 height 14
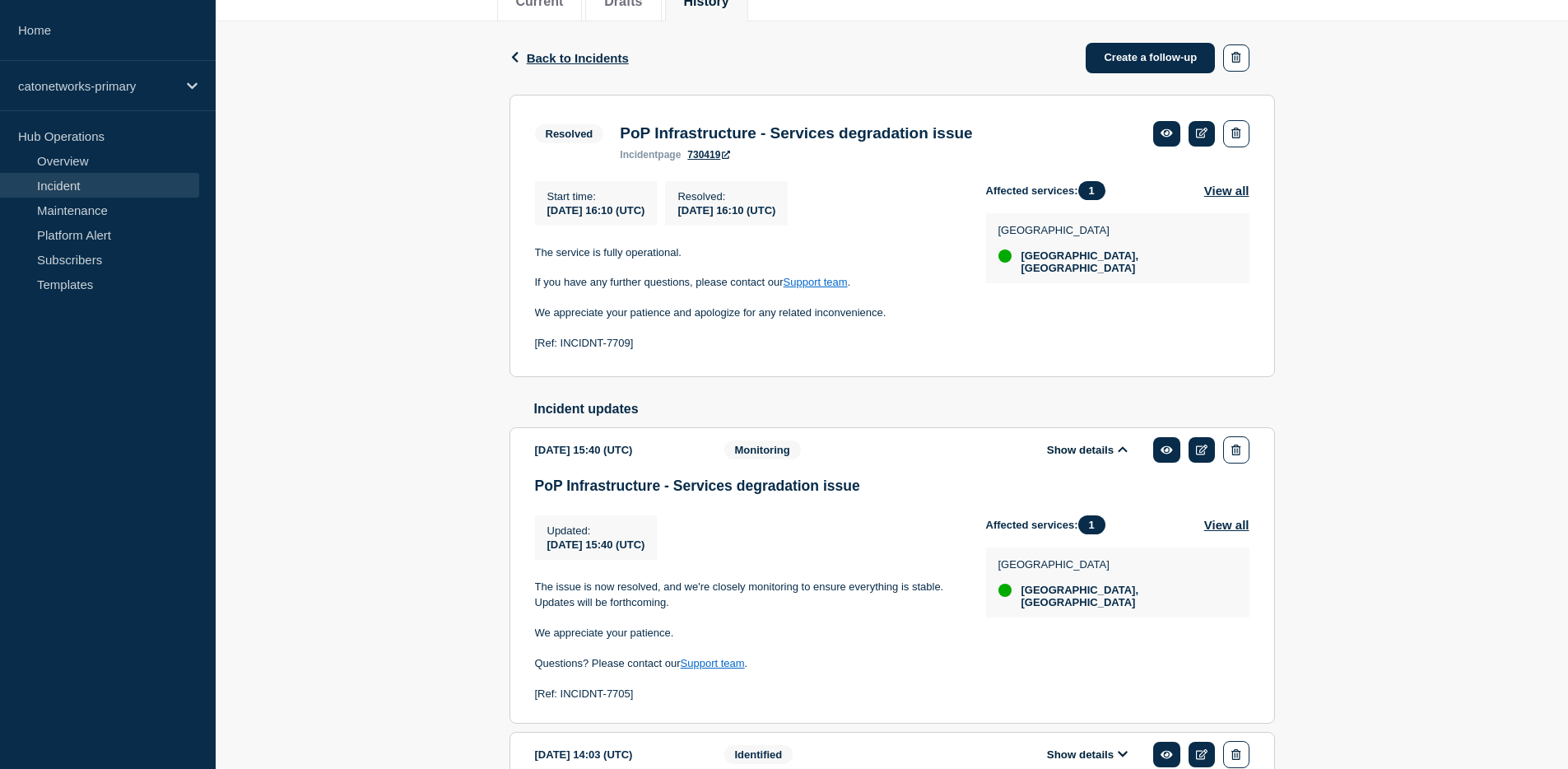
scroll to position [242, 0]
